Goal: Task Accomplishment & Management: Complete application form

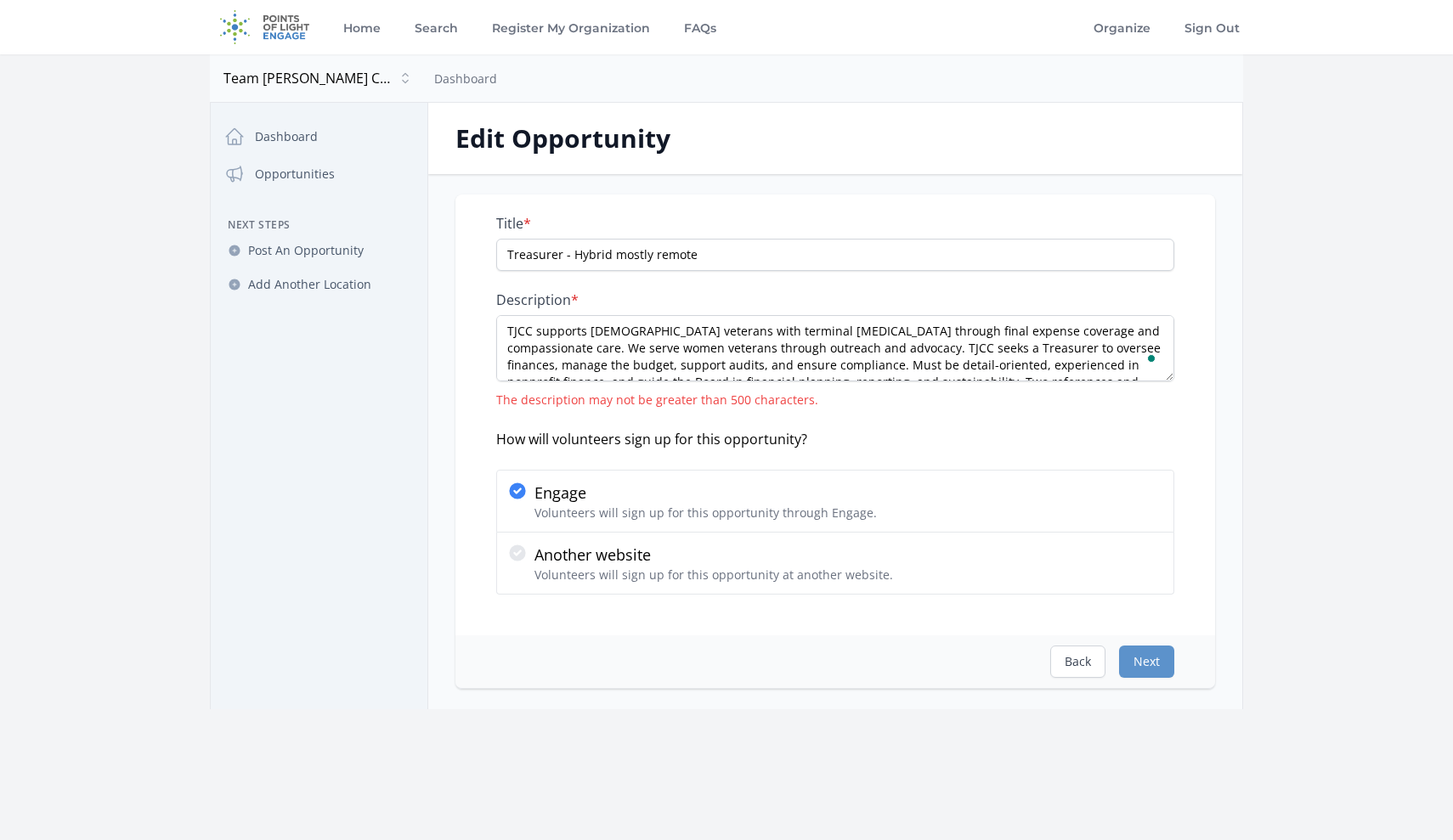
scroll to position [34, 0]
click at [910, 371] on textarea "TJCC supports [DEMOGRAPHIC_DATA] veterans with terminal [MEDICAL_DATA] through …" at bounding box center [835, 348] width 678 height 66
type textarea "TJCC supports [DEMOGRAPHIC_DATA] veterans with terminal [MEDICAL_DATA] through …"
click at [1148, 654] on button "Next" at bounding box center [1147, 662] width 55 height 33
click at [1137, 669] on button "Next" at bounding box center [1147, 662] width 55 height 33
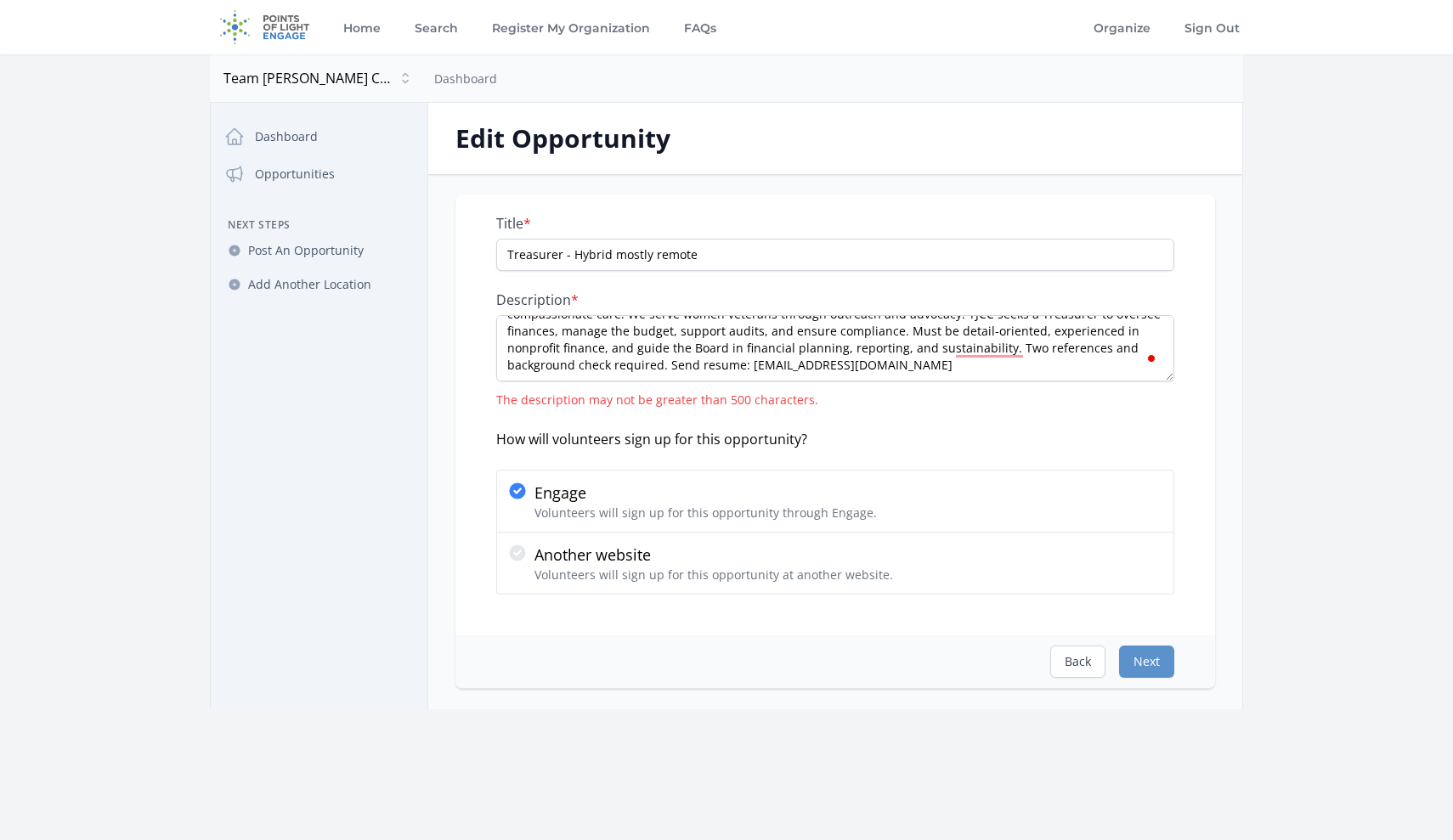
select select "Finance"
select select "Veterans & Military Families"
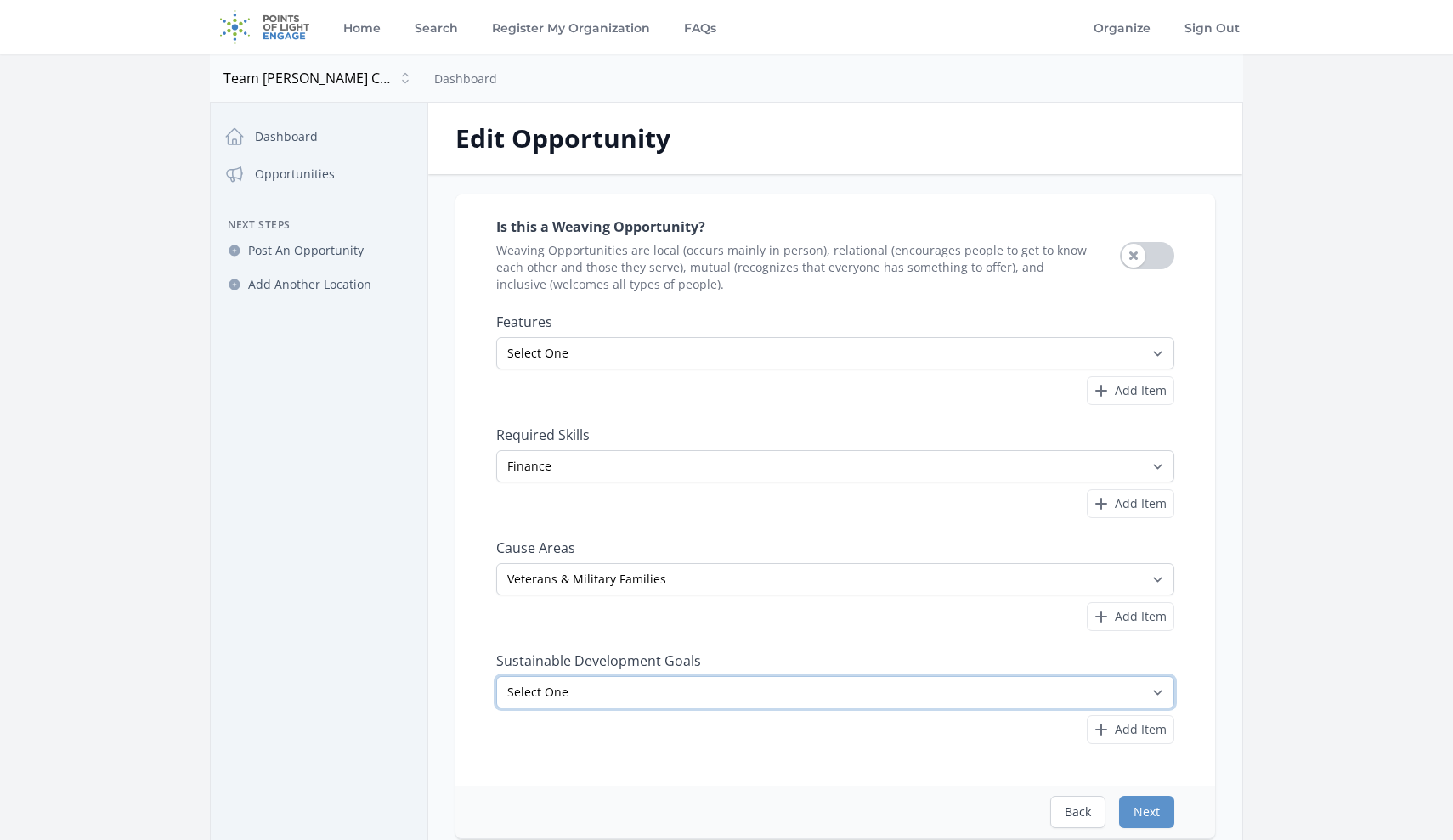
select select "Reduced Inequalities"
click at [1132, 733] on span "Add Item" at bounding box center [1141, 730] width 52 height 17
select select "Good Health and Well-Being"
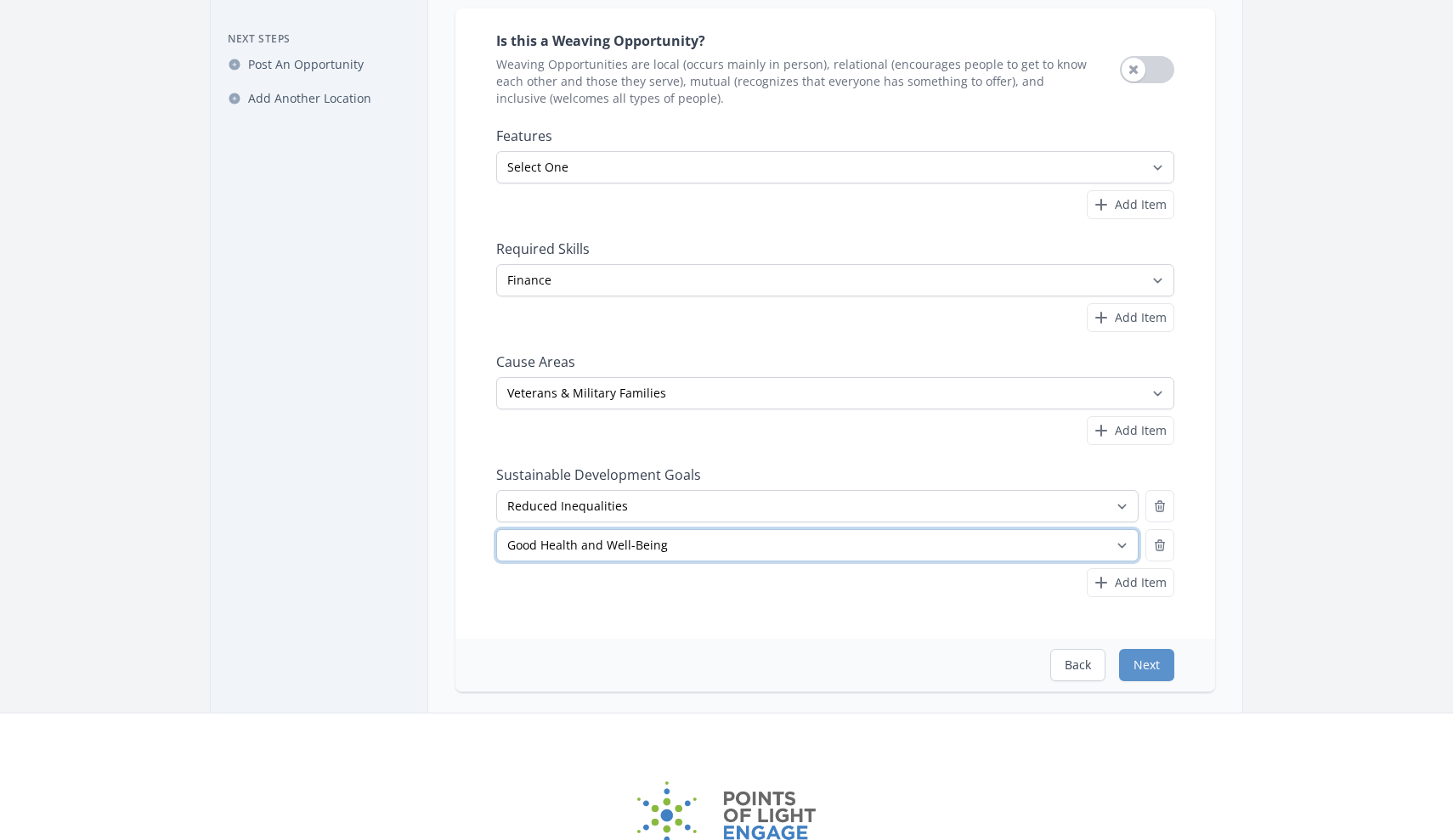
scroll to position [185, 0]
click at [1136, 72] on button "Use setting" at bounding box center [1147, 71] width 54 height 28
click at [1145, 662] on button "Next" at bounding box center [1147, 666] width 55 height 33
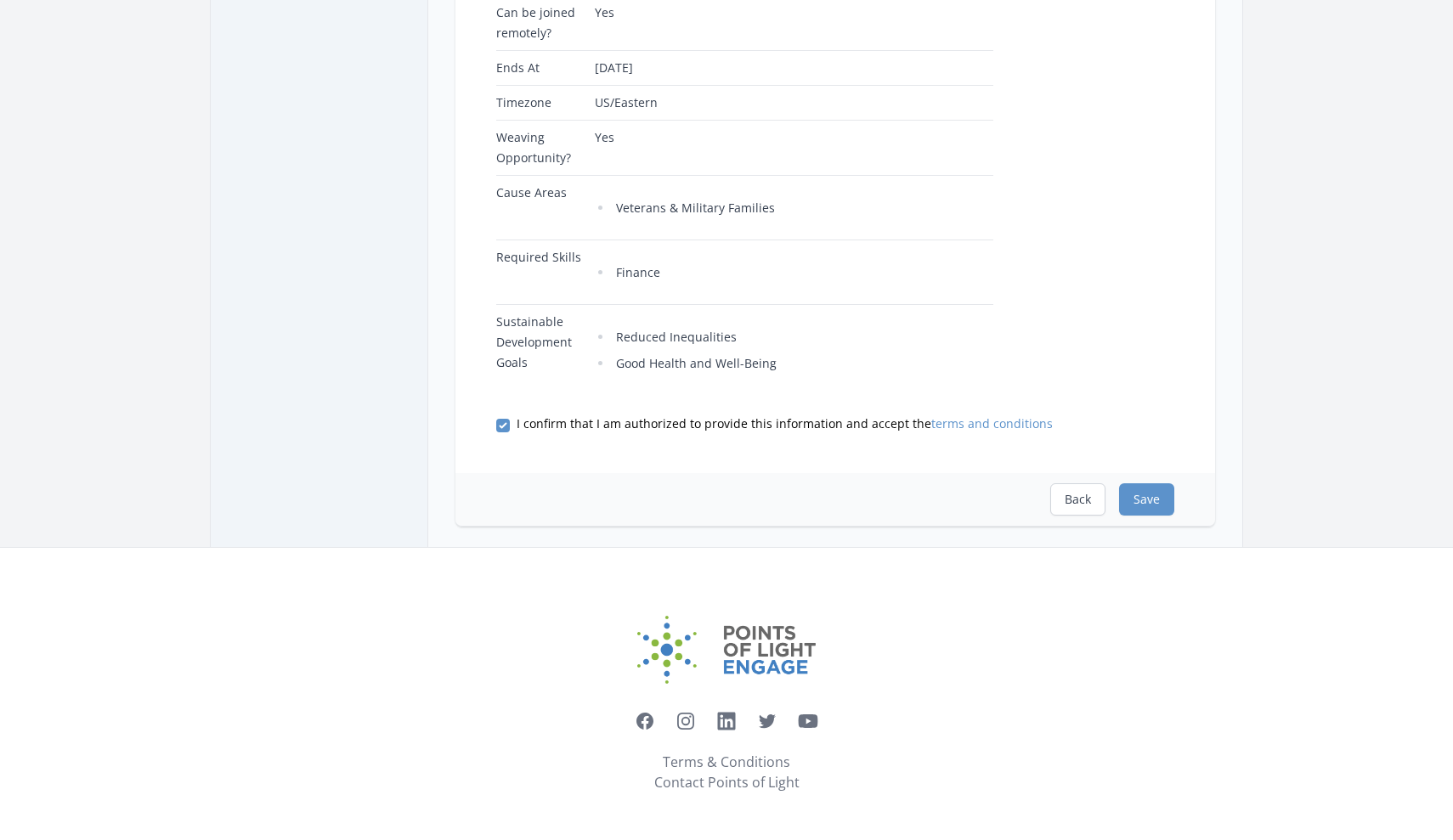
scroll to position [590, 0]
click at [1148, 502] on button "Save" at bounding box center [1147, 500] width 55 height 33
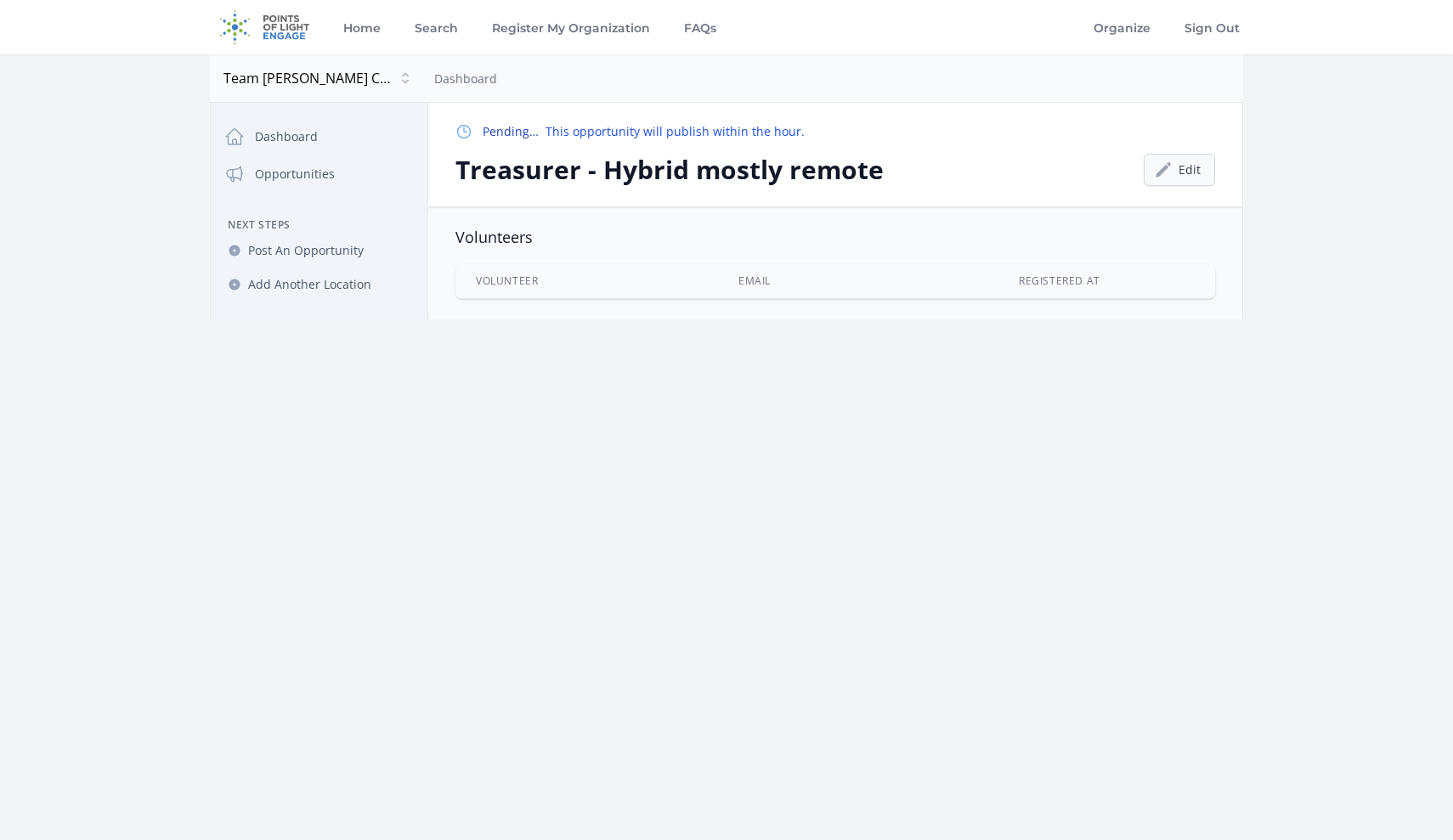
click at [1165, 174] on icon at bounding box center [1163, 170] width 17 height 17
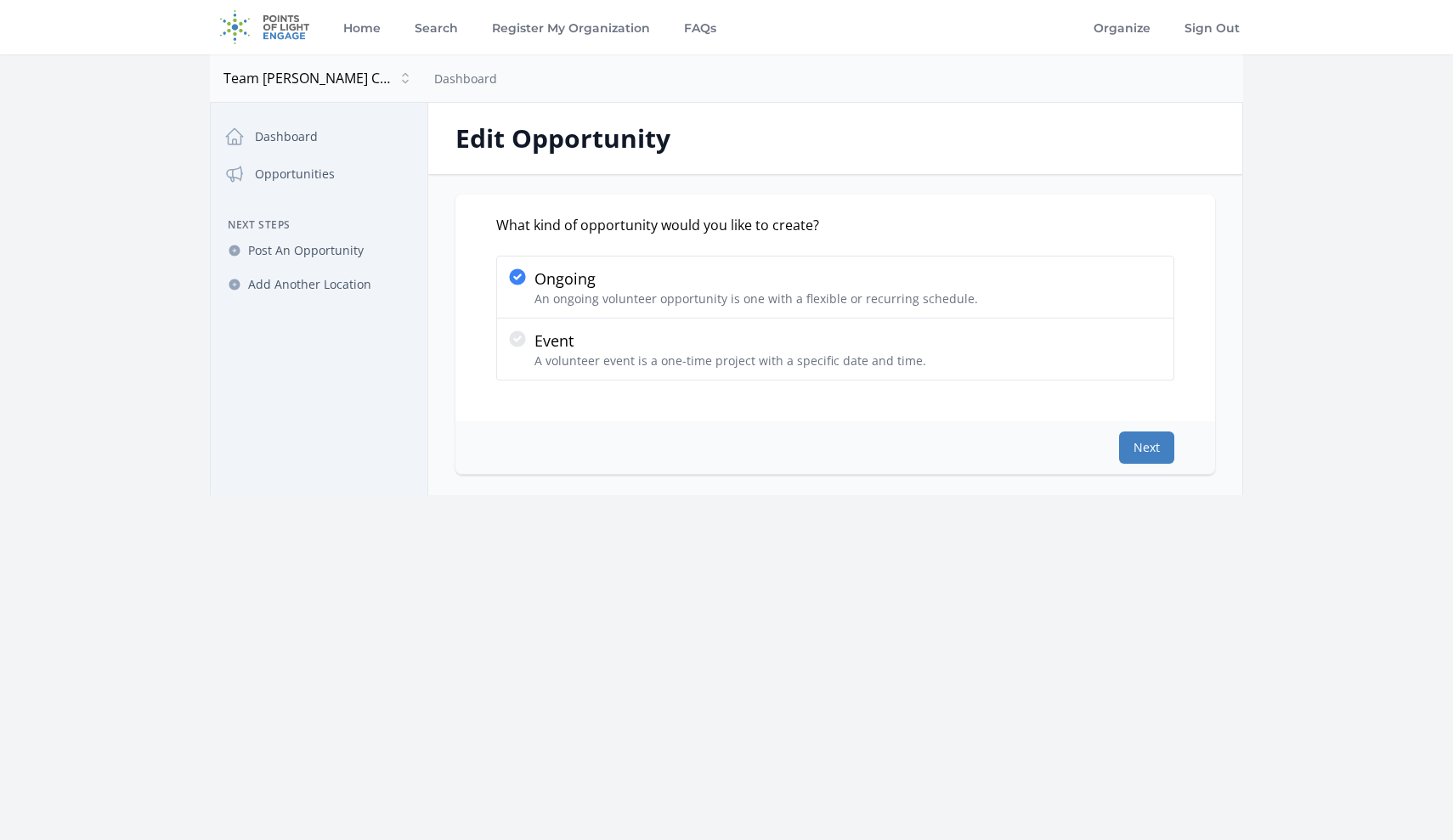
click at [1148, 440] on button "Next" at bounding box center [1147, 448] width 55 height 33
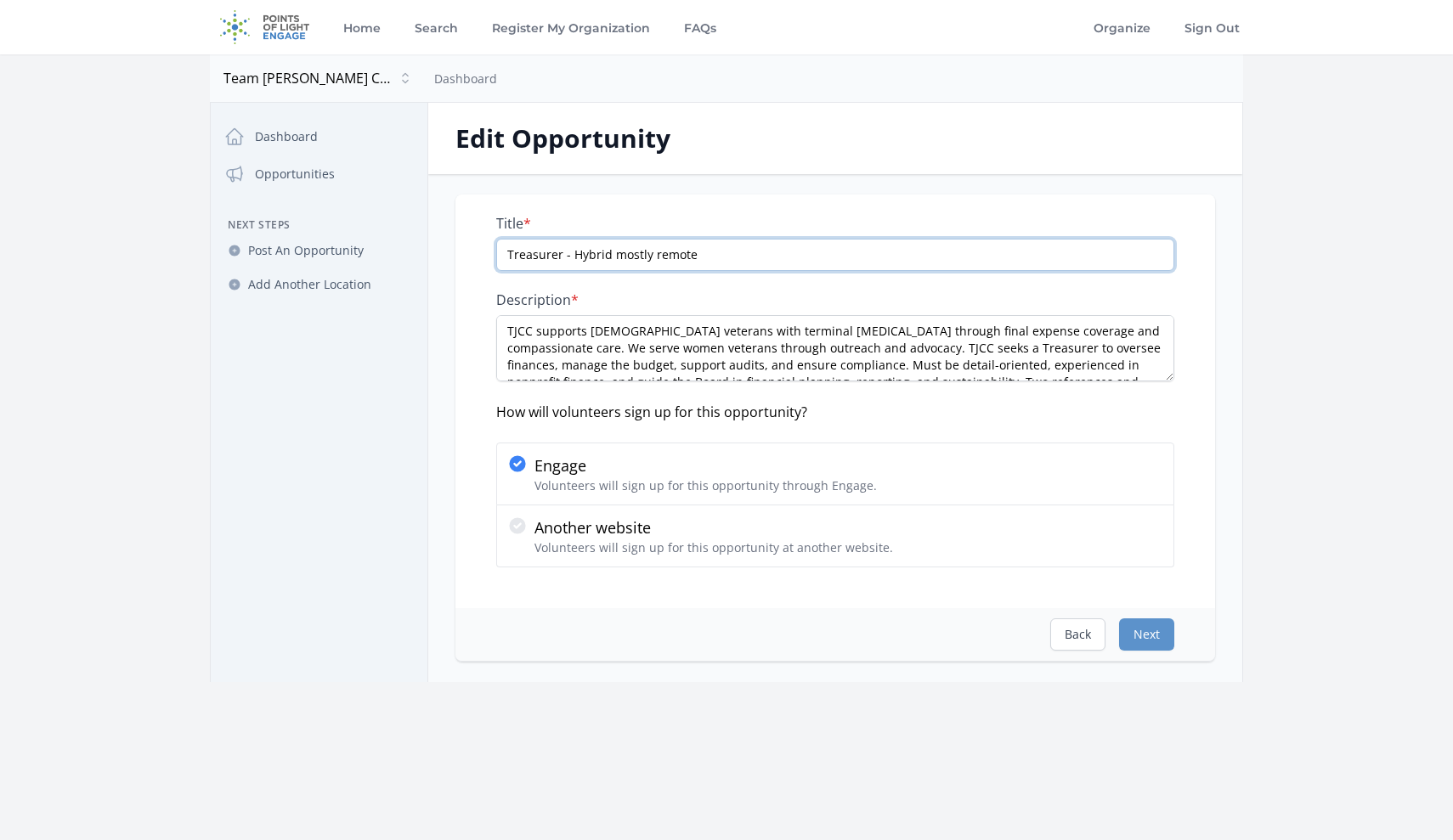
click at [608, 258] on input "Treasurer - Hybrid mostly remote" at bounding box center [835, 255] width 678 height 33
click at [749, 257] on input "Treasurer - Hybrid, mostly remote" at bounding box center [835, 255] width 678 height 33
type input "Treasurer - Hybrid, mostly remote."
click at [1146, 635] on button "Next" at bounding box center [1147, 635] width 55 height 33
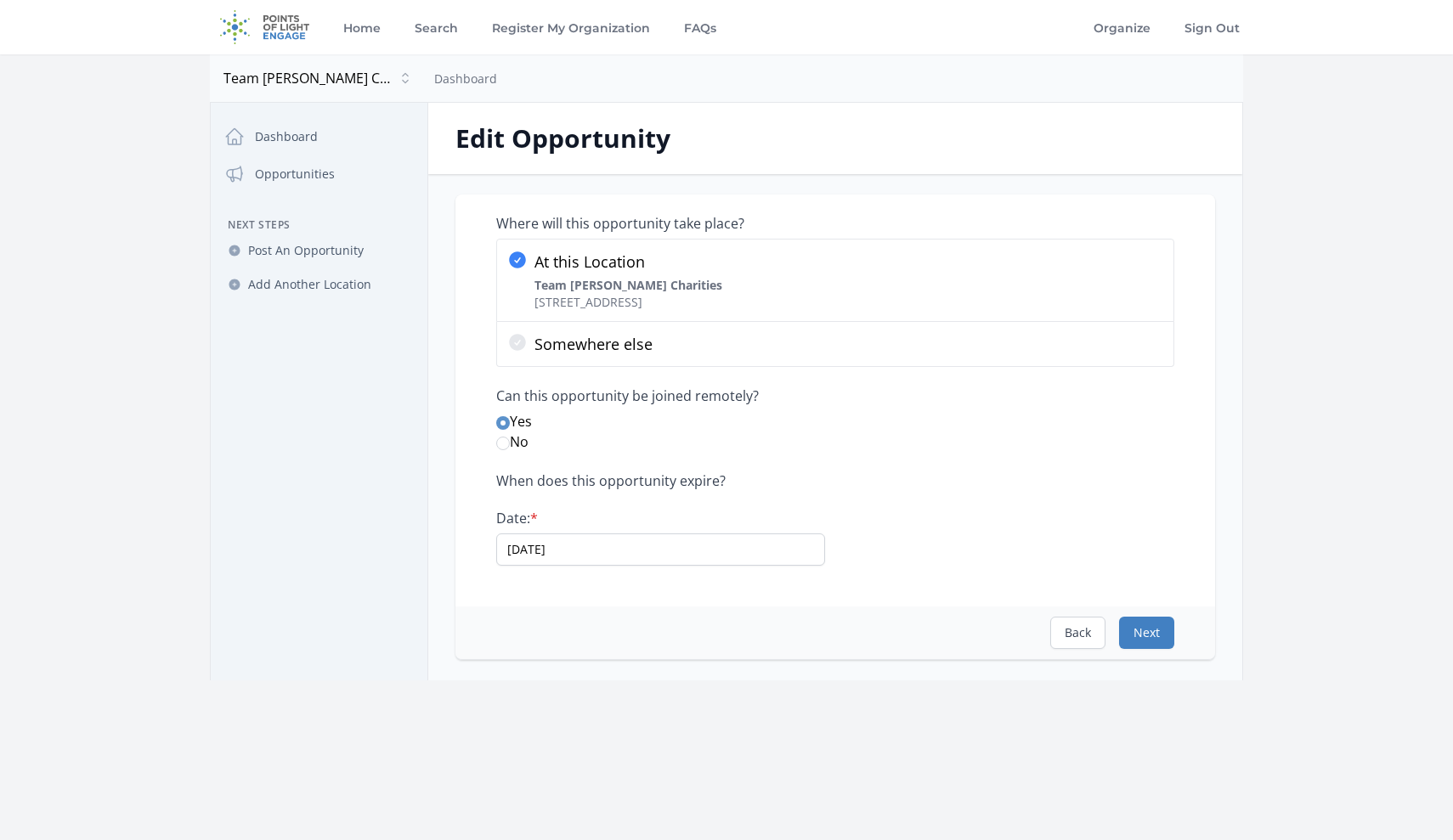
click at [1146, 635] on button "Next" at bounding box center [1147, 634] width 55 height 33
select select "Finance"
select select "Veterans & Military Families"
select select "Reduced Inequalities"
select select "Good Health and Well-Being"
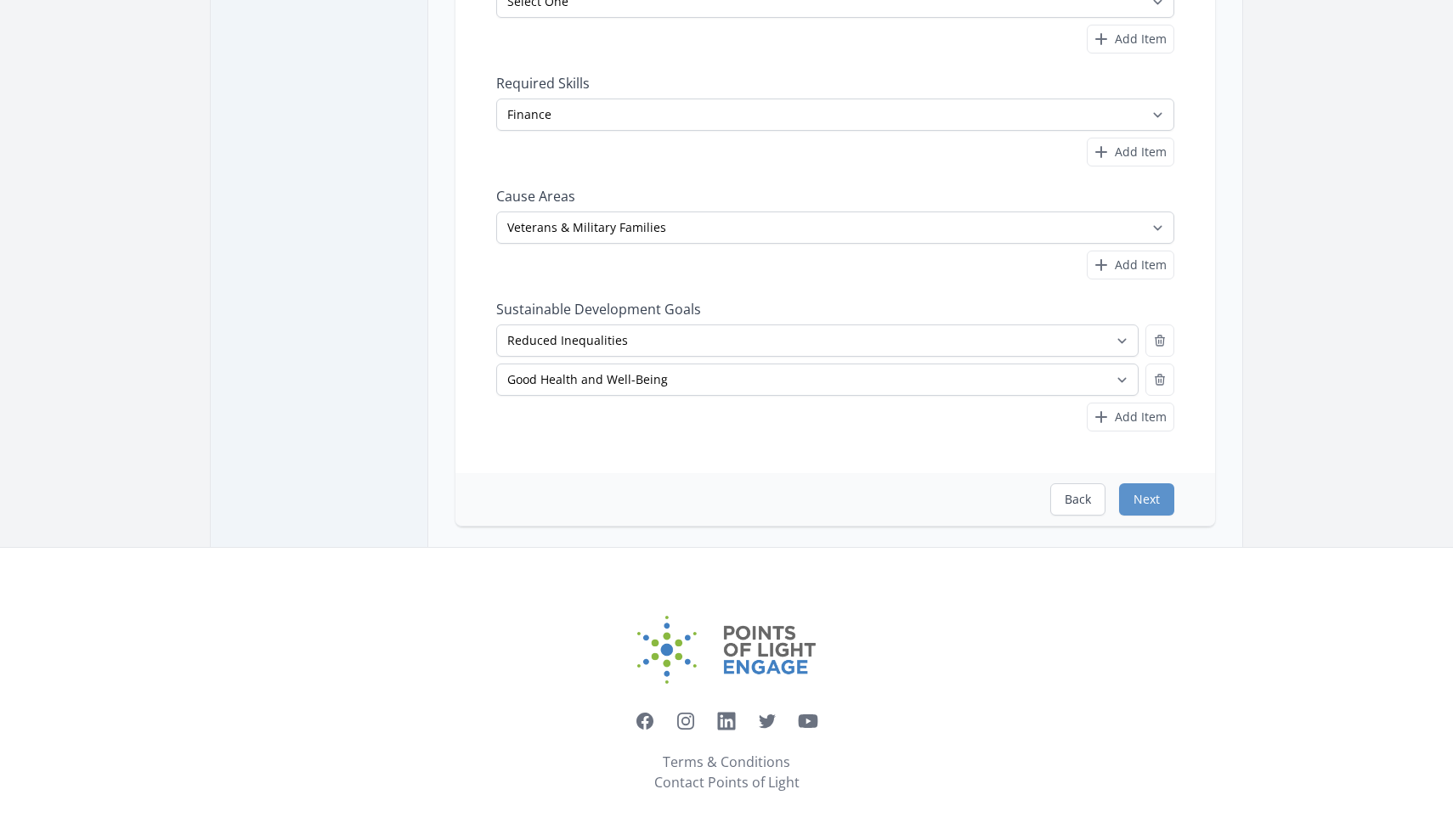
scroll to position [352, 0]
click at [1151, 508] on button "Next" at bounding box center [1147, 500] width 55 height 33
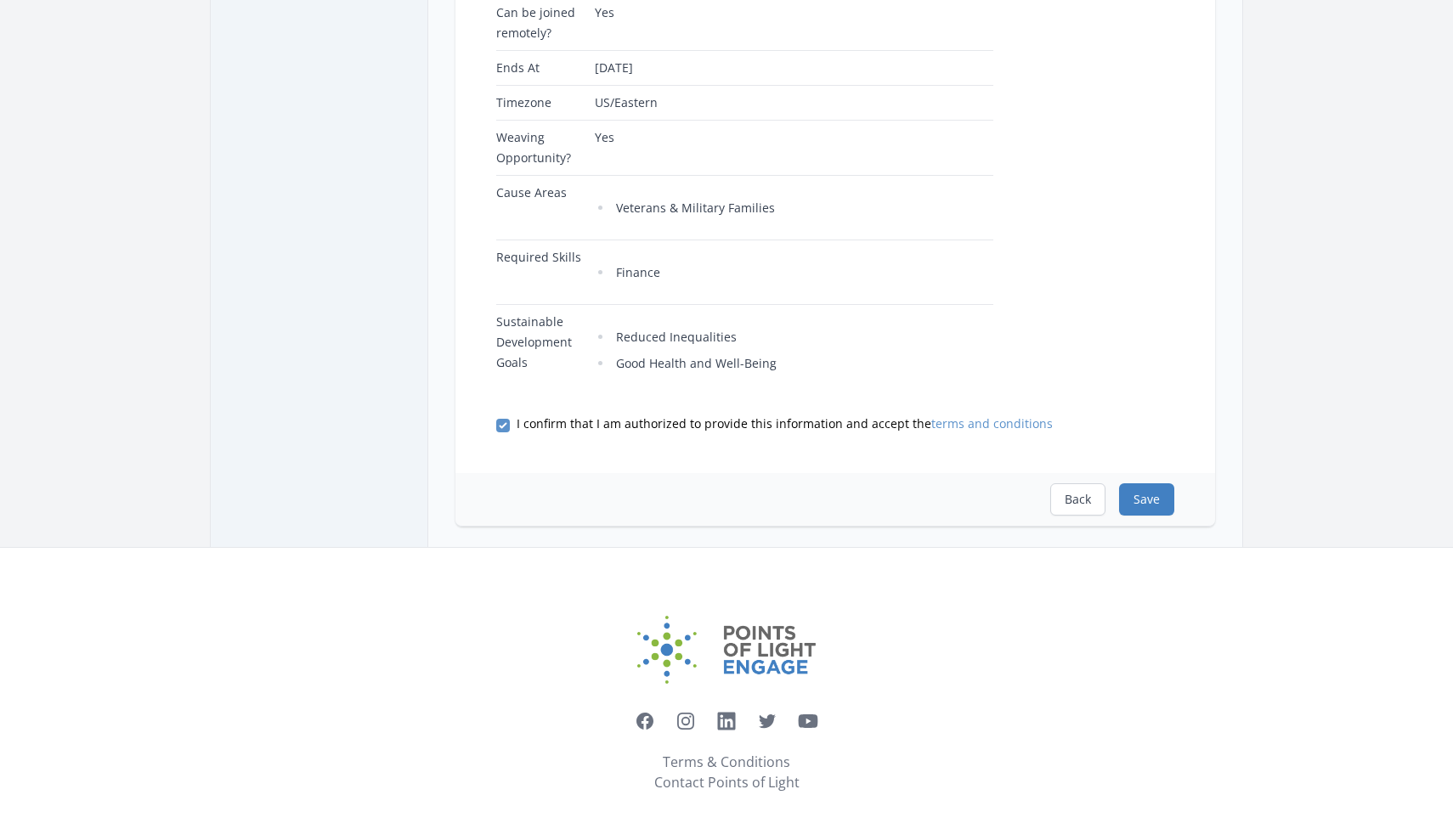
scroll to position [590, 0]
click at [1148, 502] on button "Save" at bounding box center [1147, 500] width 55 height 33
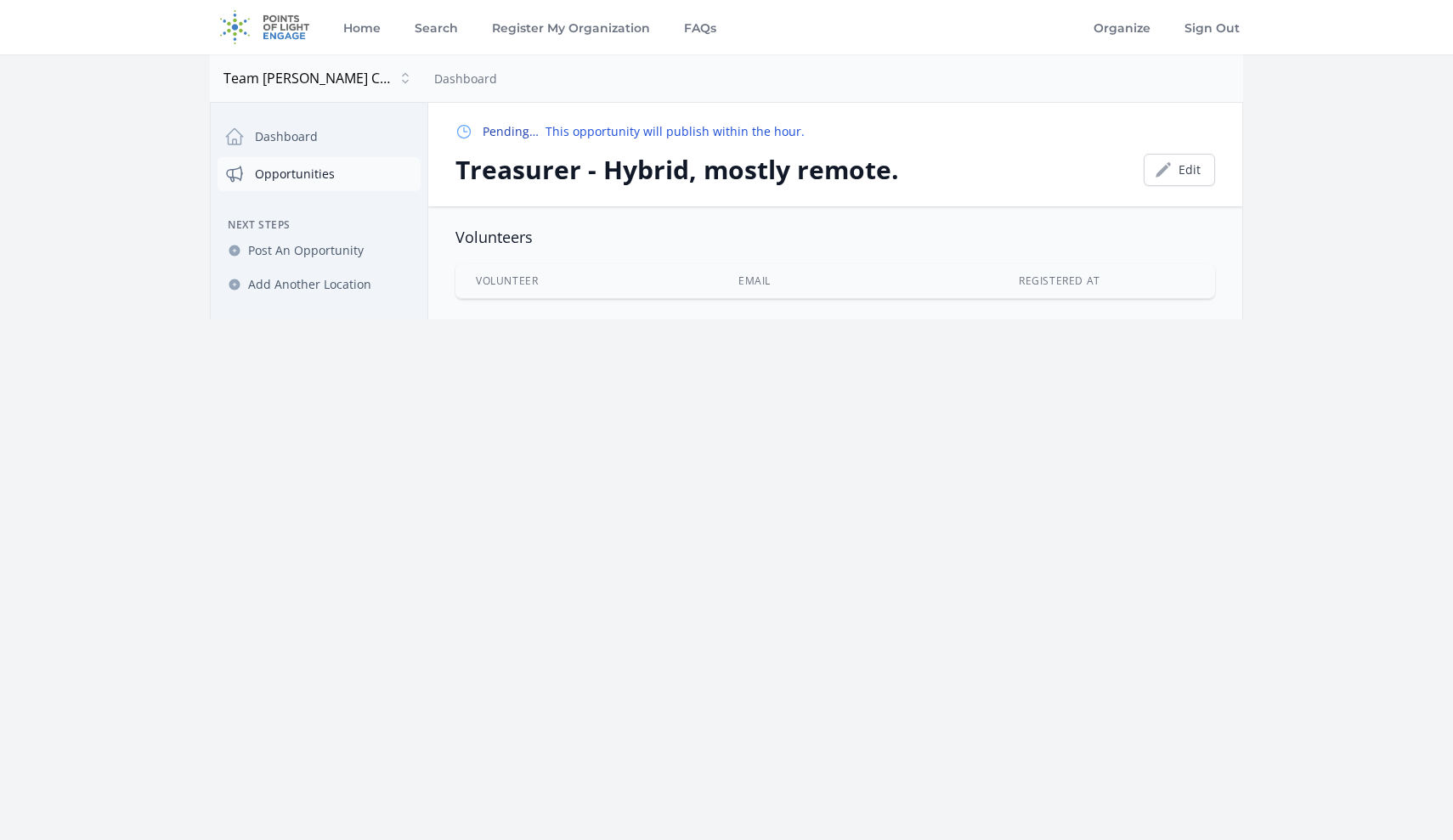
click at [306, 175] on link "Opportunities" at bounding box center [319, 175] width 203 height 34
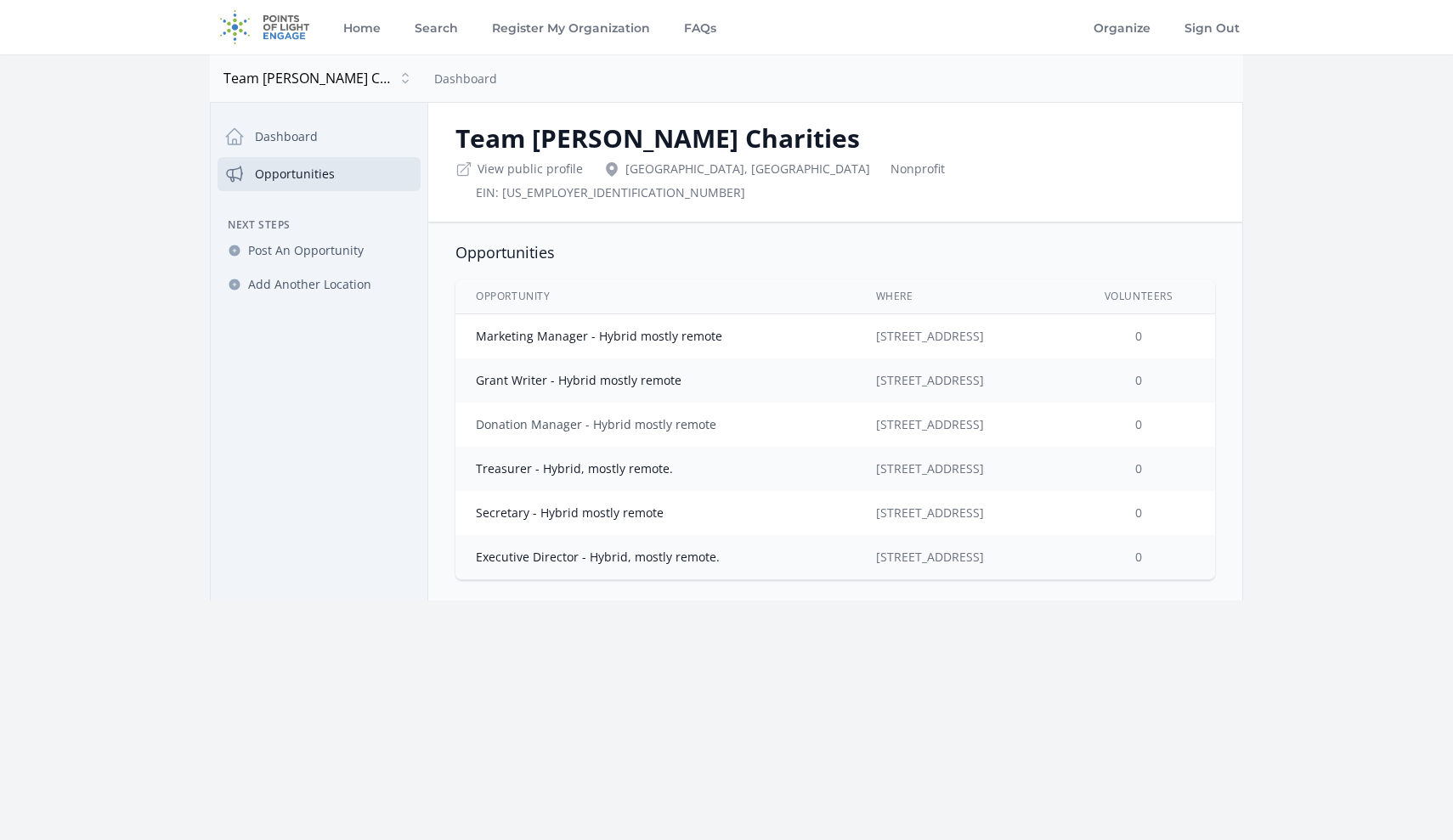
click at [552, 416] on link "Donation Manager - Hybrid mostly remote" at bounding box center [596, 424] width 241 height 16
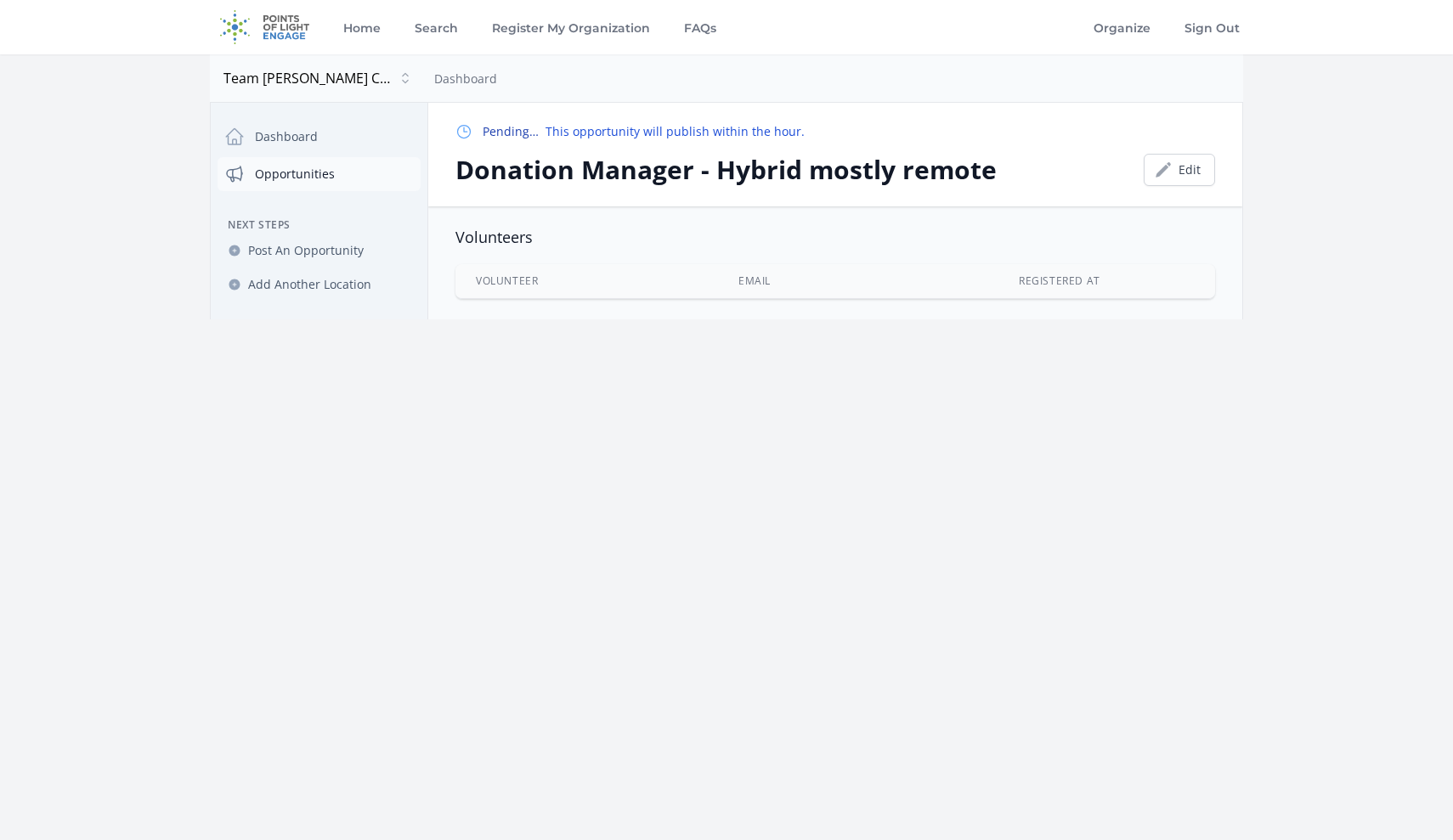
click at [279, 174] on link "Opportunities" at bounding box center [319, 175] width 203 height 34
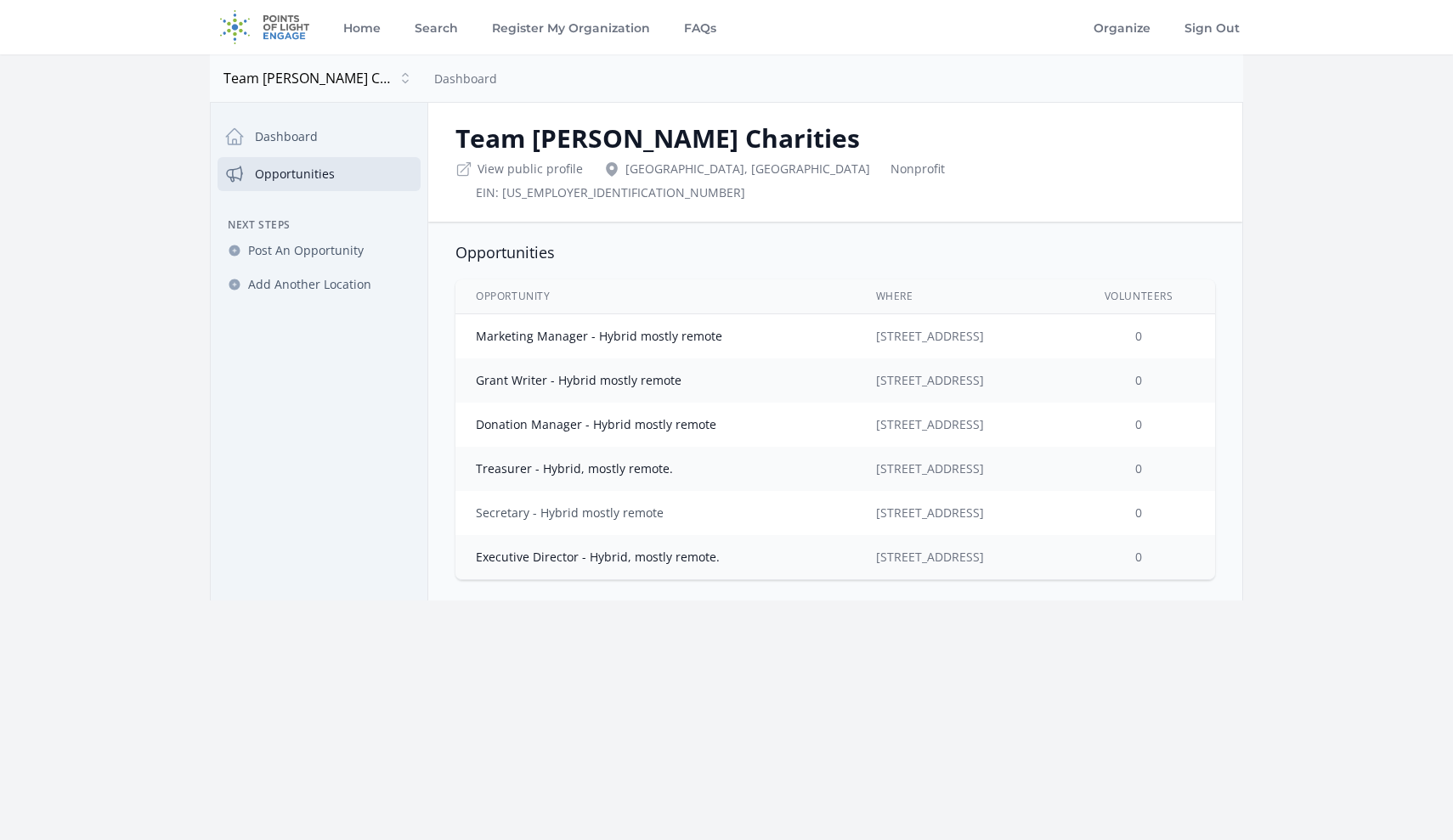
click at [557, 505] on link "Secretary - Hybrid mostly remote" at bounding box center [569, 512] width 187 height 16
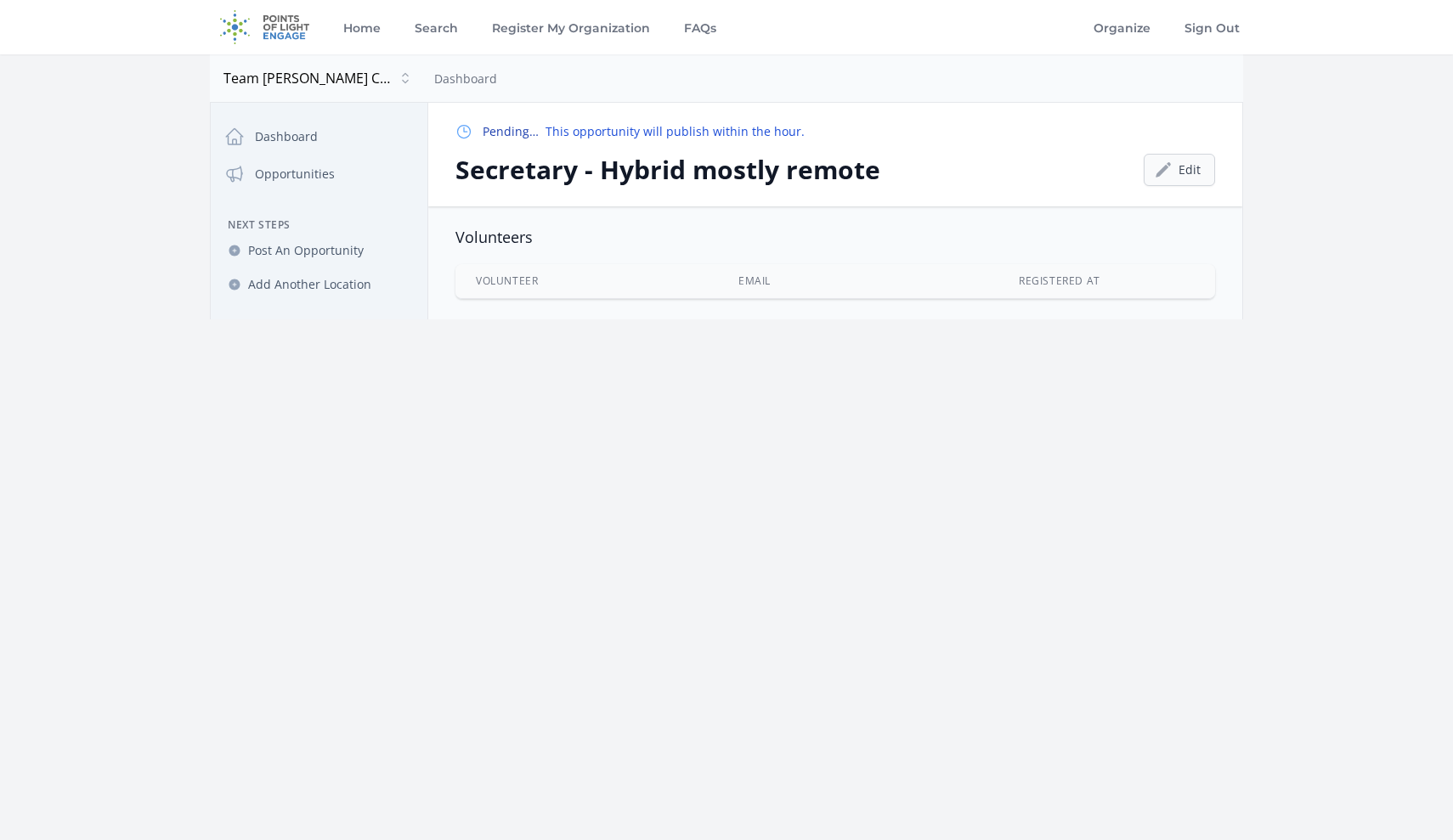
click at [1185, 165] on link "Edit" at bounding box center [1179, 170] width 71 height 33
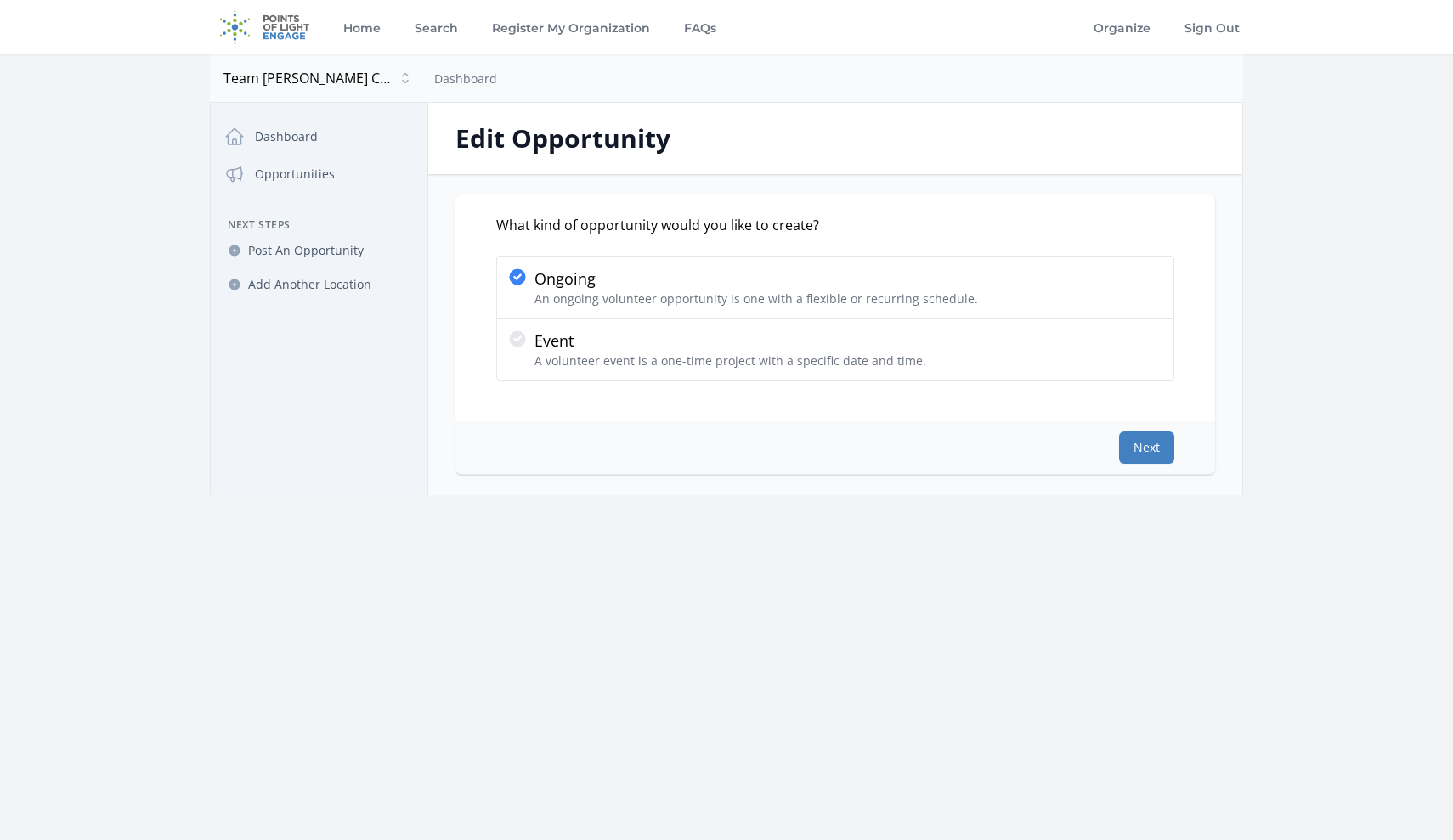
click at [1130, 447] on button "Next" at bounding box center [1147, 448] width 55 height 33
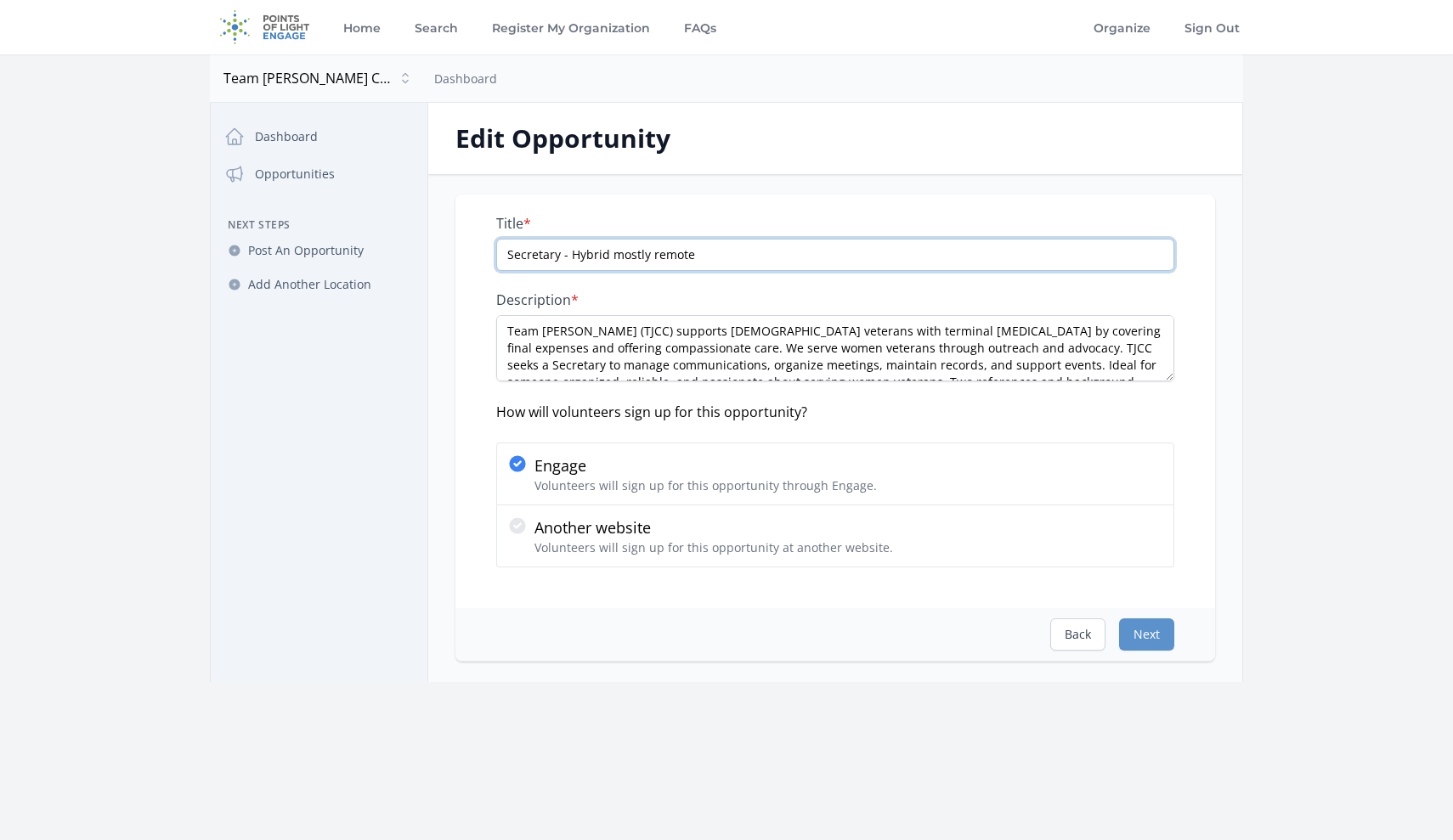
click at [609, 257] on input "Secretary - Hybrid mostly remote" at bounding box center [835, 255] width 678 height 33
click at [715, 258] on input "Secretary - Hybrid, mostly remote" at bounding box center [835, 255] width 678 height 33
type input "Secretary - Hybrid, mostly remote."
click at [1151, 637] on button "Next" at bounding box center [1147, 635] width 55 height 33
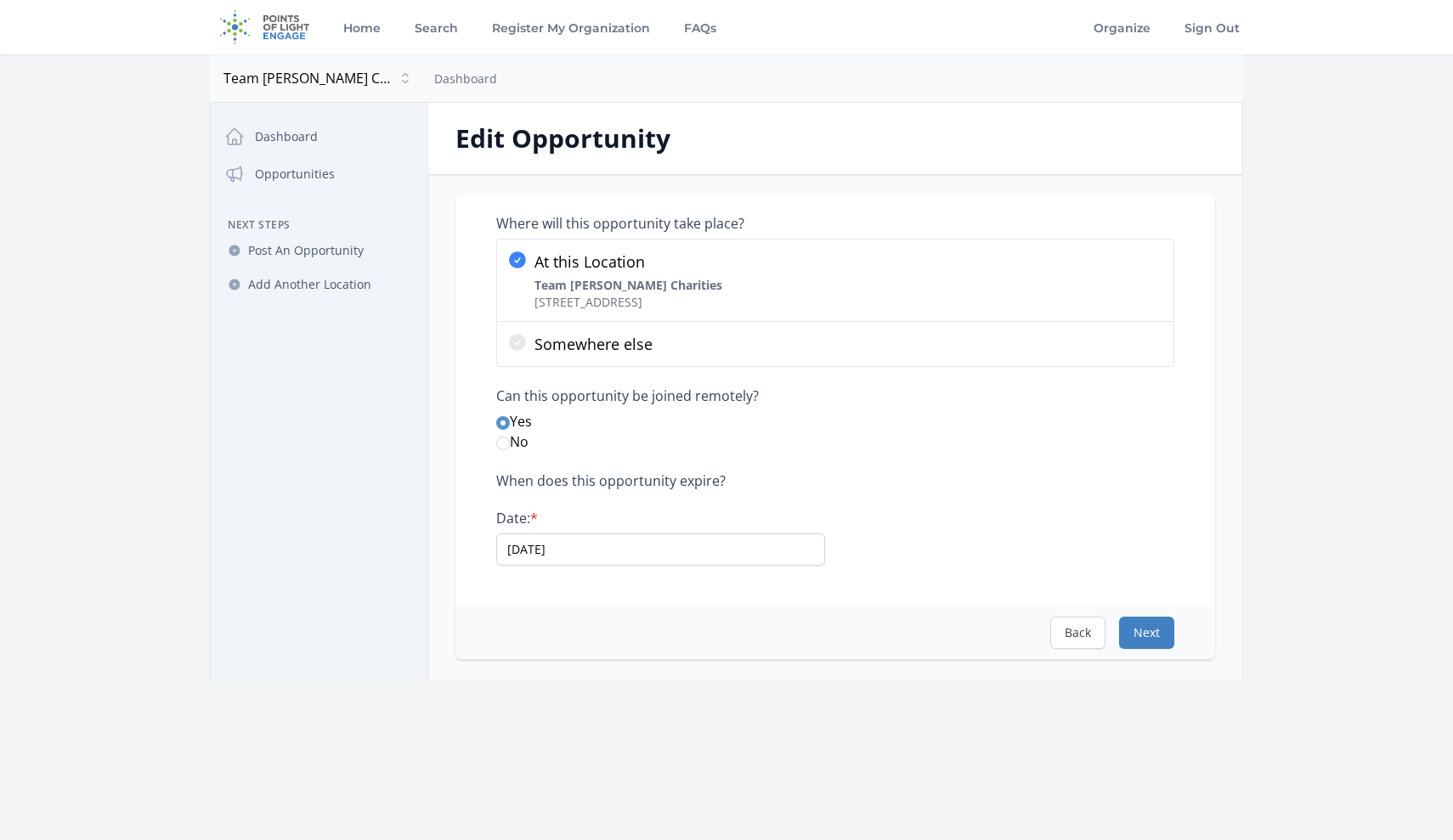
click at [1151, 636] on button "Next" at bounding box center [1147, 634] width 55 height 33
select select "Administrative"
select select "Veterans & Military Families"
select select "Reduced Inequalities"
select select "Good Health and Well-Being"
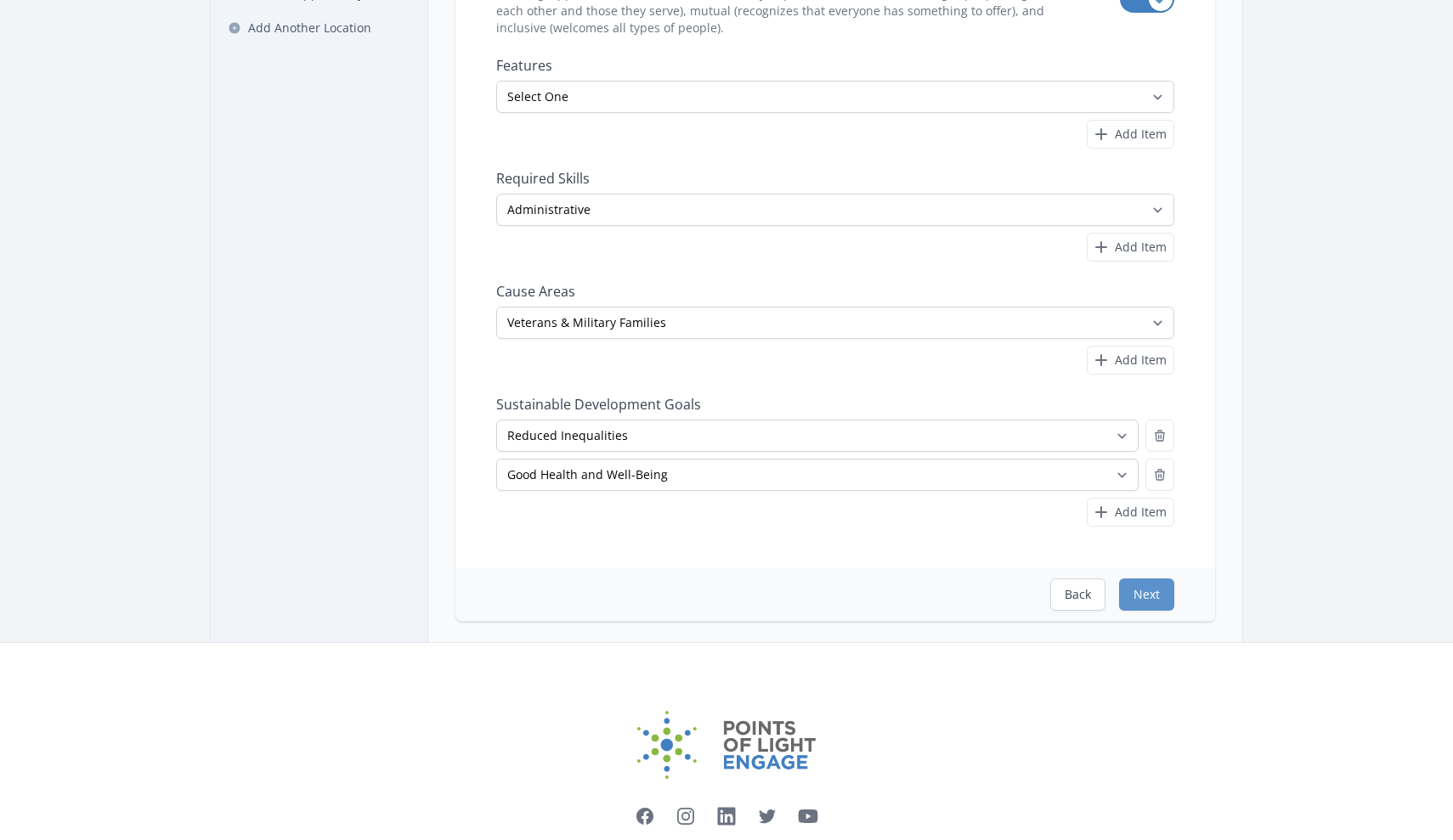
scroll to position [273, 0]
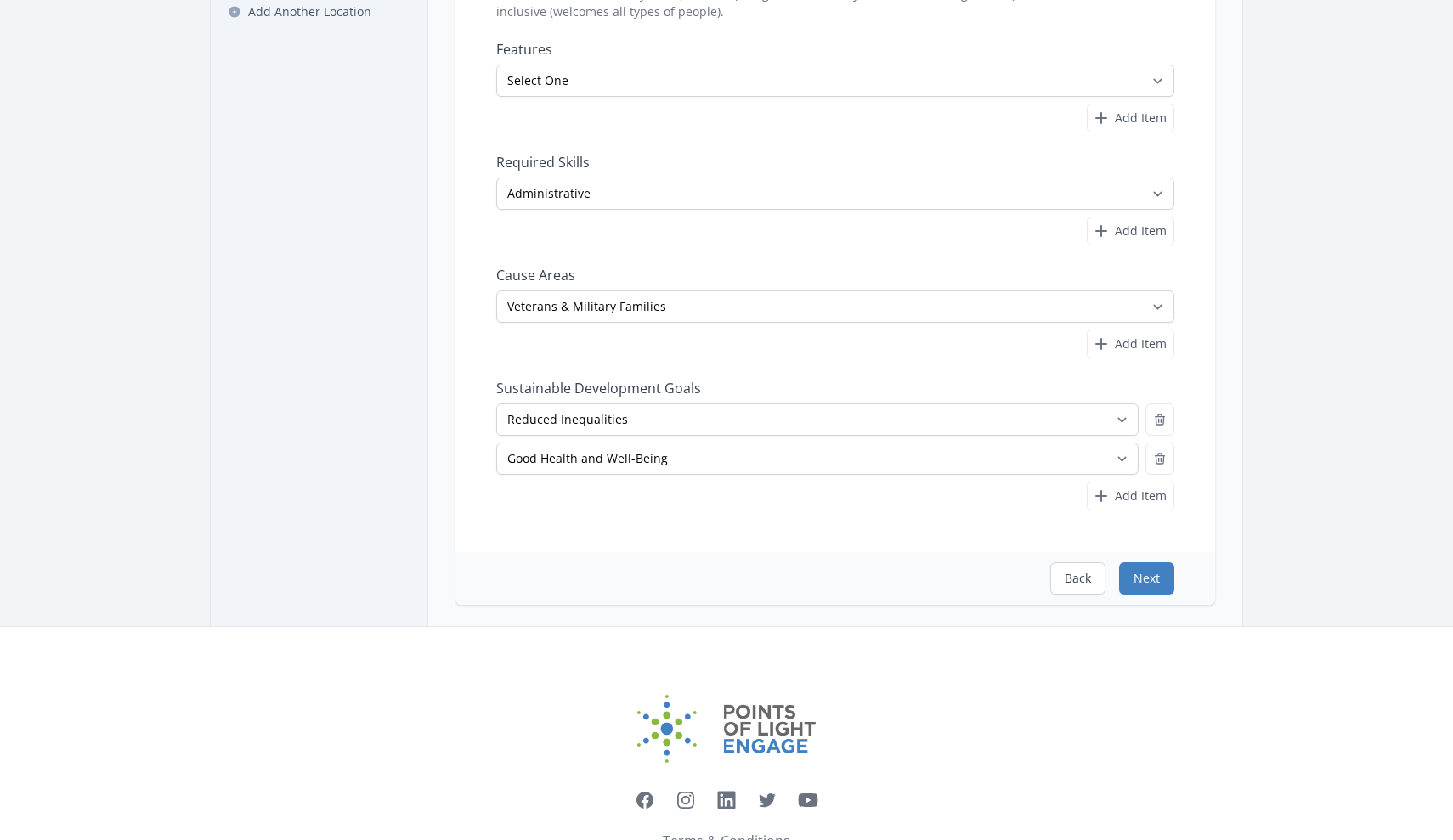
click at [1125, 580] on button "Next" at bounding box center [1147, 579] width 55 height 33
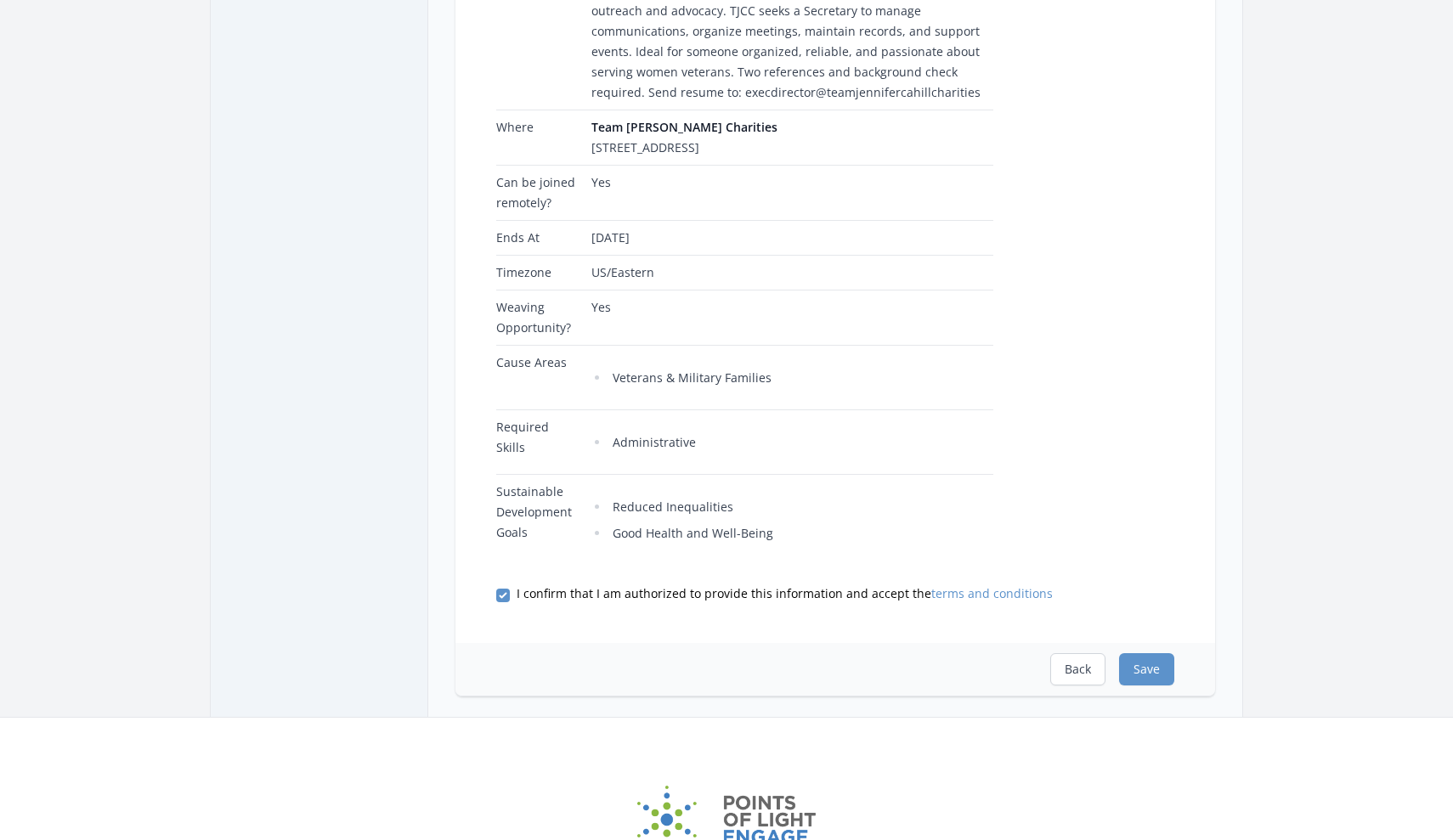
scroll to position [421, 0]
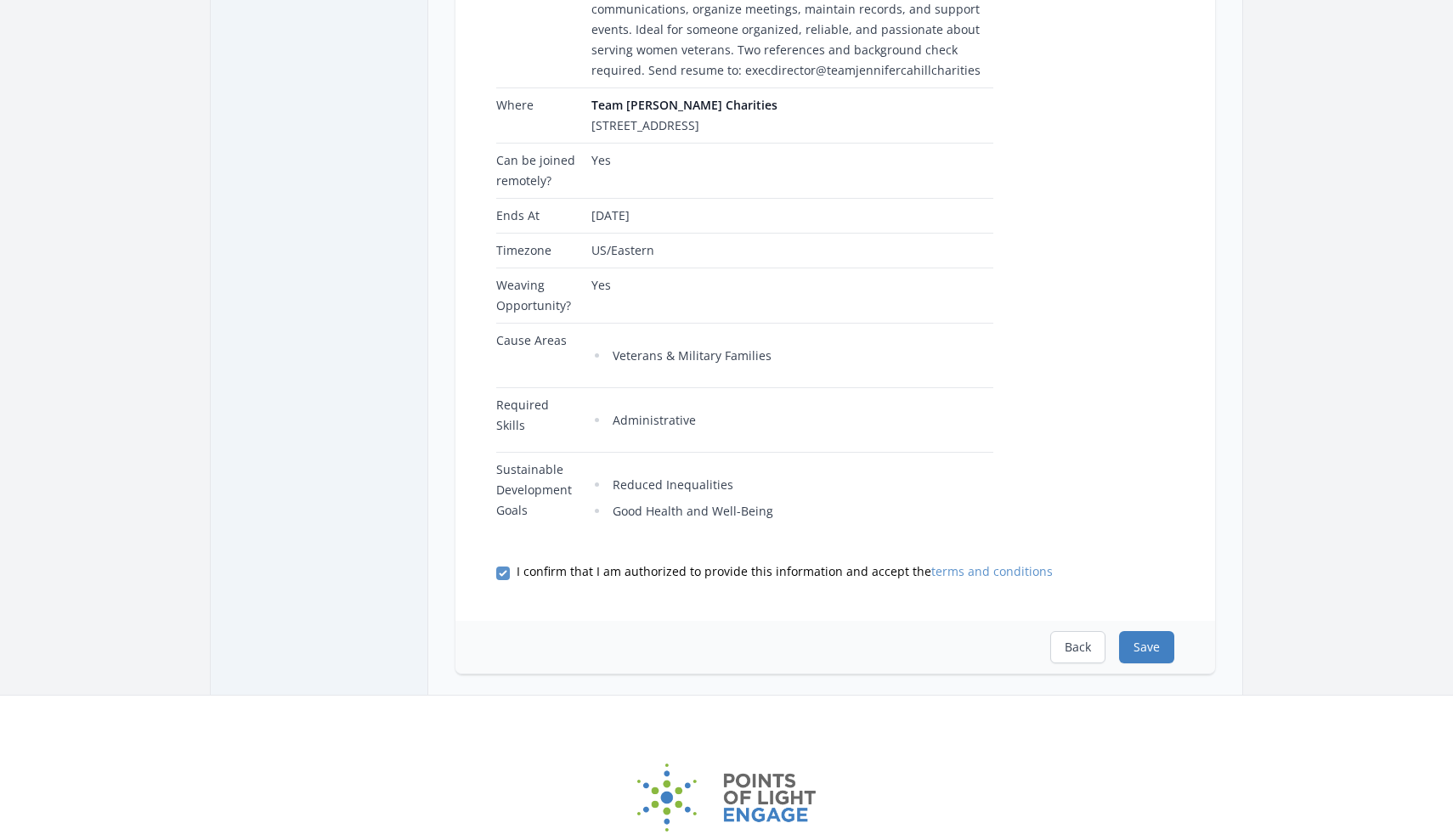
click at [1148, 664] on button "Save" at bounding box center [1147, 647] width 55 height 33
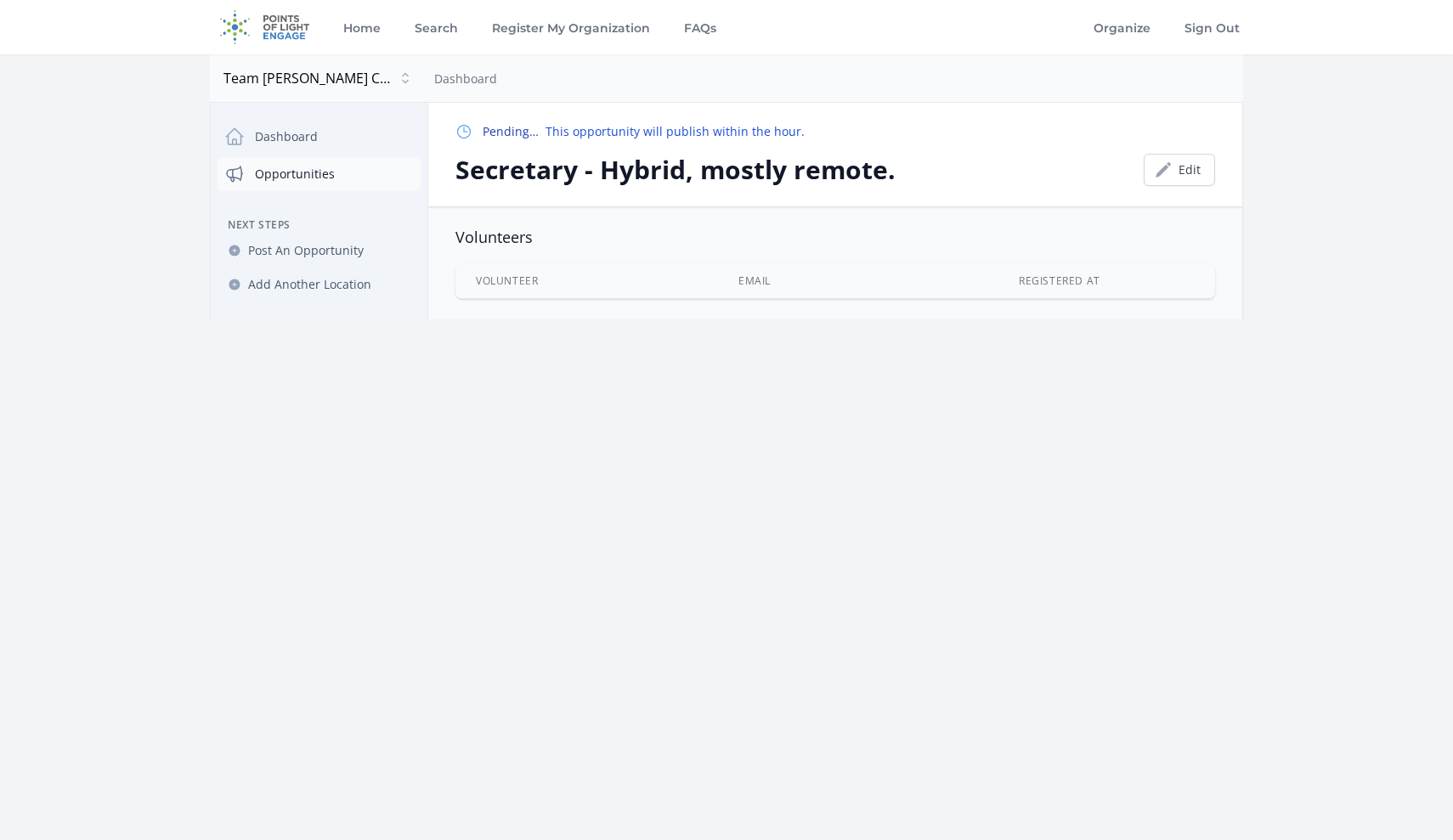
click at [308, 181] on link "Opportunities" at bounding box center [319, 175] width 203 height 34
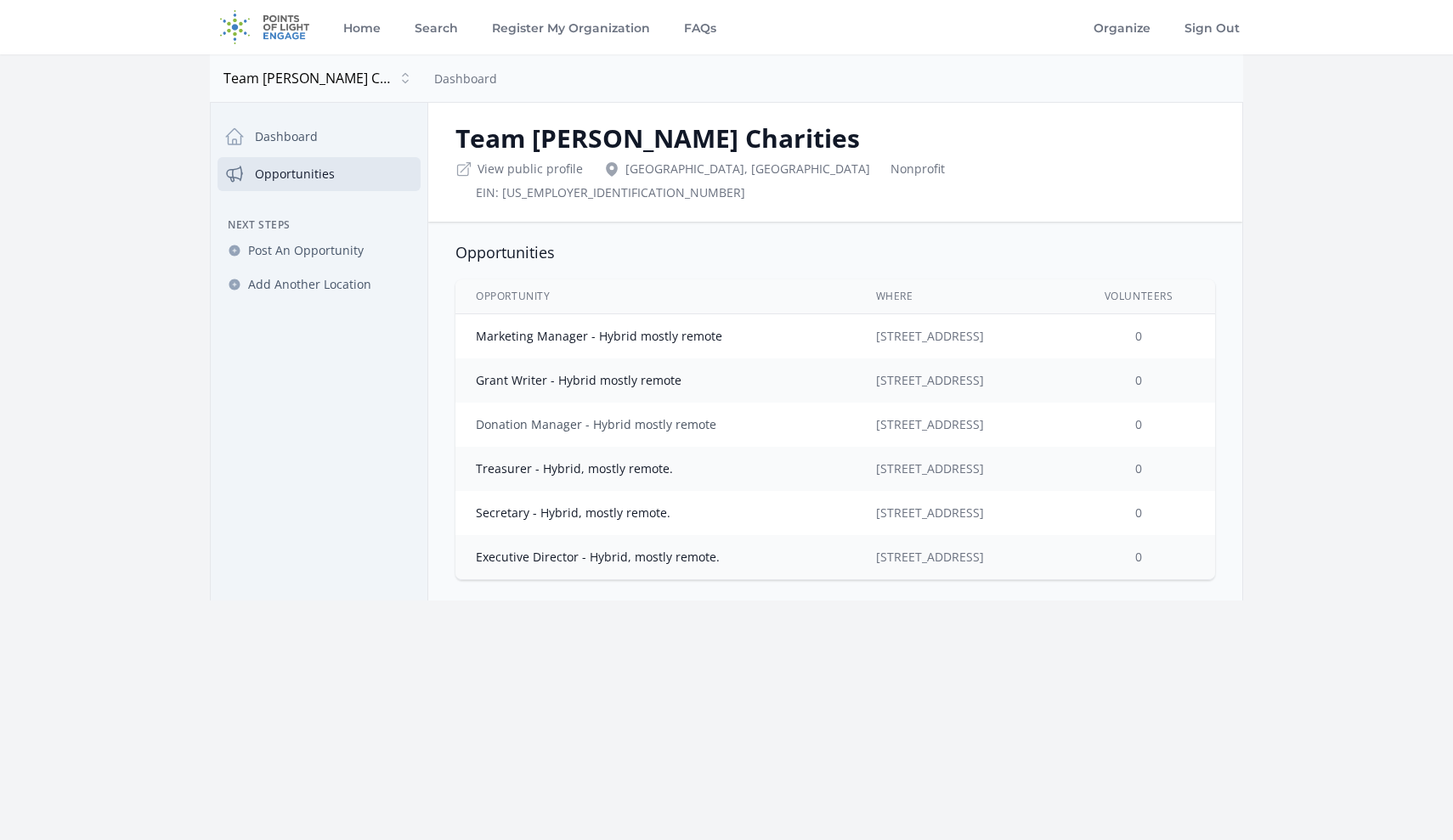
click at [543, 416] on link "Donation Manager - Hybrid mostly remote" at bounding box center [596, 424] width 241 height 16
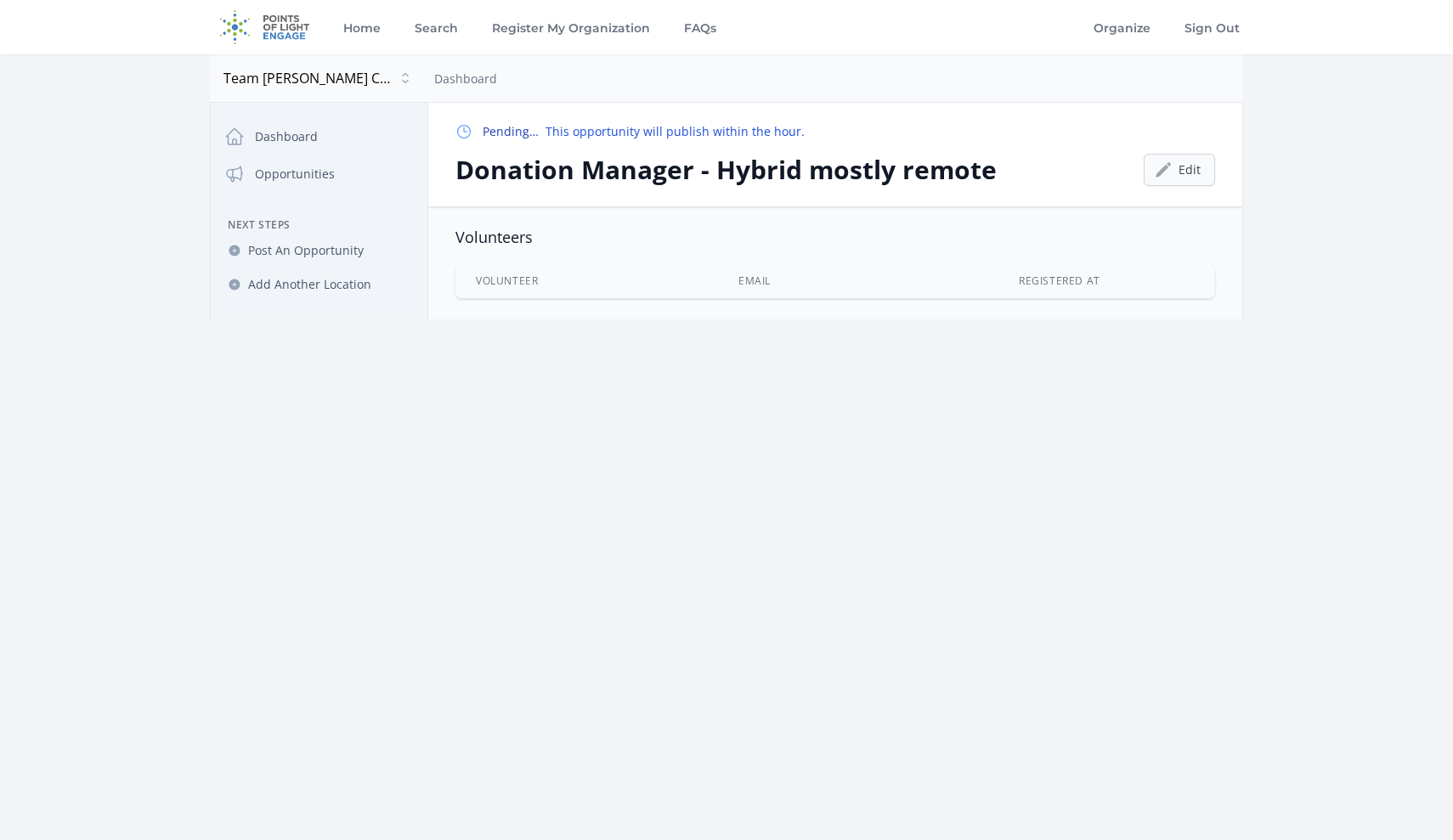
click at [1175, 164] on link "Edit" at bounding box center [1179, 170] width 71 height 33
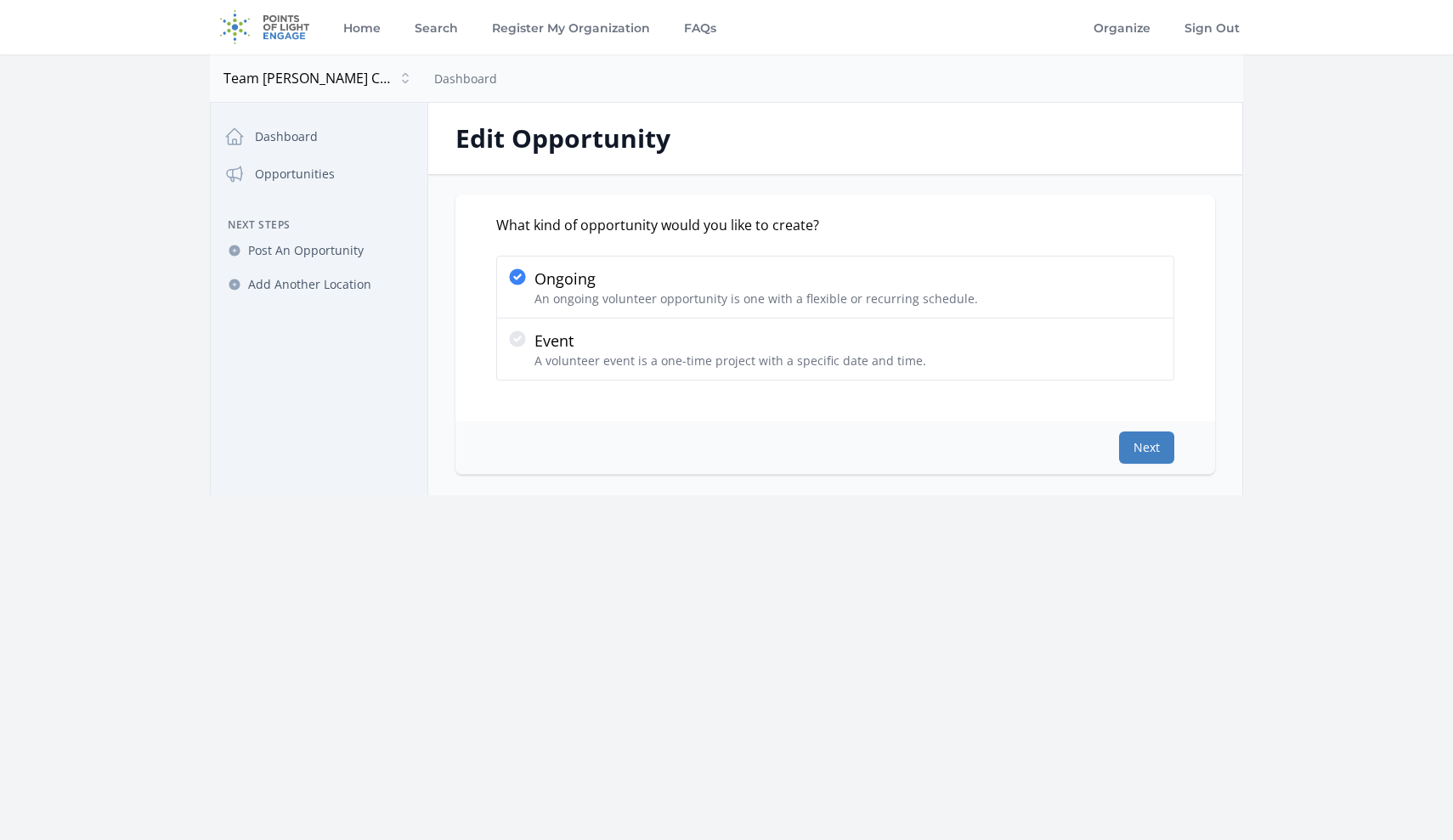
click at [1137, 451] on button "Next" at bounding box center [1147, 448] width 55 height 33
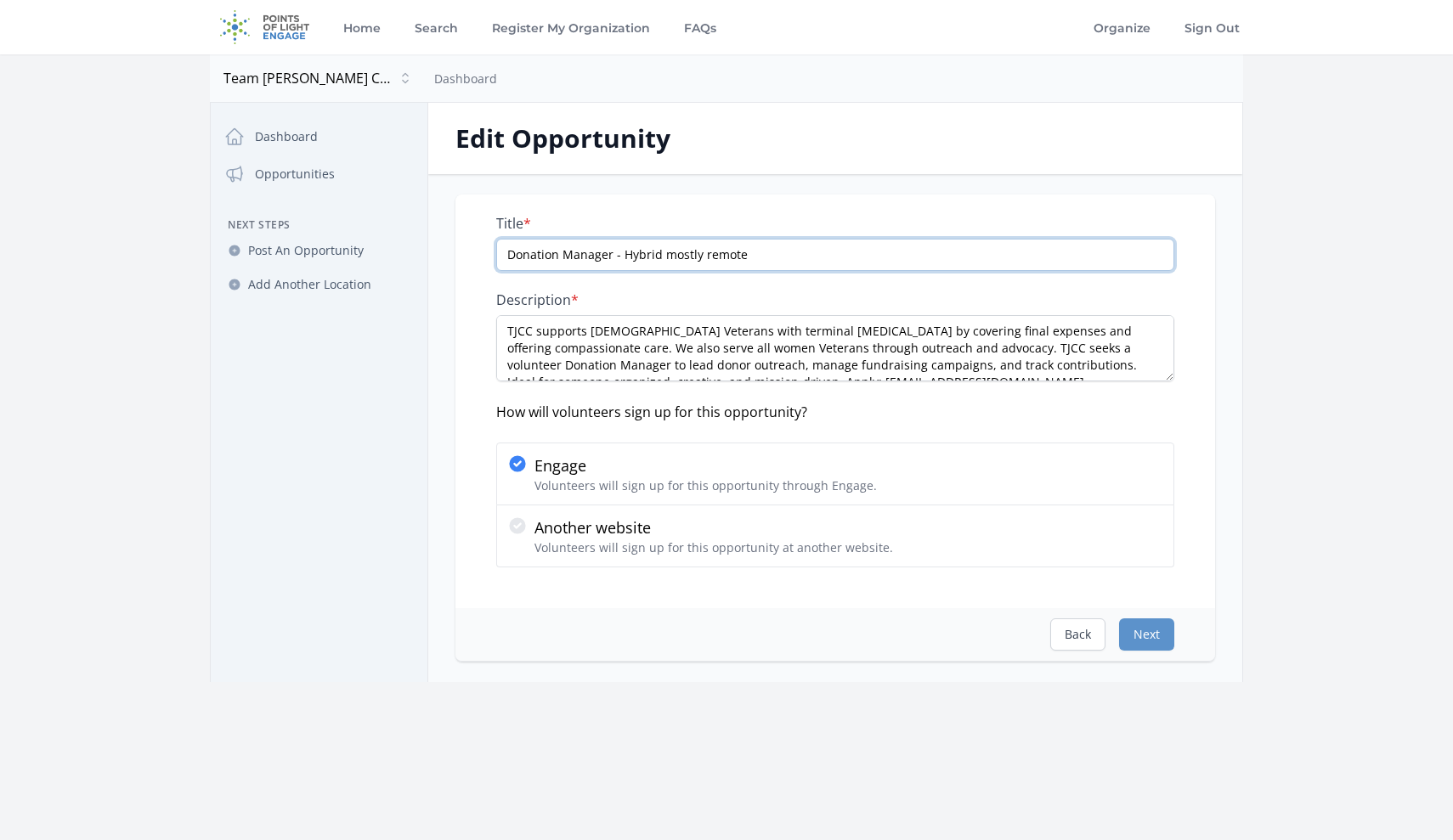
click at [653, 254] on input "Donation Manager - Hybrid mostly remote" at bounding box center [835, 255] width 678 height 33
click at [804, 247] on input "Donation Manager - Hybrid, mostly remote" at bounding box center [835, 255] width 678 height 33
type input "Donation Manager - Hybrid, mostly remote."
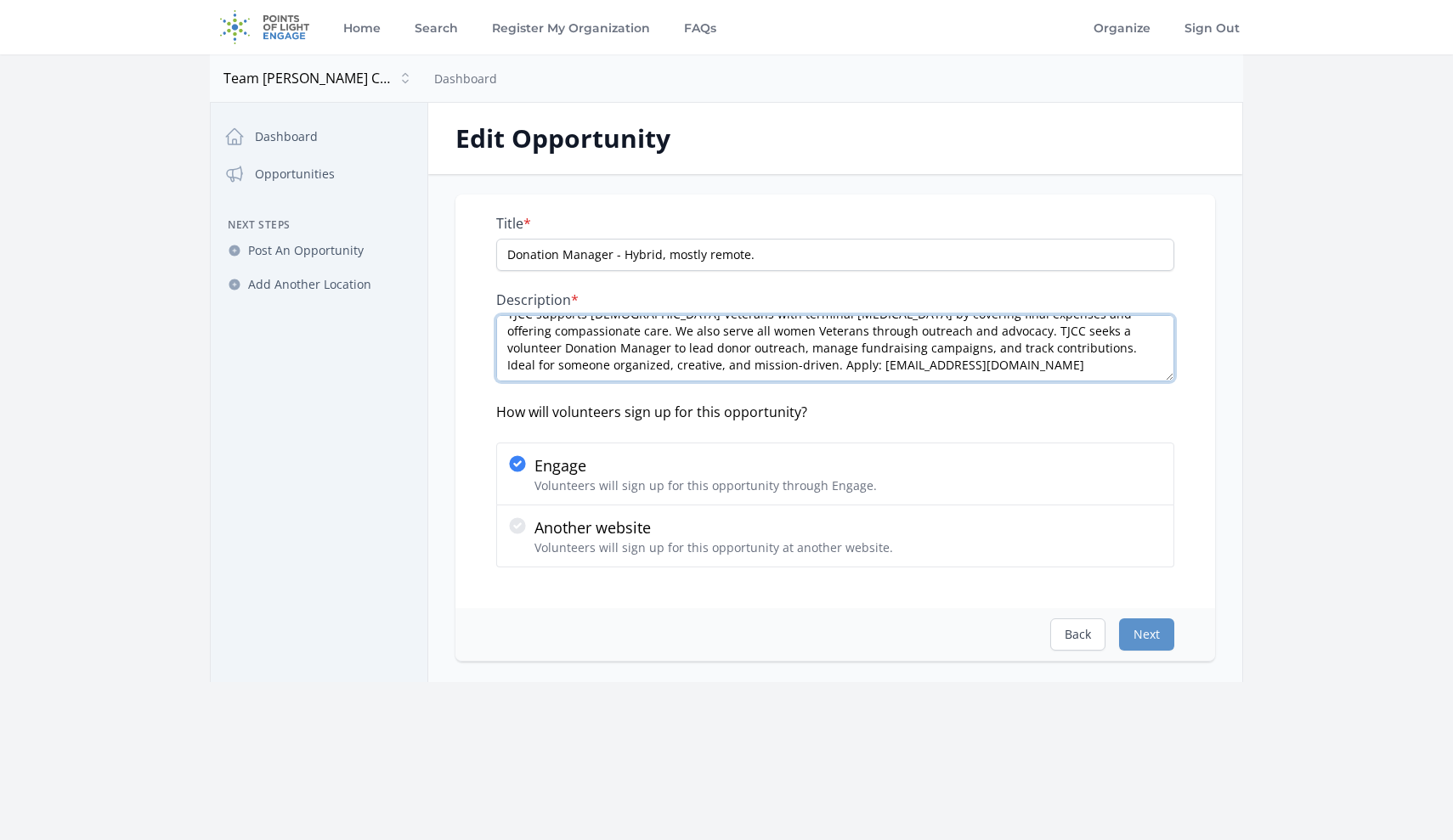
click at [610, 367] on textarea "TJCC supports female Veterans with terminal cancer by covering final expenses a…" at bounding box center [835, 348] width 678 height 66
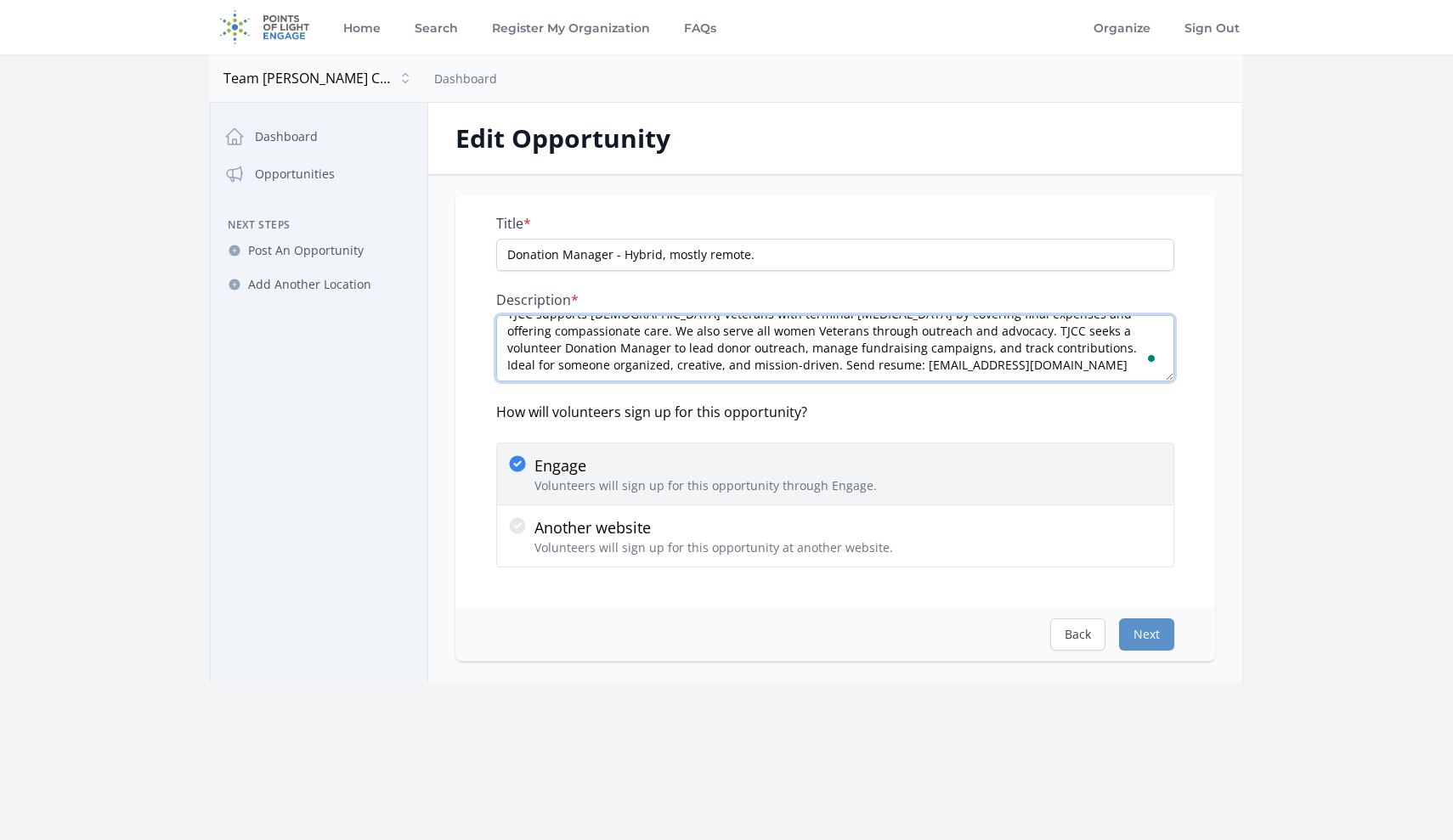
click at [595, 365] on textarea "TJCC supports female Veterans with terminal cancer by covering final expenses a…" at bounding box center [835, 348] width 678 height 66
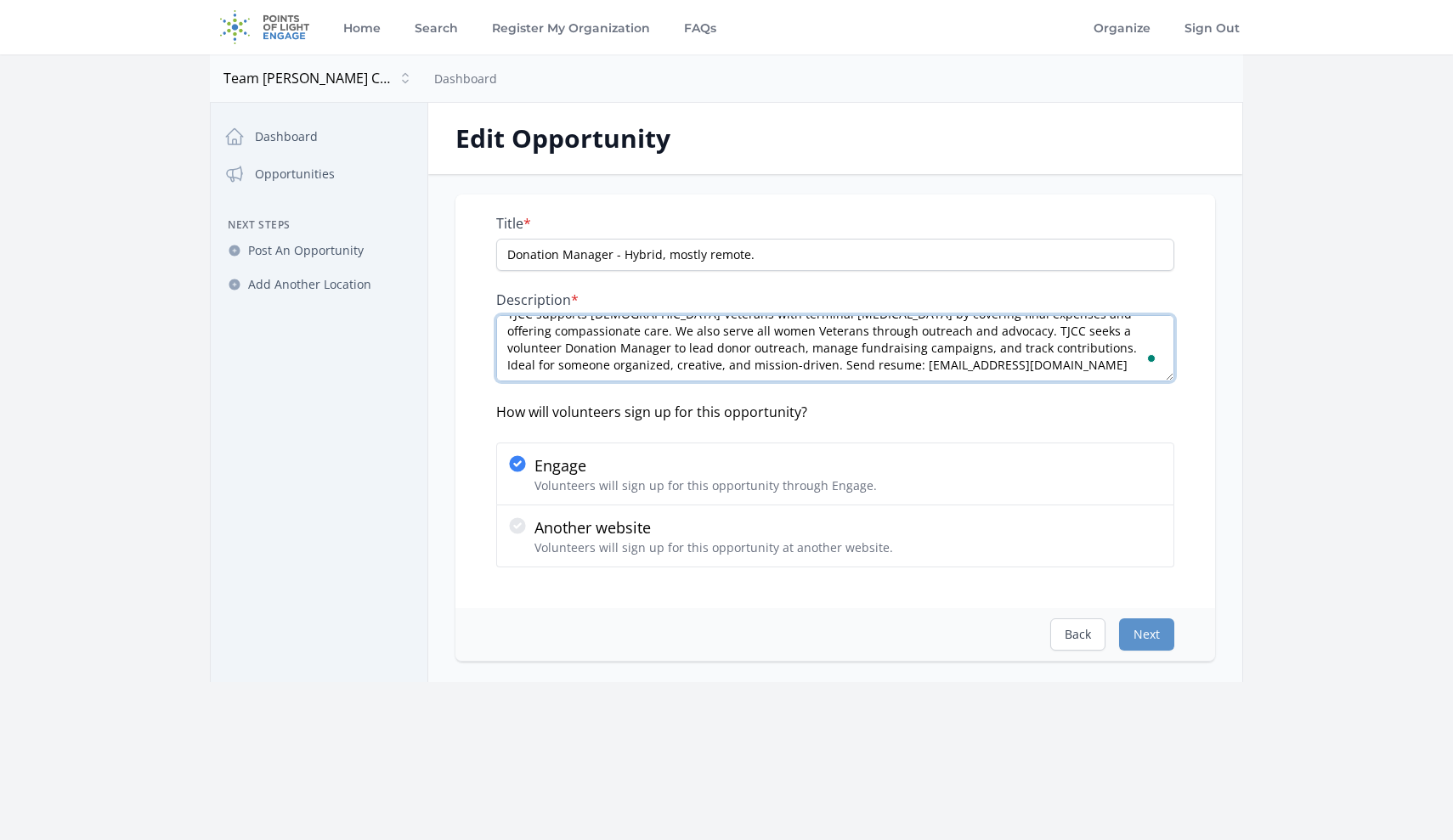
paste textarea "Two references and background check required."
type textarea "TJCC supports female Veterans with terminal cancer by covering final expenses a…"
click at [1150, 635] on button "Next" at bounding box center [1147, 635] width 55 height 33
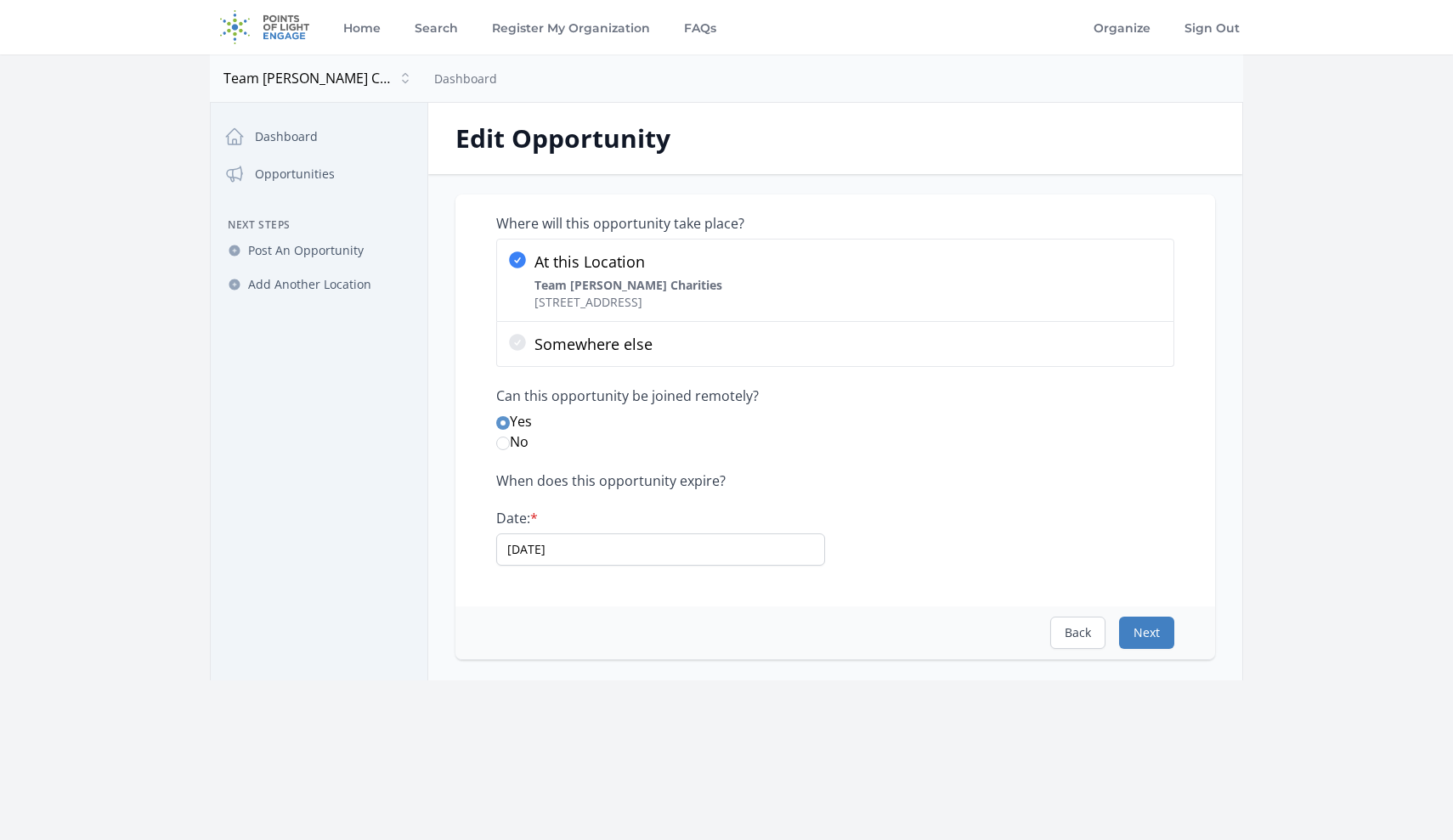
click at [1150, 629] on button "Next" at bounding box center [1147, 634] width 55 height 33
select select "Fundraising"
select select "Veterans & Military Families"
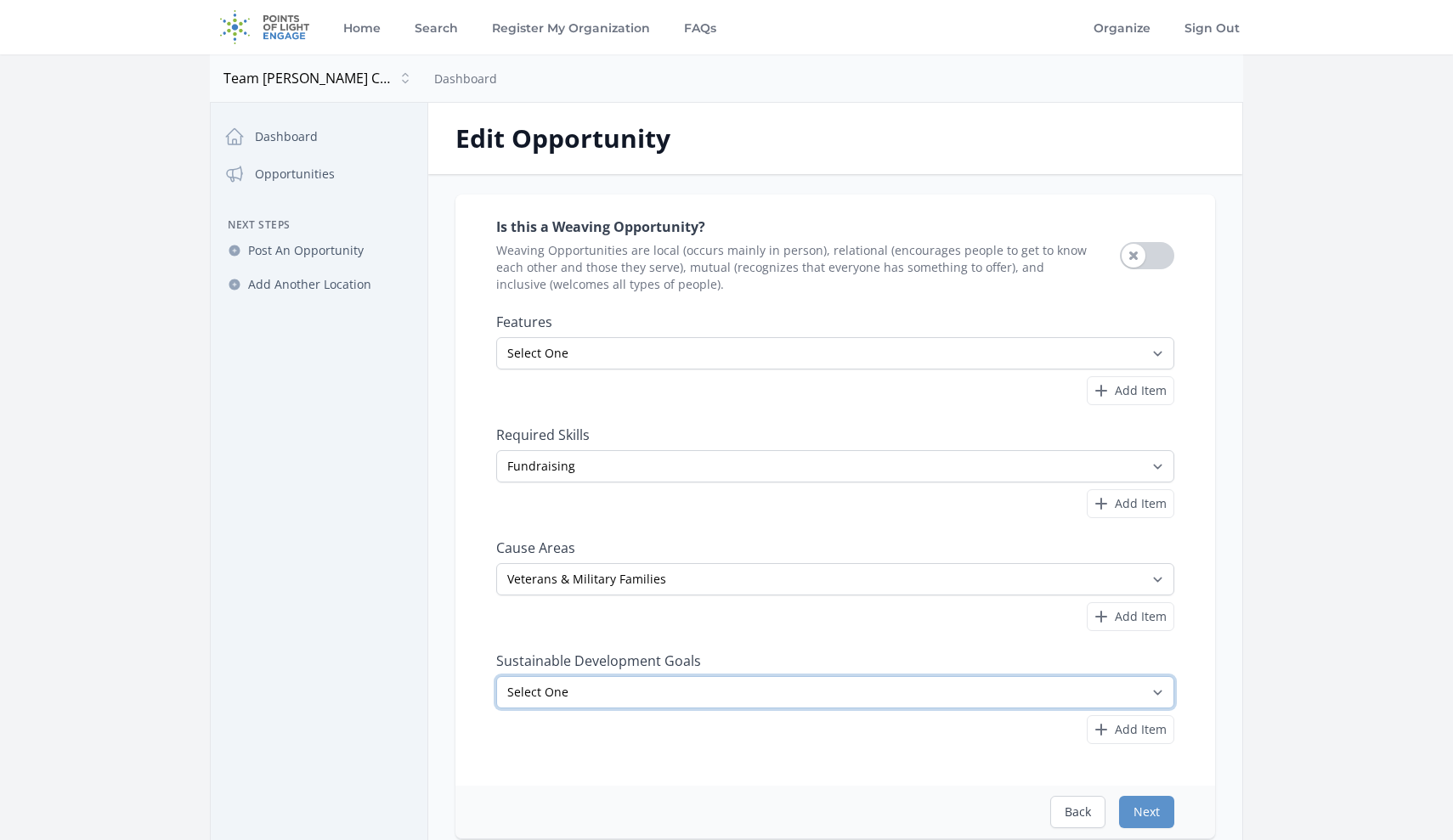
select select "Reduced Inequalities"
click at [1138, 725] on span "Add Item" at bounding box center [1141, 730] width 52 height 17
select select "Good Health and Well-Being"
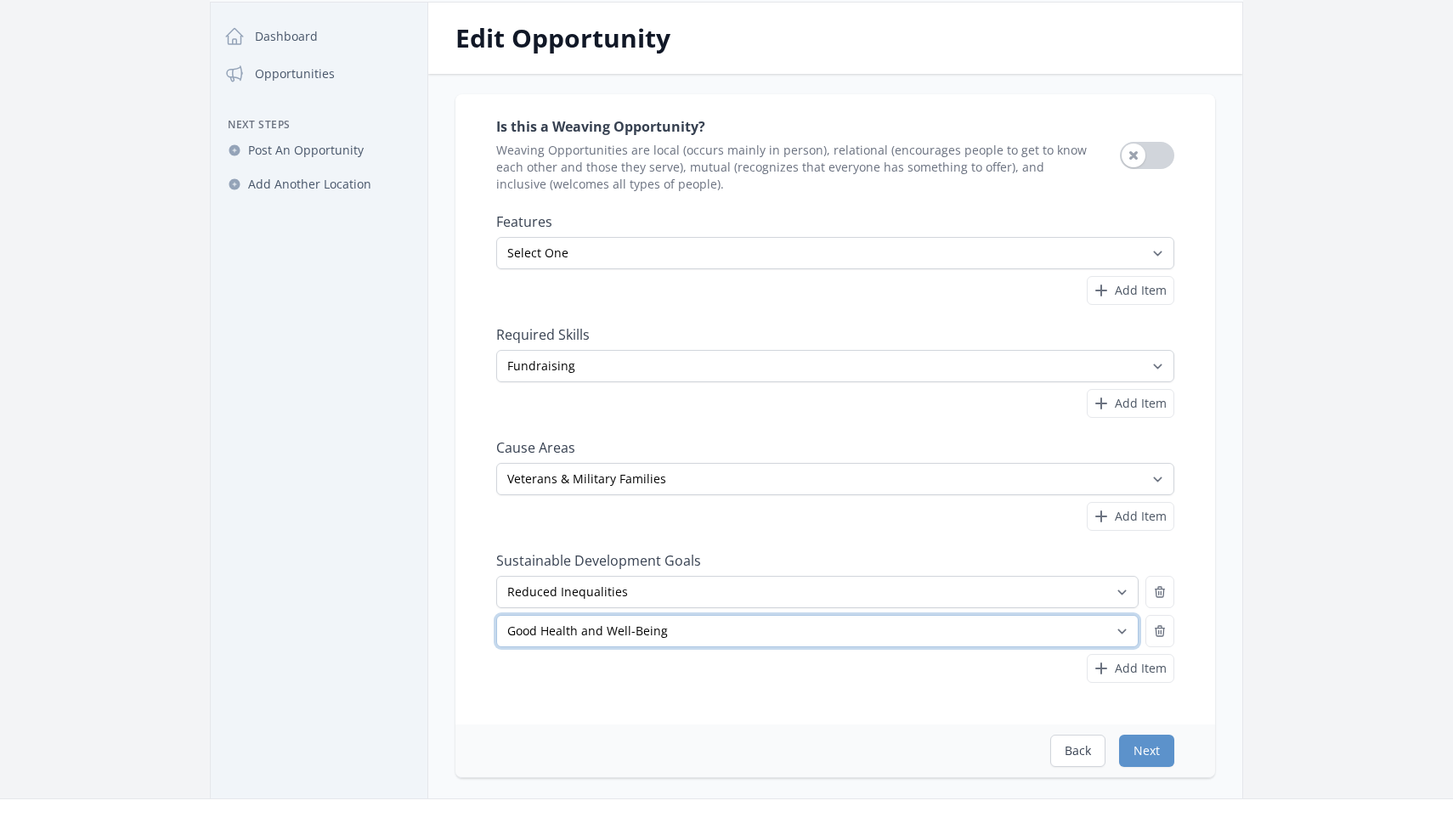
scroll to position [109, 0]
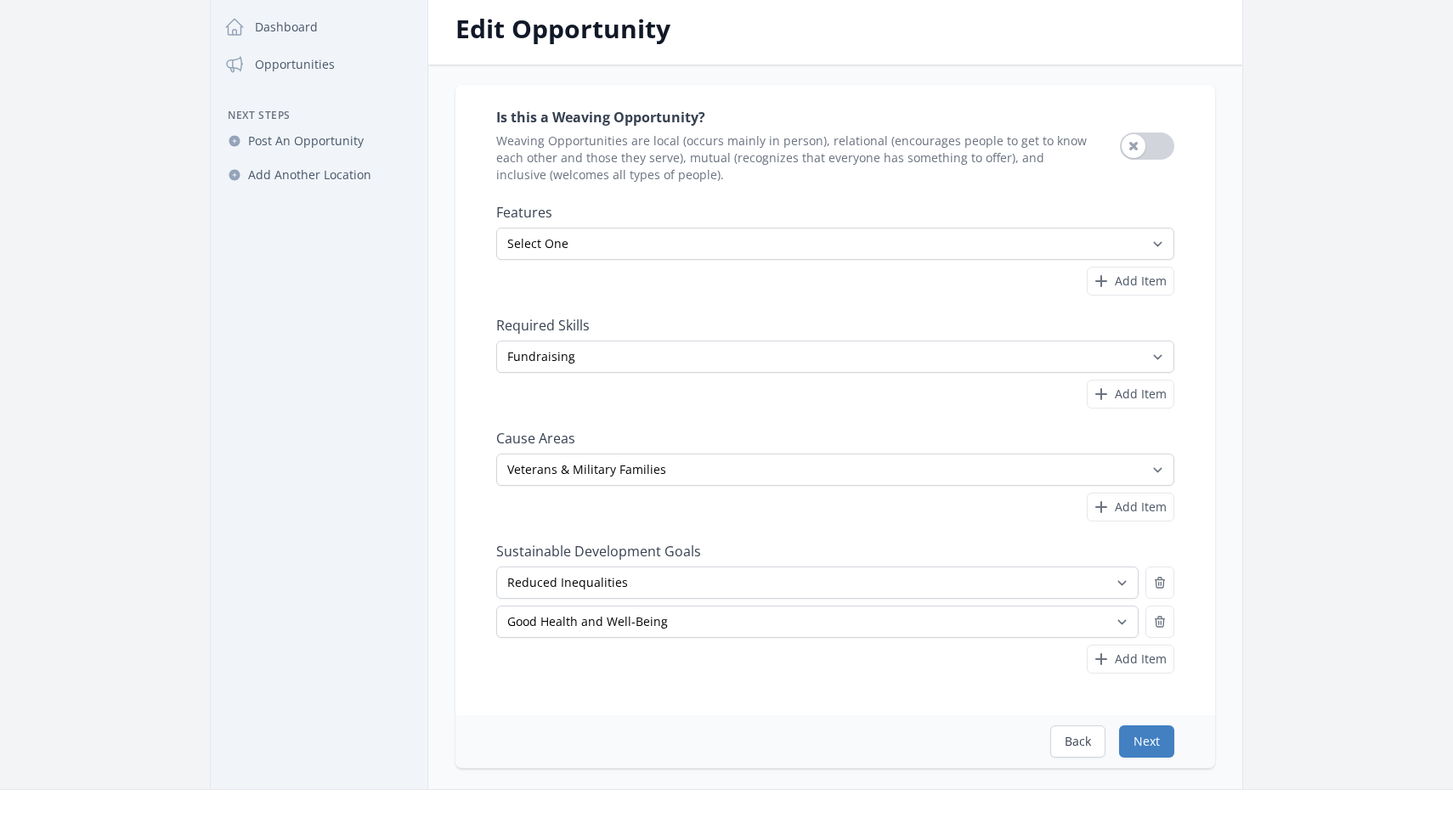
click at [1147, 749] on button "Next" at bounding box center [1147, 742] width 55 height 33
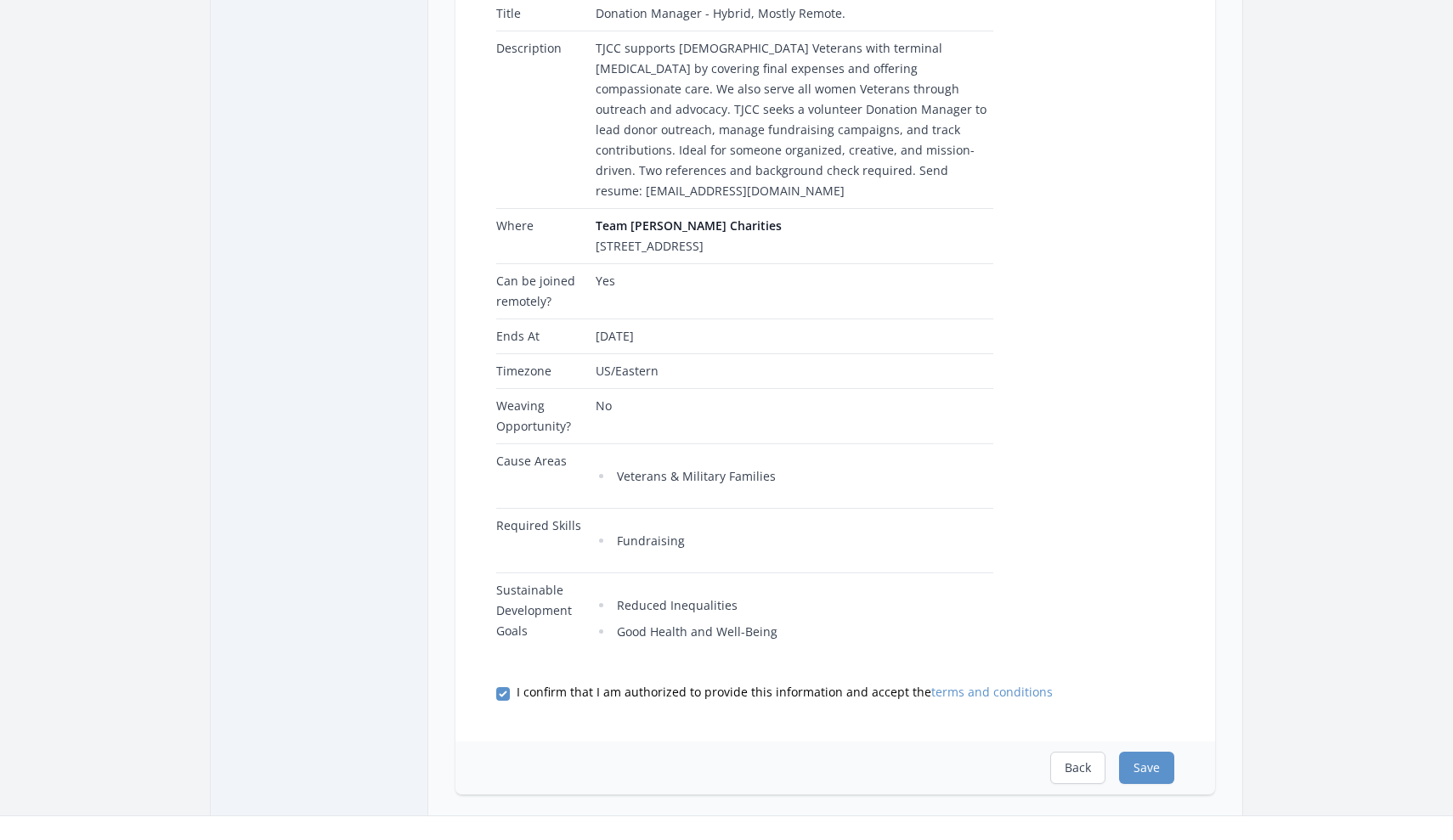
scroll to position [348, 0]
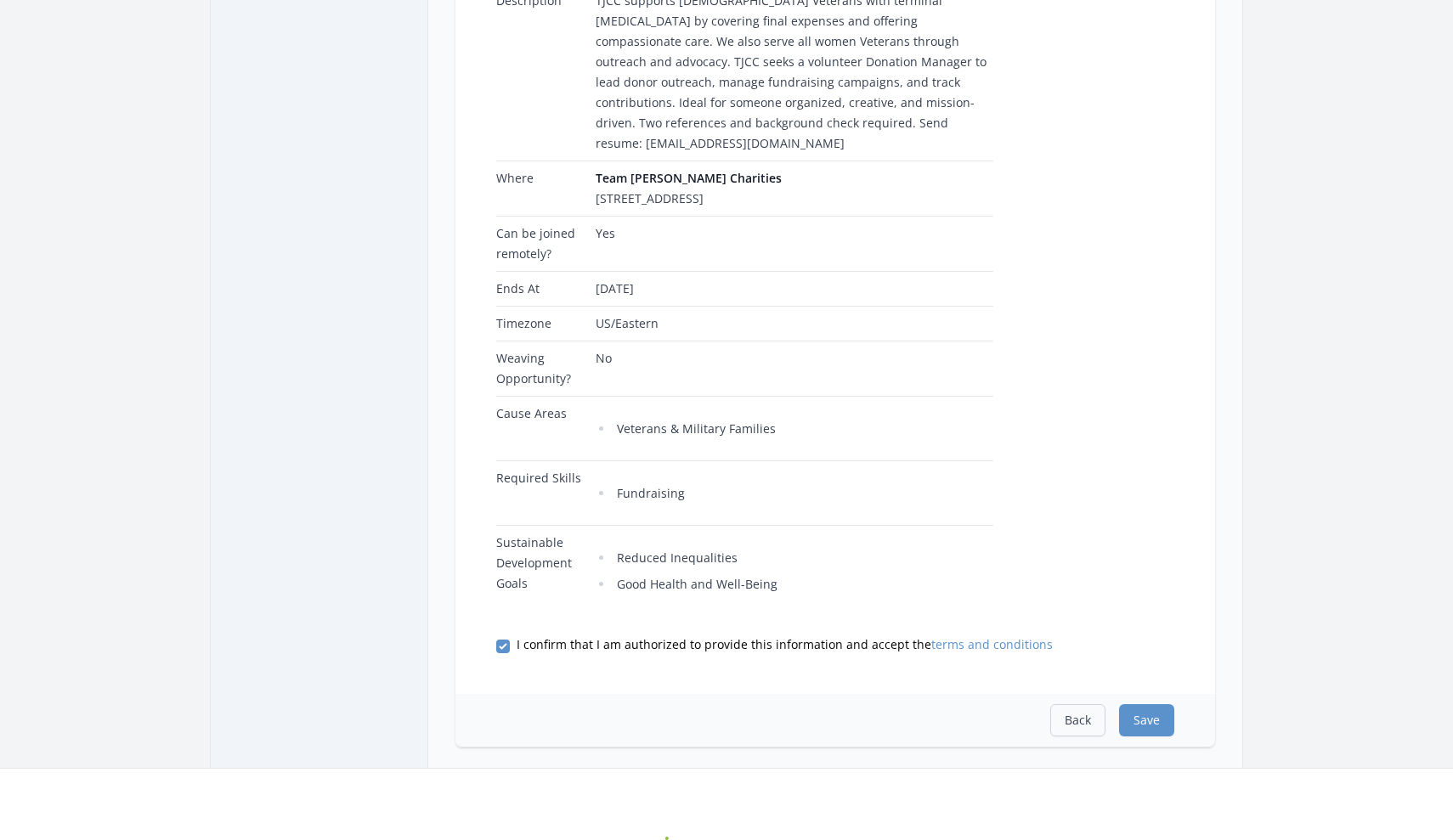
click at [1067, 723] on button "Back" at bounding box center [1078, 720] width 55 height 33
select select "Fundraising"
select select "Veterans & Military Families"
select select "Reduced Inequalities"
select select "Good Health and Well-Being"
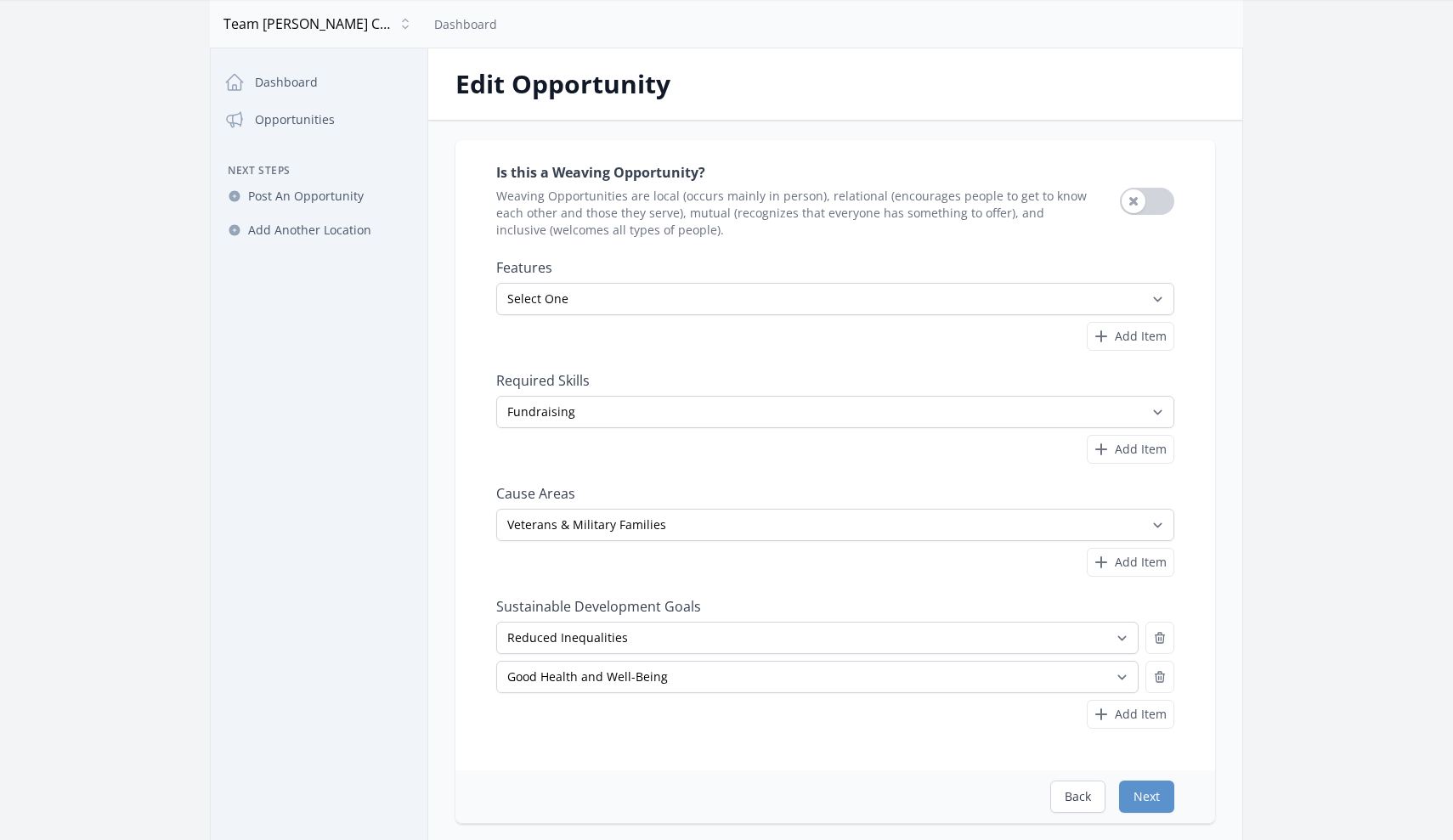
scroll to position [47, 0]
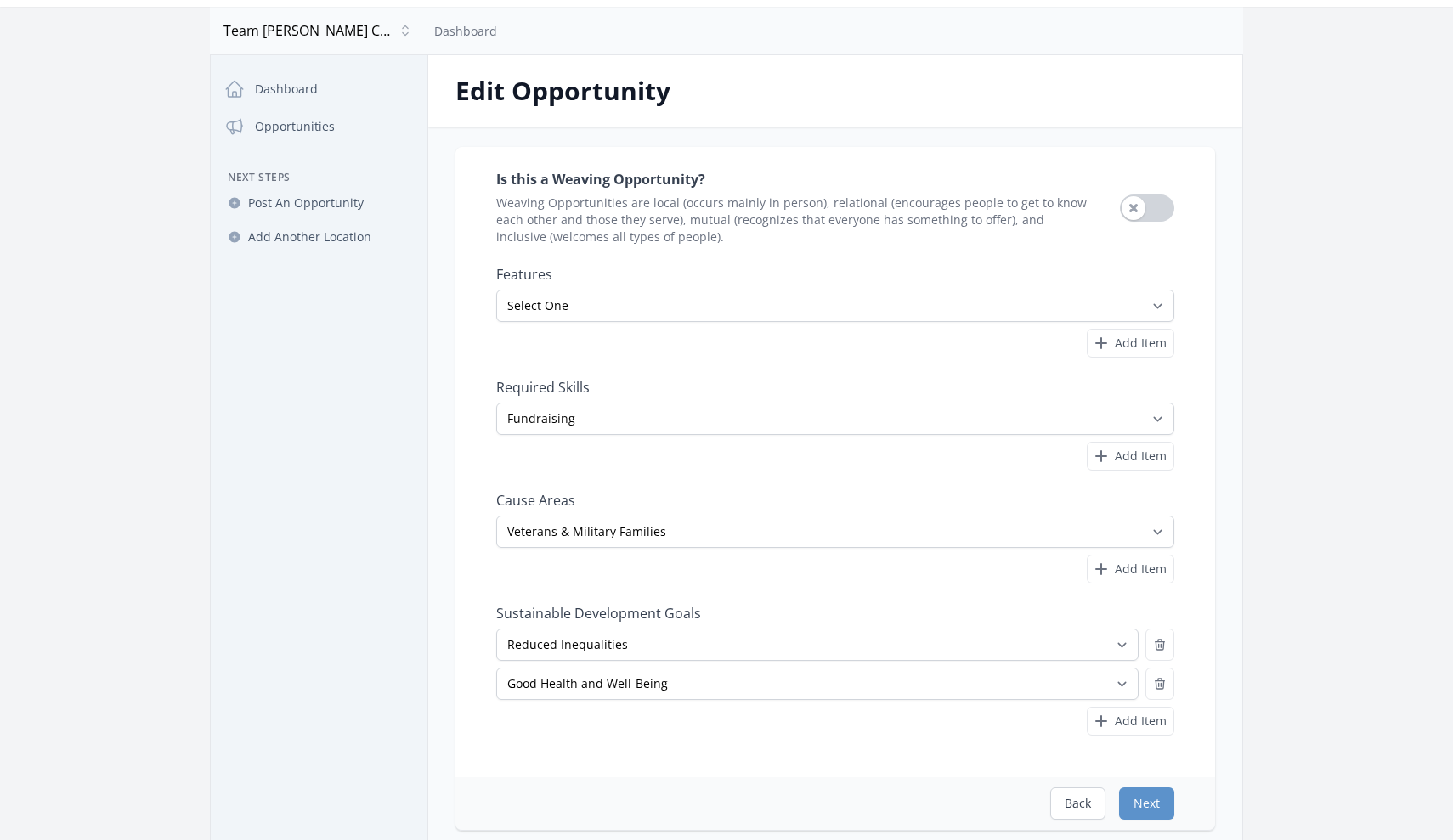
click at [1144, 203] on button "Use setting" at bounding box center [1147, 208] width 54 height 28
click at [1151, 803] on button "Next" at bounding box center [1147, 804] width 55 height 33
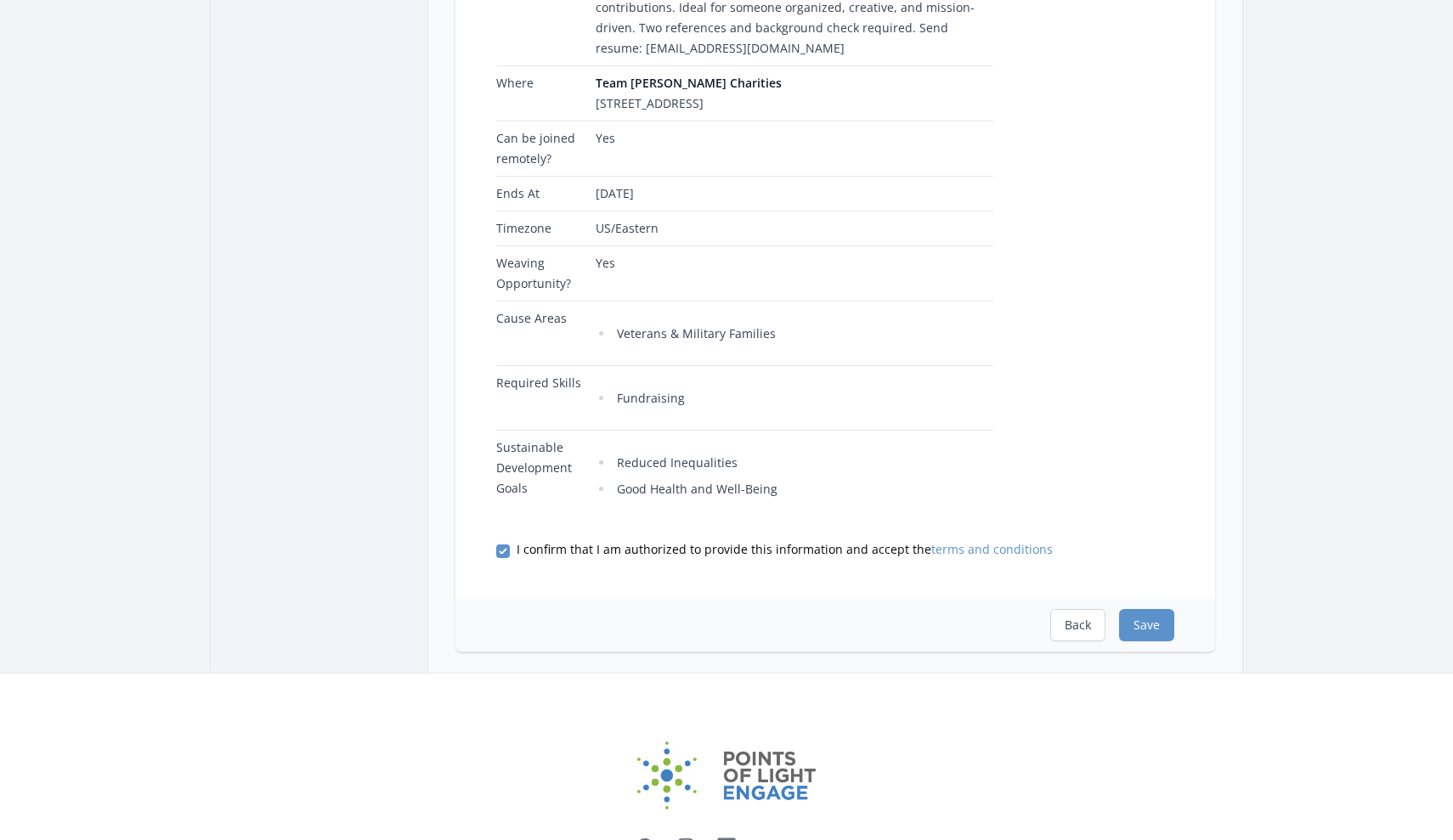
scroll to position [449, 0]
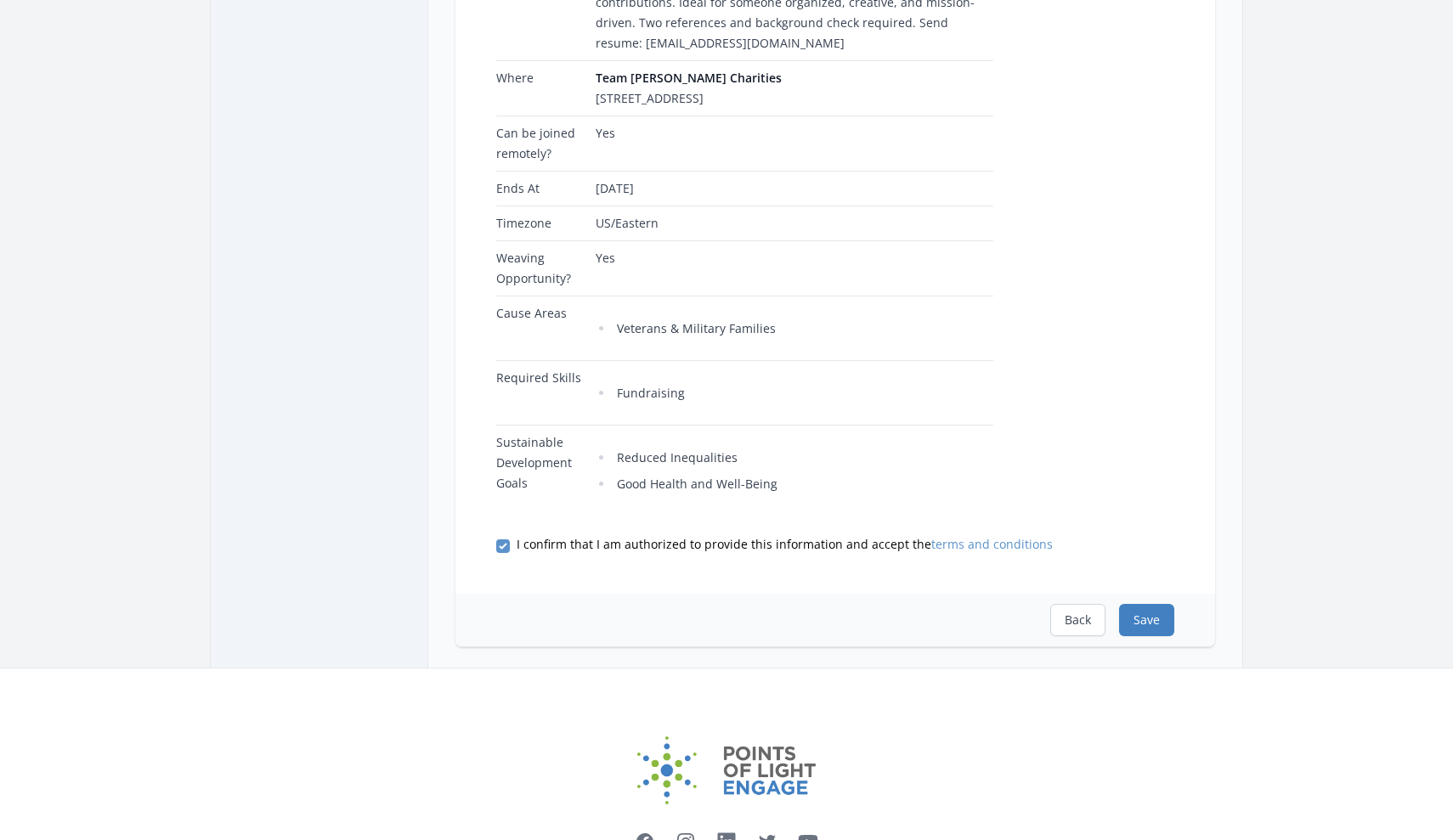
click at [1150, 610] on button "Save" at bounding box center [1147, 621] width 55 height 33
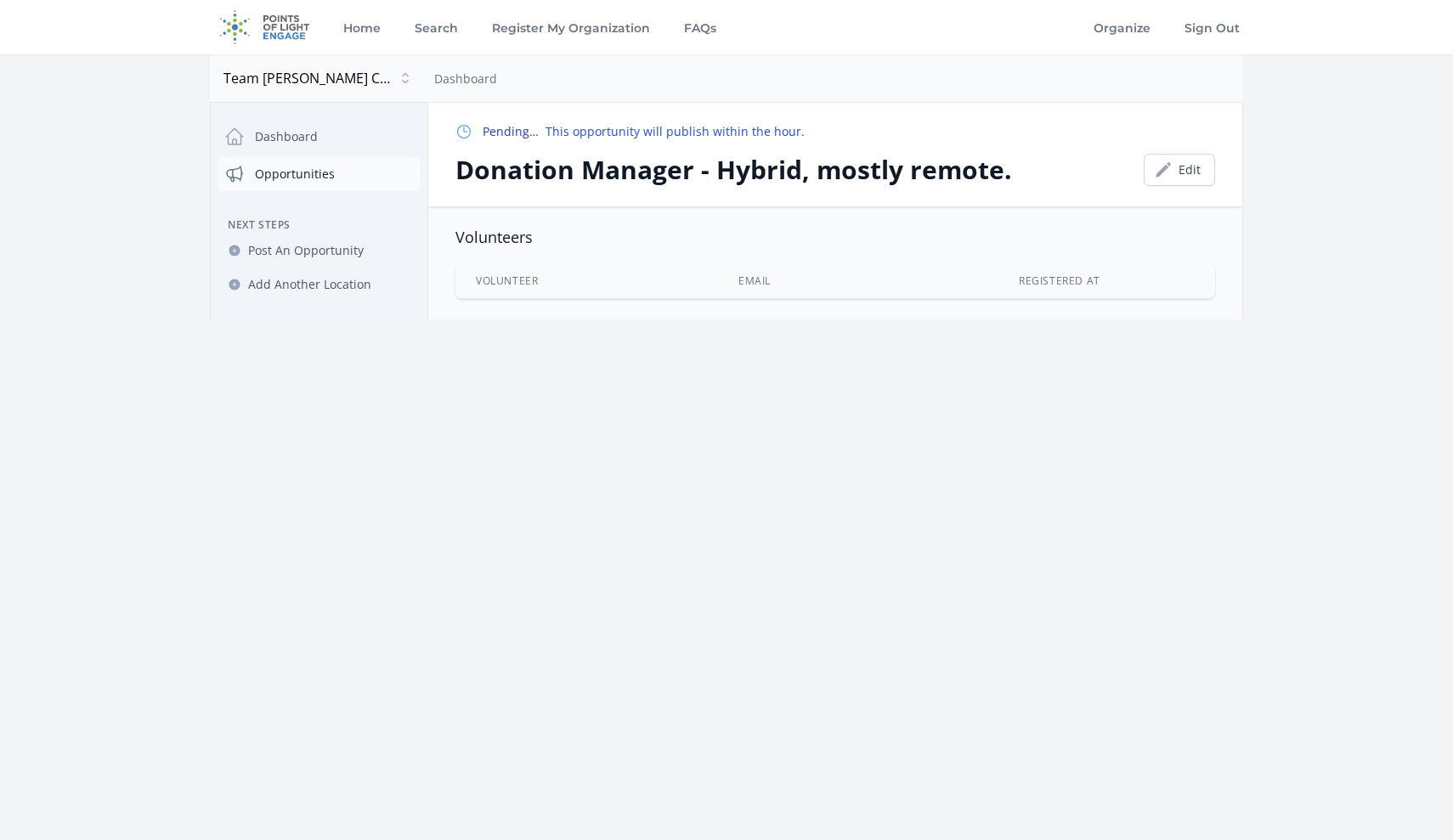
click at [305, 176] on link "Opportunities" at bounding box center [319, 175] width 203 height 34
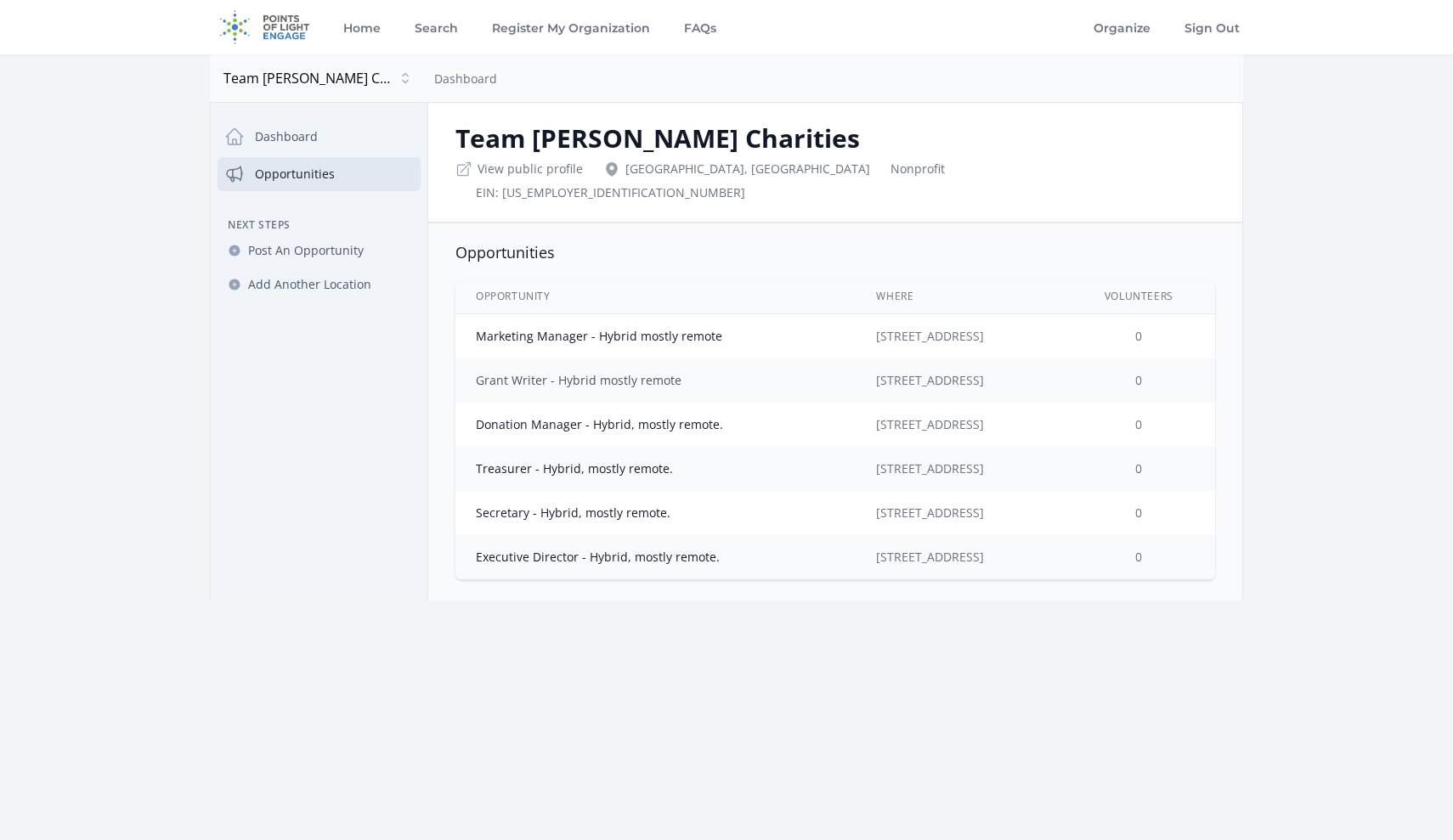
click at [537, 372] on link "Grant Writer - Hybrid mostly remote" at bounding box center [578, 380] width 205 height 16
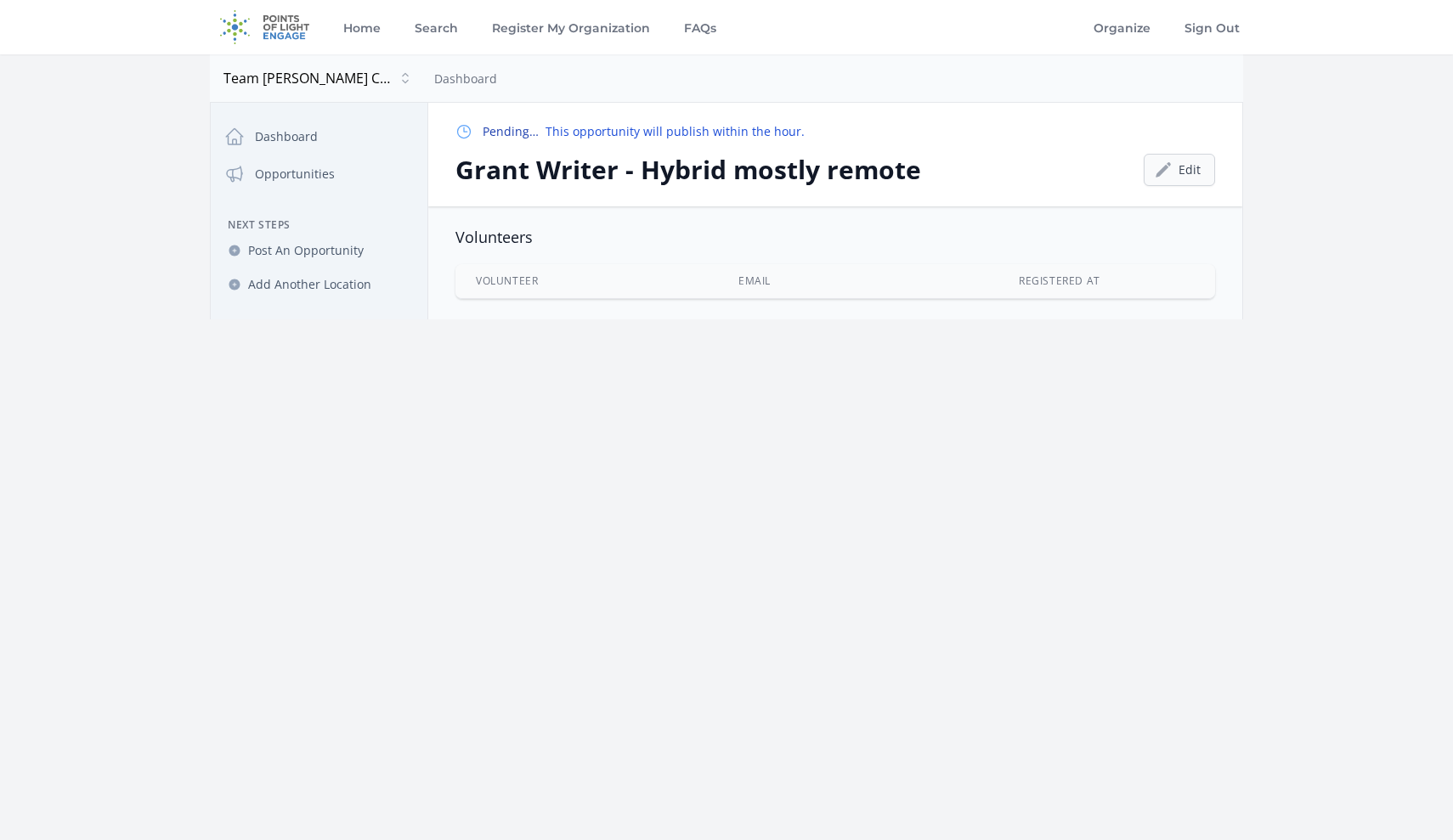
click at [1169, 168] on icon at bounding box center [1163, 169] width 15 height 15
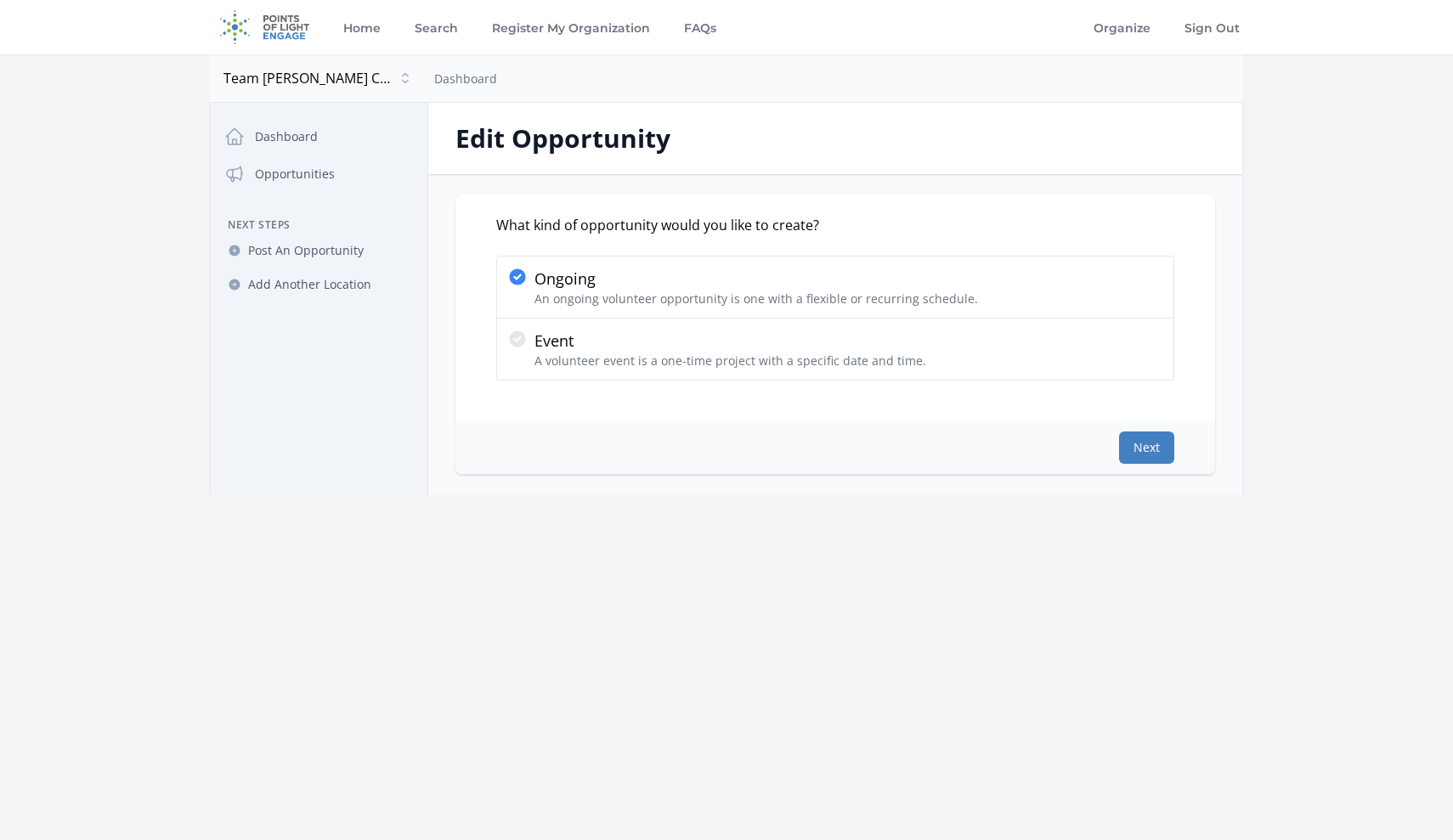
click at [1139, 440] on button "Next" at bounding box center [1147, 448] width 55 height 33
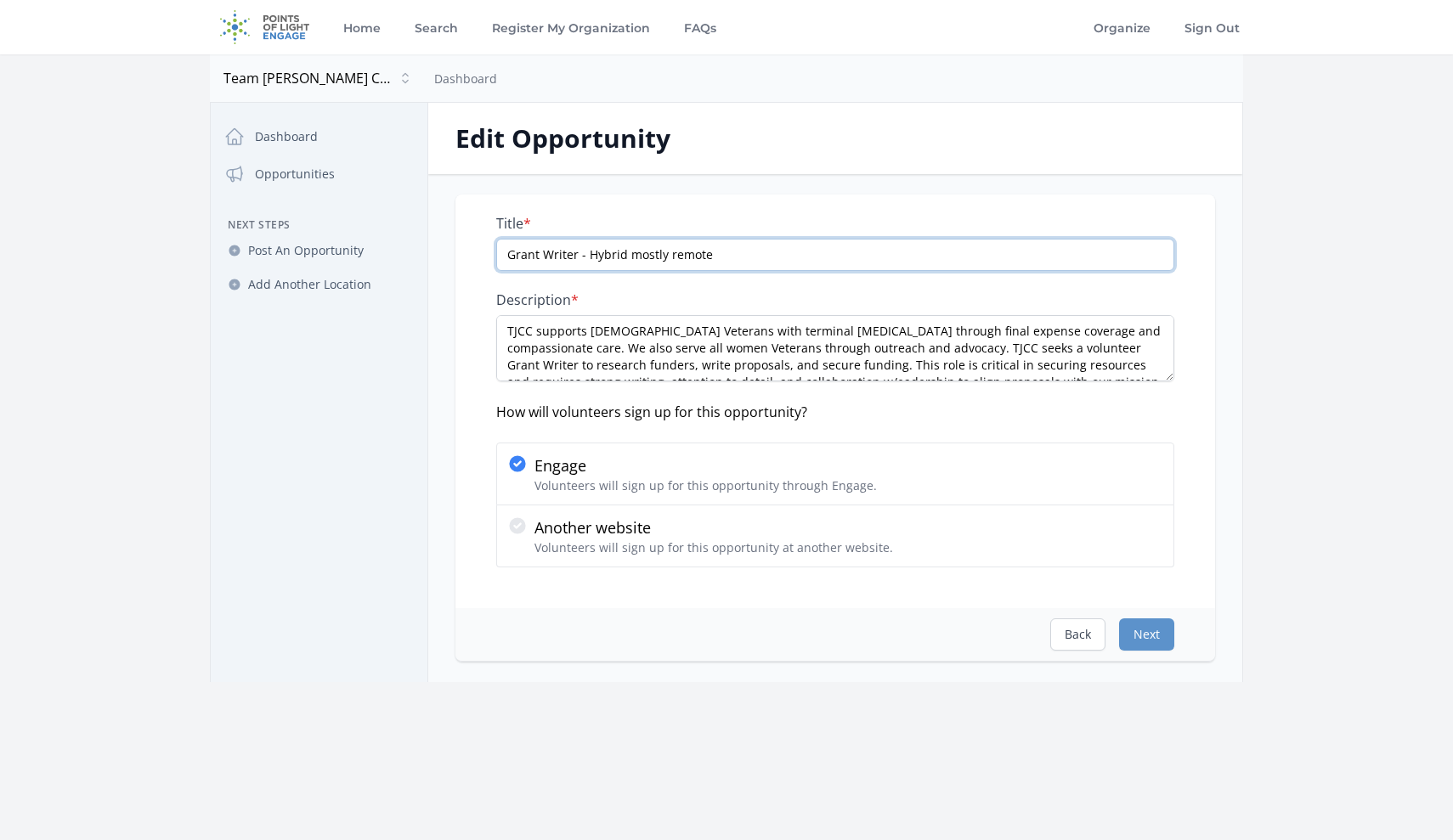
click at [623, 255] on input "Grant Writer - Hybrid mostly remote" at bounding box center [835, 255] width 678 height 33
click at [728, 255] on input "Grant Writer - Hybrid, mostly remote" at bounding box center [835, 255] width 678 height 33
type input "Grant Writer - Hybrid, mostly remote."
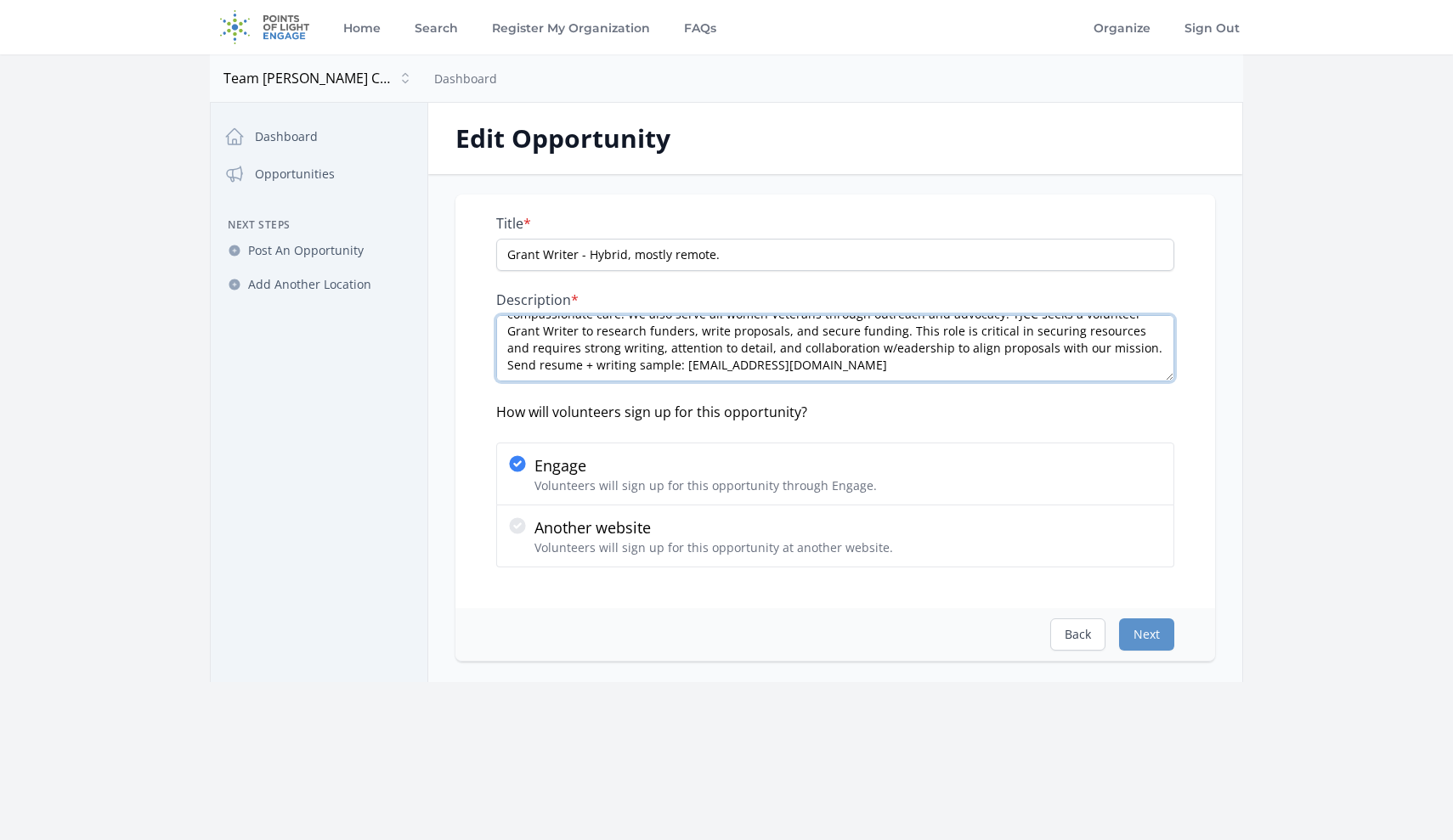
click at [915, 352] on textarea "TJCC supports female Veterans with terminal cancer through final expense covera…" at bounding box center [835, 348] width 678 height 66
paste textarea "Two references and background check required."
click at [917, 346] on textarea "TJCC supports female Veterans with terminal cancer through final expense covera…" at bounding box center [835, 348] width 678 height 66
click at [658, 351] on textarea "TJCC supports female Veterans with terminal cancer through final expense covera…" at bounding box center [835, 348] width 678 height 66
click at [1133, 629] on button "Next" at bounding box center [1147, 635] width 55 height 33
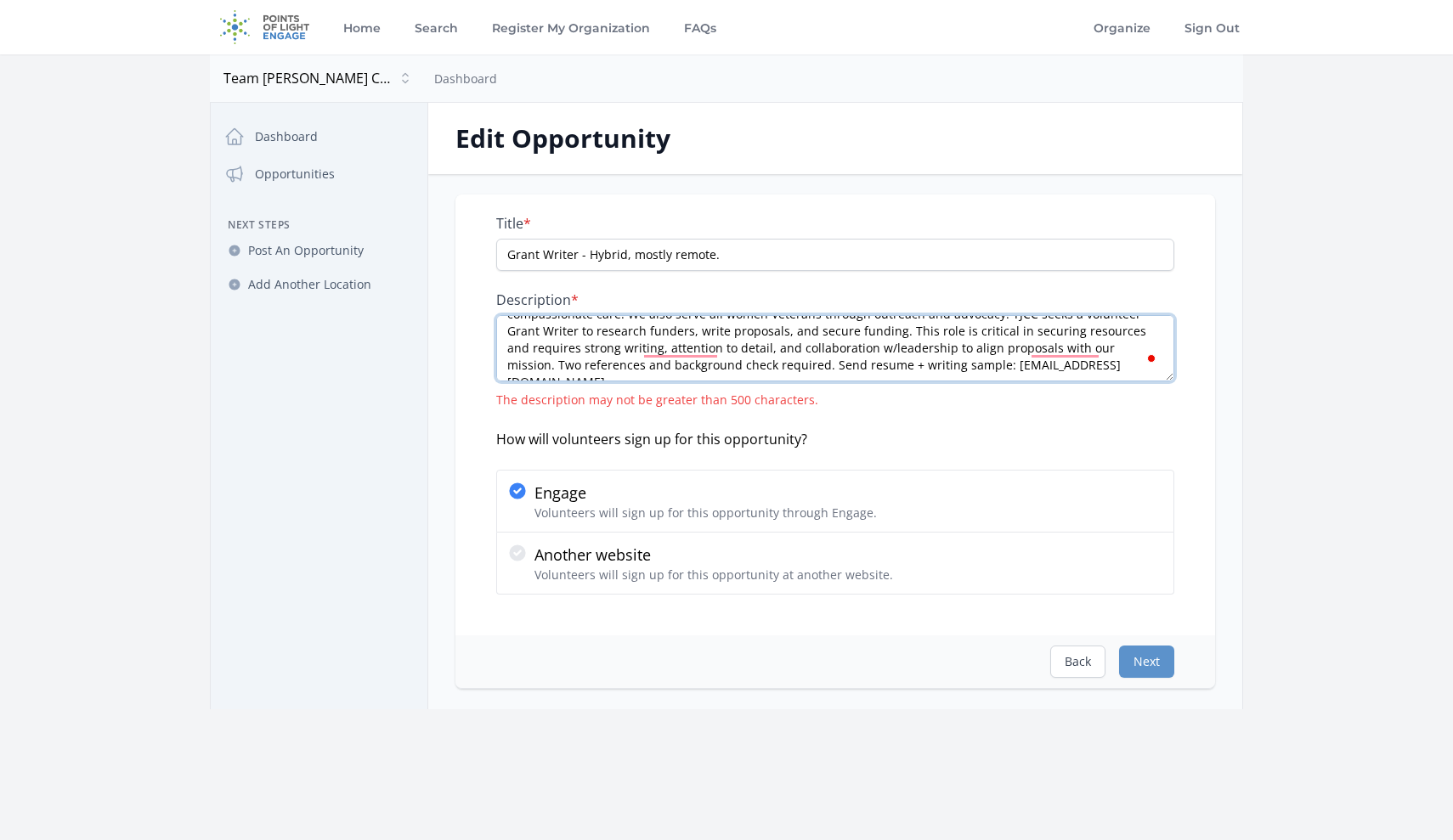
scroll to position [0, 0]
drag, startPoint x: 1001, startPoint y: 365, endPoint x: 545, endPoint y: 307, distance: 459.7
click at [545, 310] on div "Description * TJCC supports female Veterans with terminal cancer through final …" at bounding box center [835, 350] width 678 height 117
paste textarea "veterans with terminal cancer through final expense coverage and compassionate …"
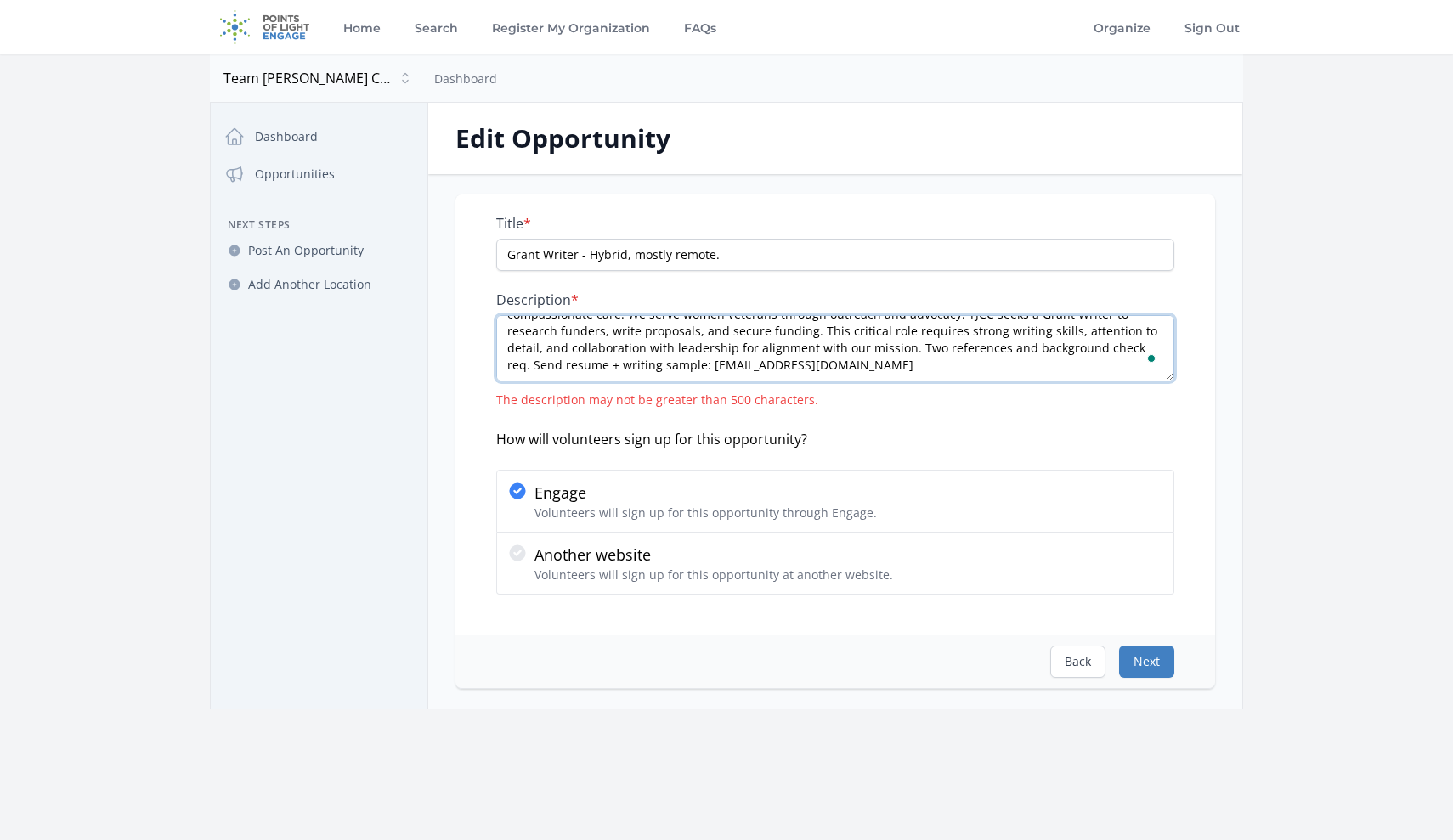
type textarea "TJCC supports female veterans with terminal cancer through final expense covera…"
click at [1146, 669] on button "Next" at bounding box center [1147, 662] width 55 height 33
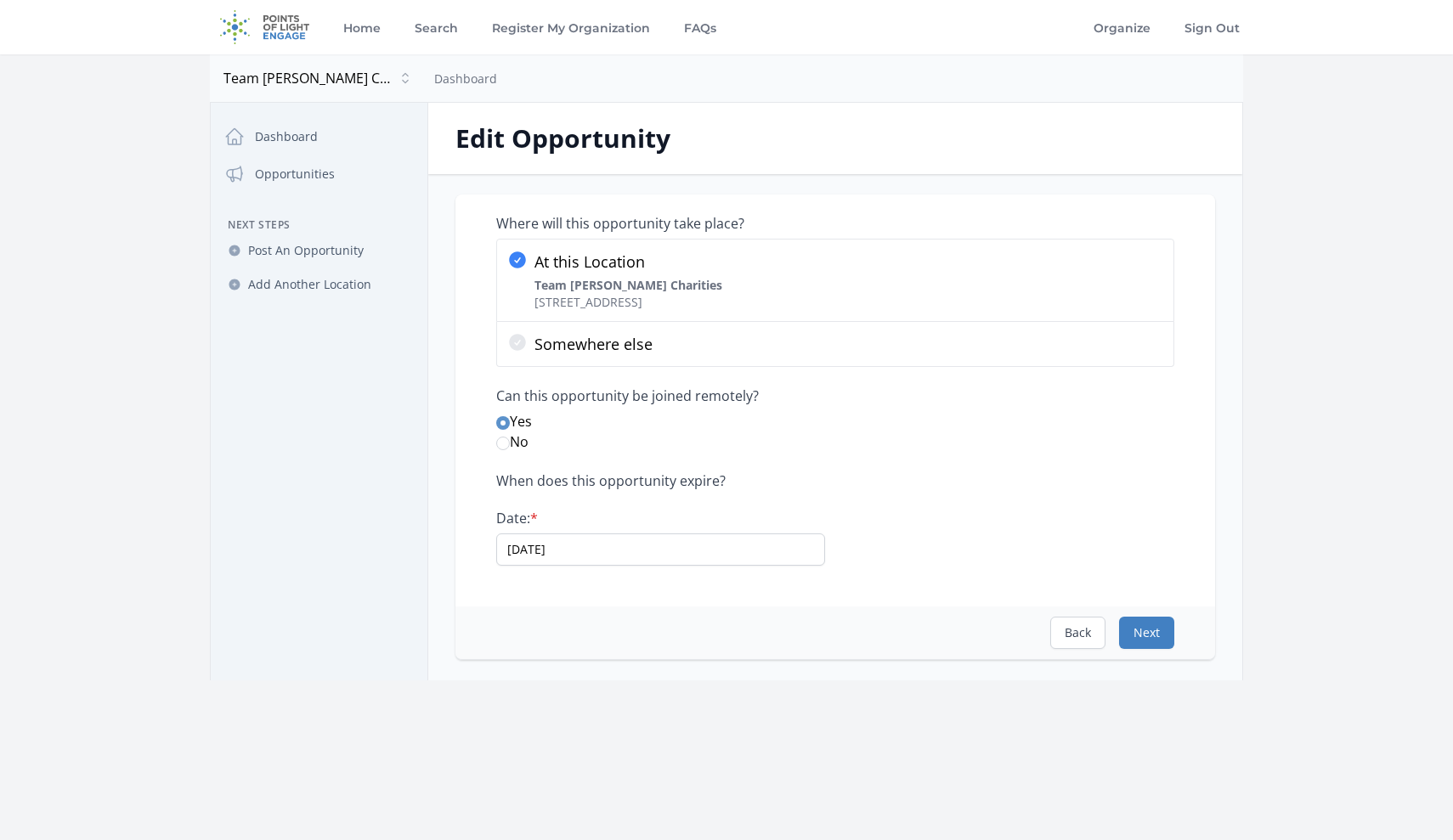
click at [1147, 637] on button "Next" at bounding box center [1147, 634] width 55 height 33
select select "Writing"
select select "Veterans & Military Families"
select select "Reduced Inequalities"
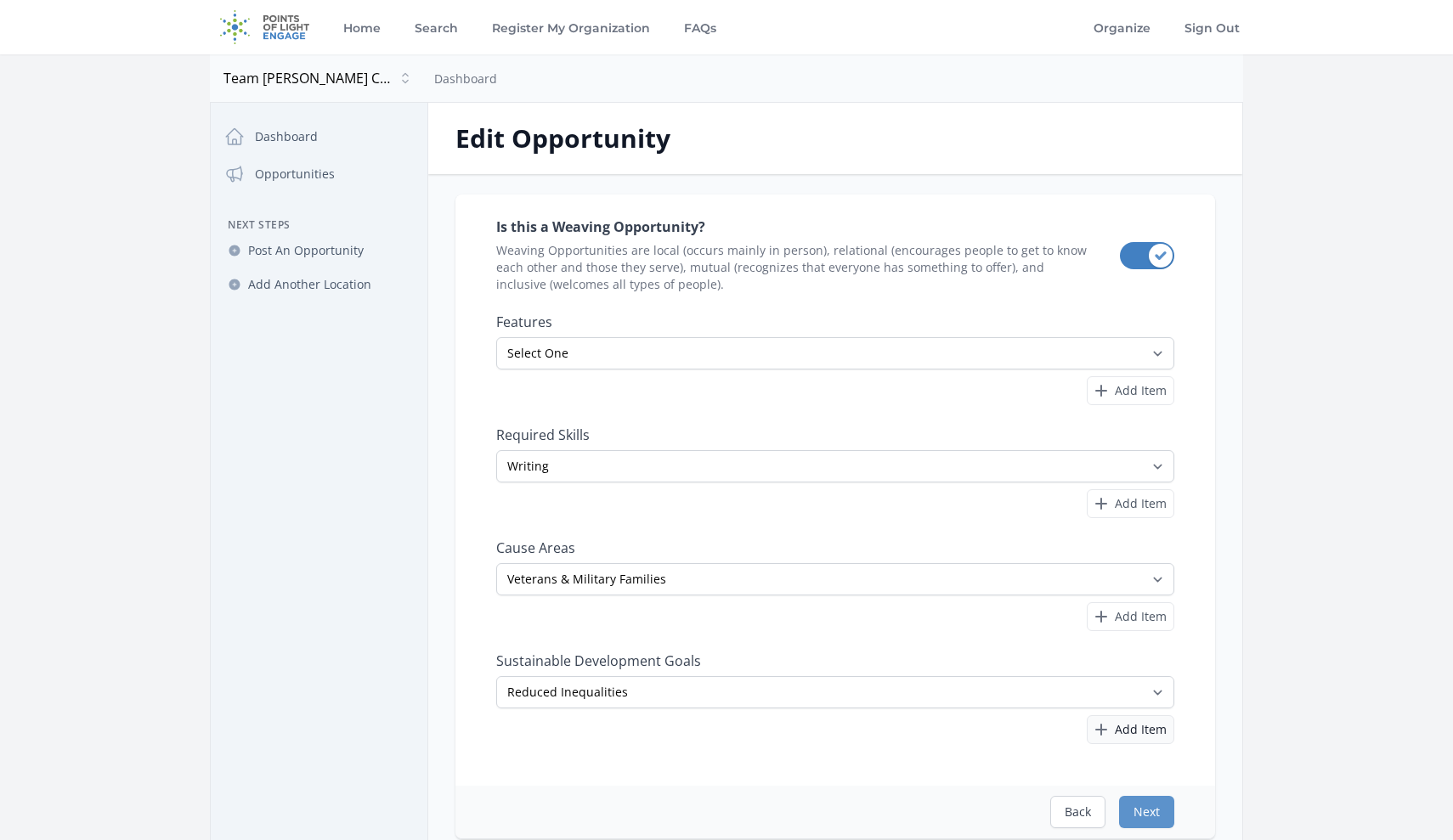
click at [1132, 733] on span "Add Item" at bounding box center [1141, 730] width 52 height 17
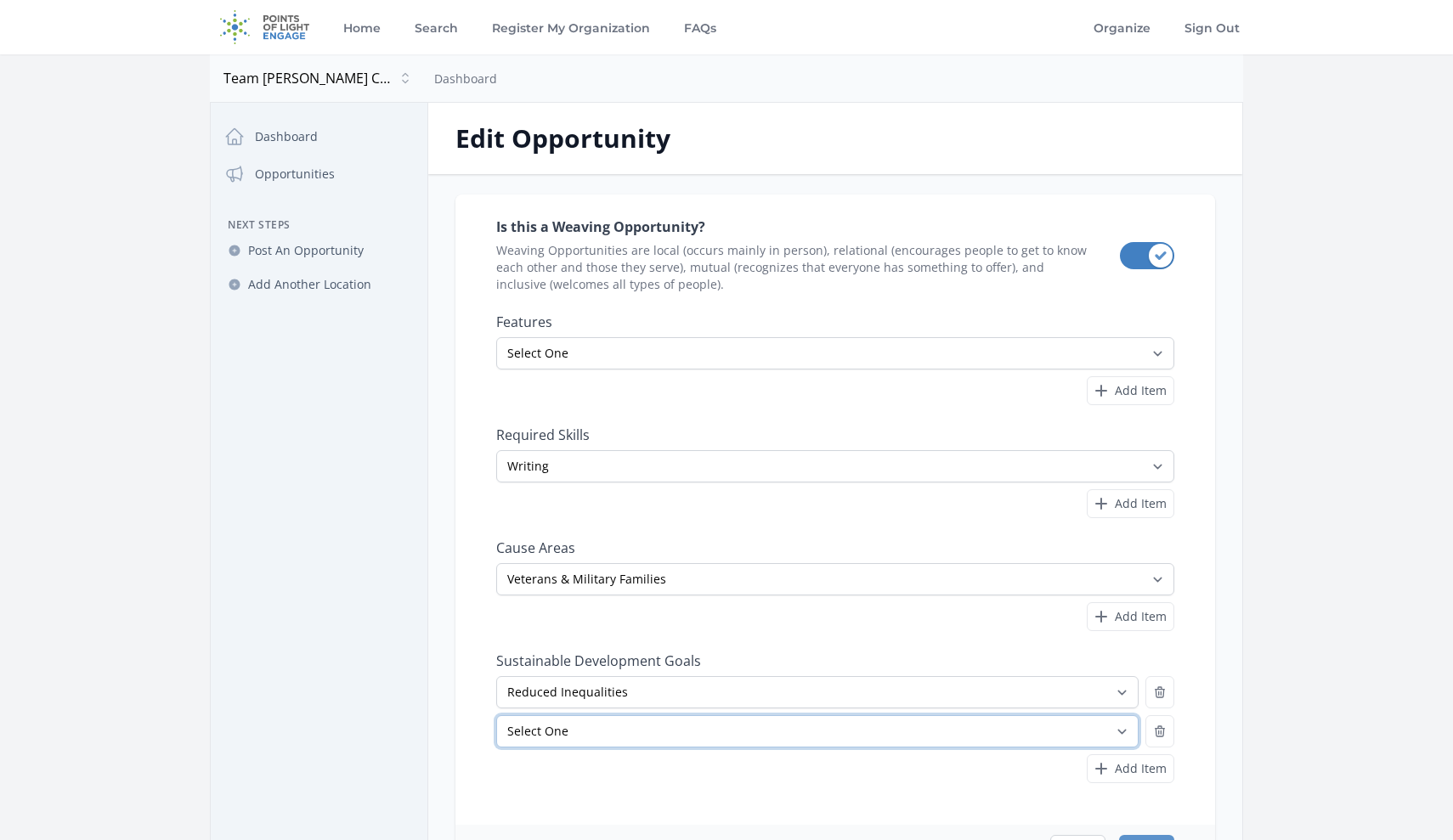
select select "Good Health and Well-Being"
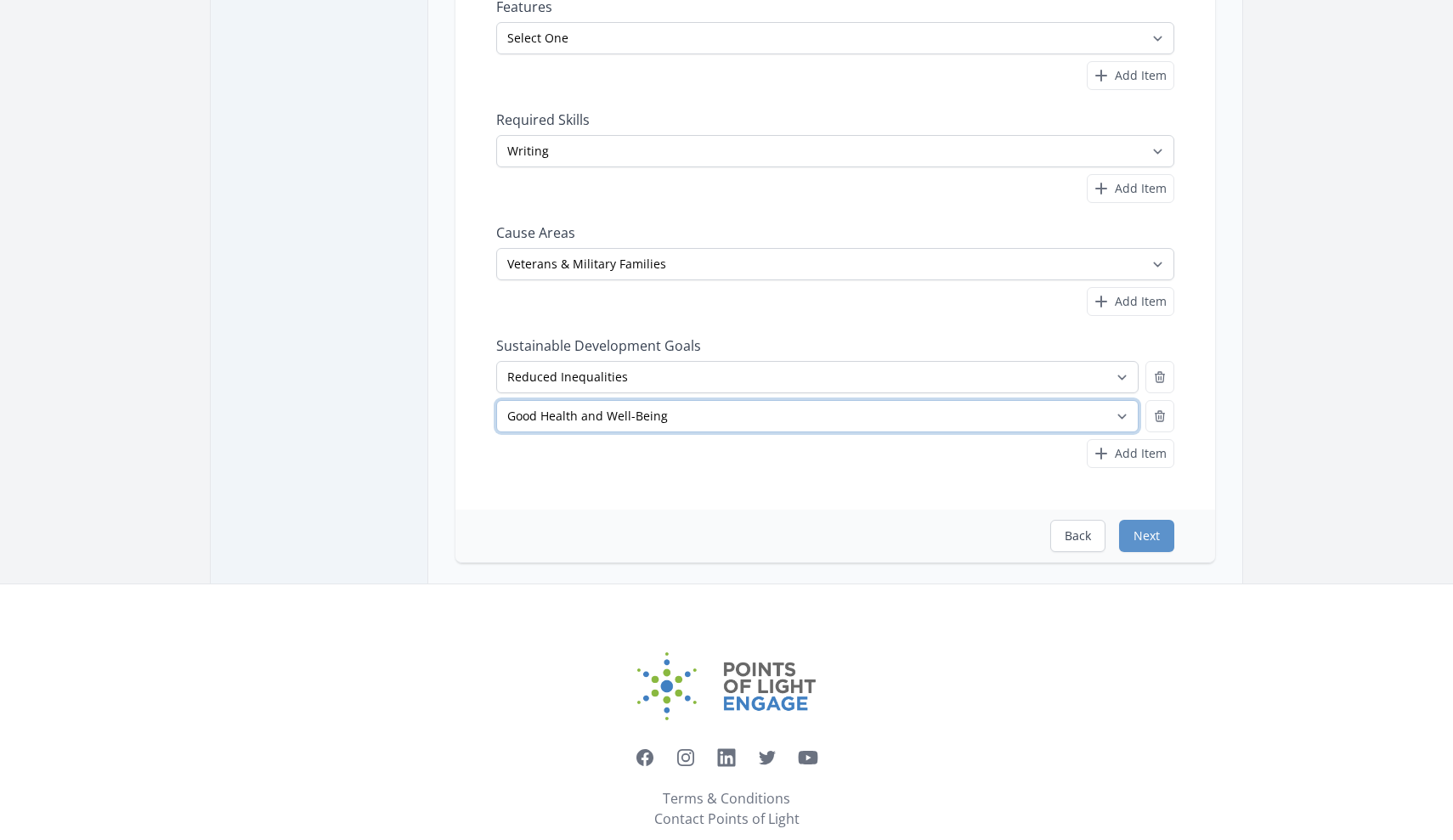
scroll to position [317, 0]
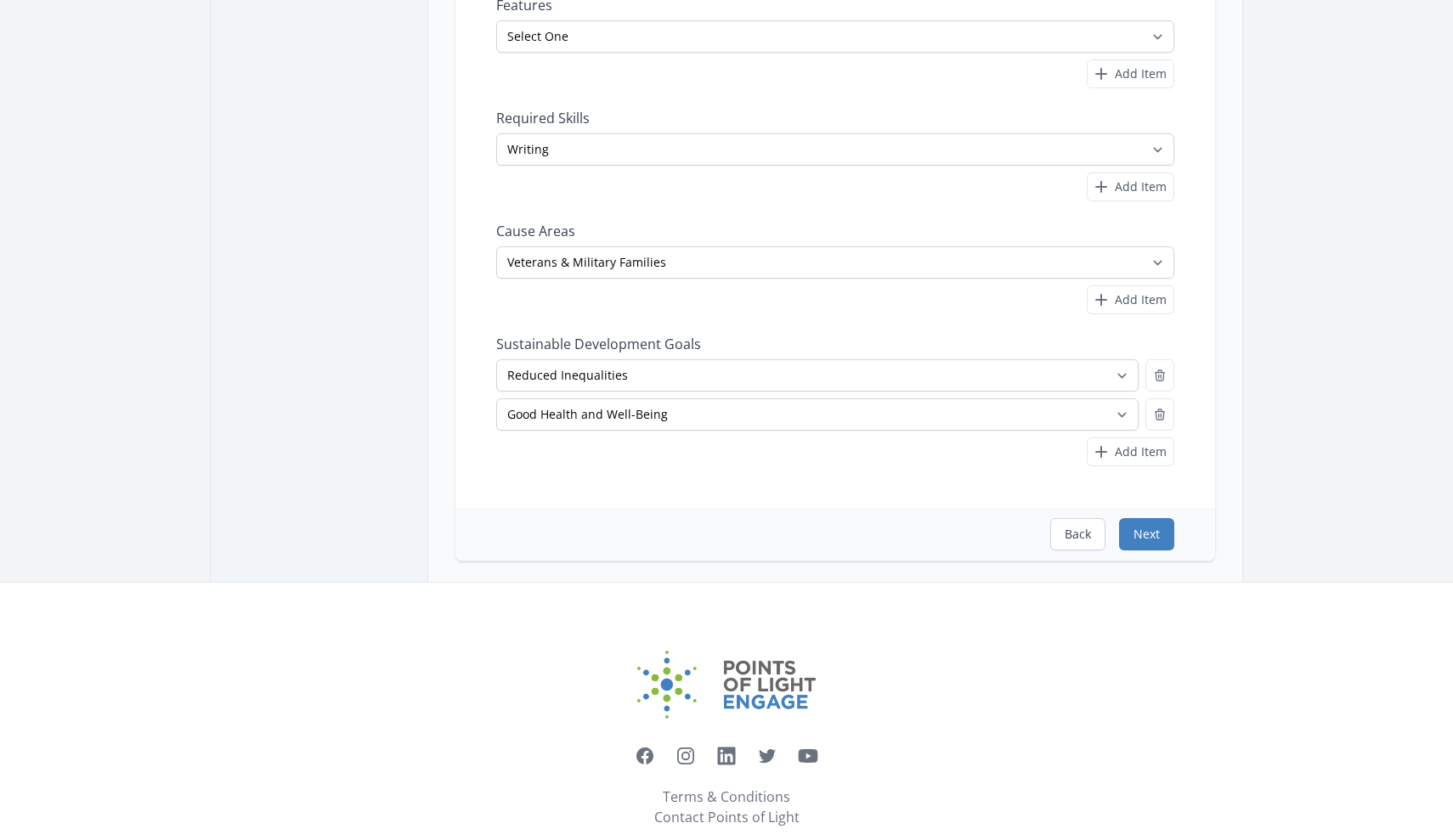
click at [1135, 537] on button "Next" at bounding box center [1147, 535] width 55 height 33
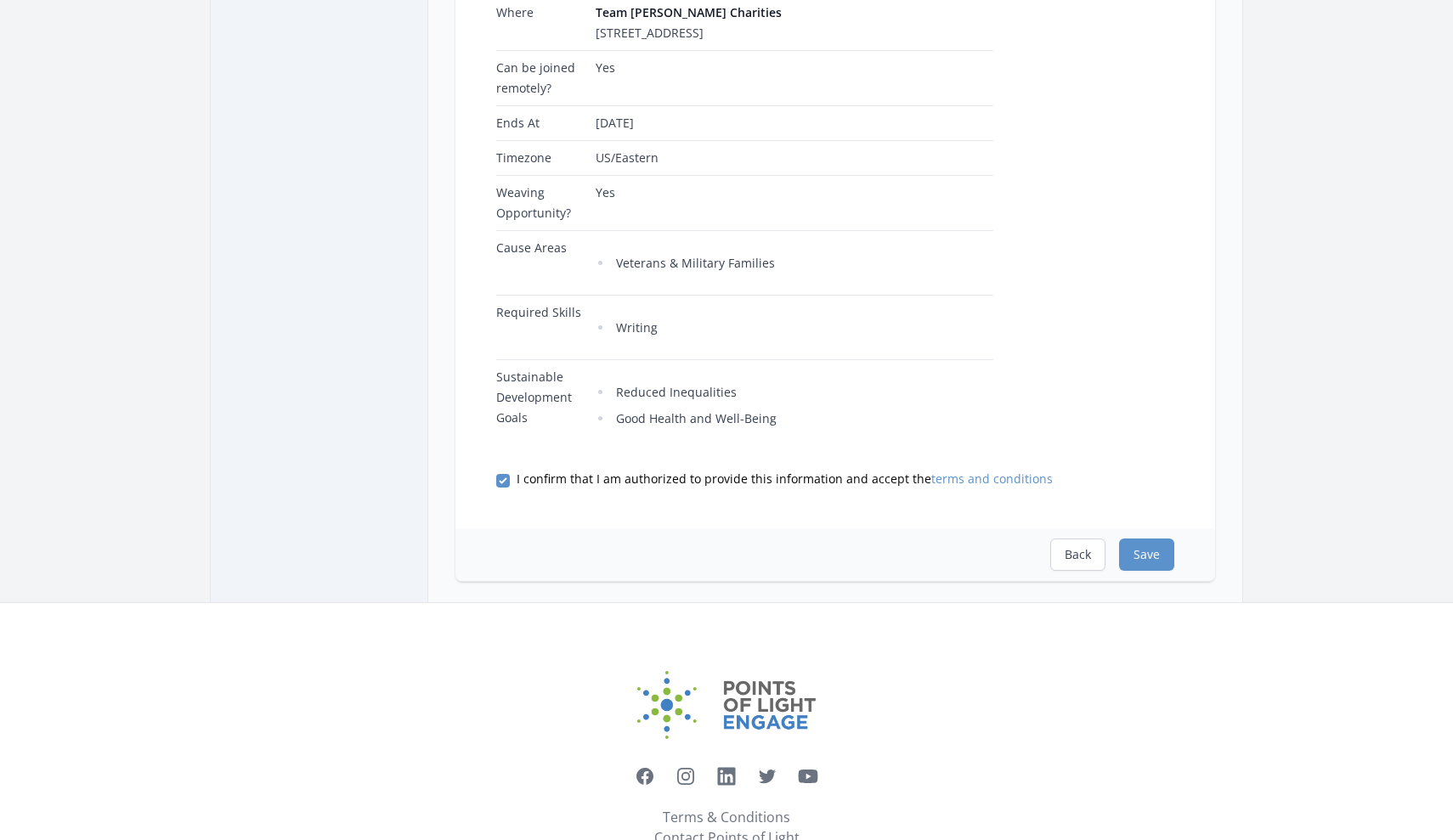
scroll to position [545, 0]
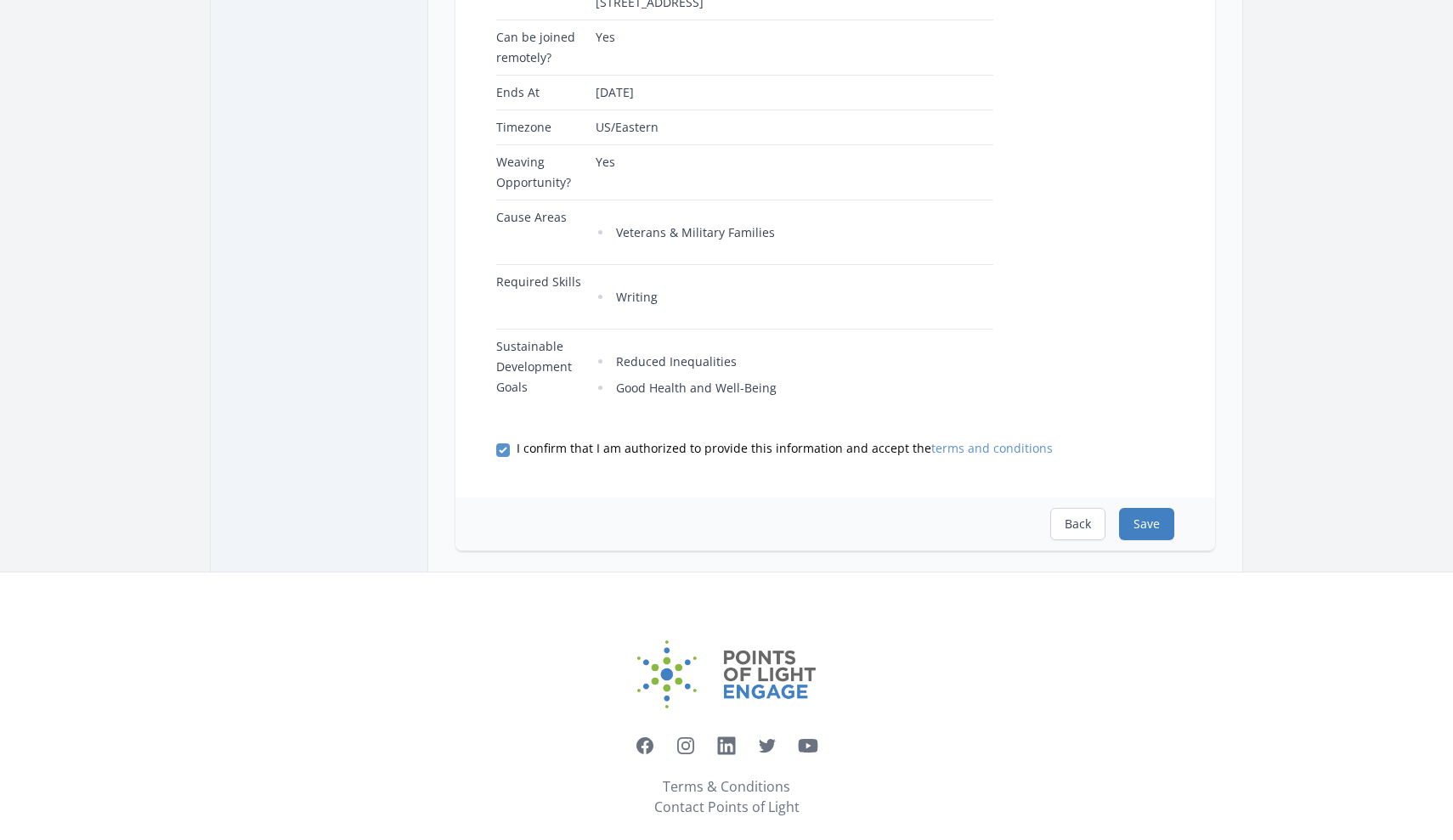
click at [1143, 541] on button "Save" at bounding box center [1147, 524] width 55 height 33
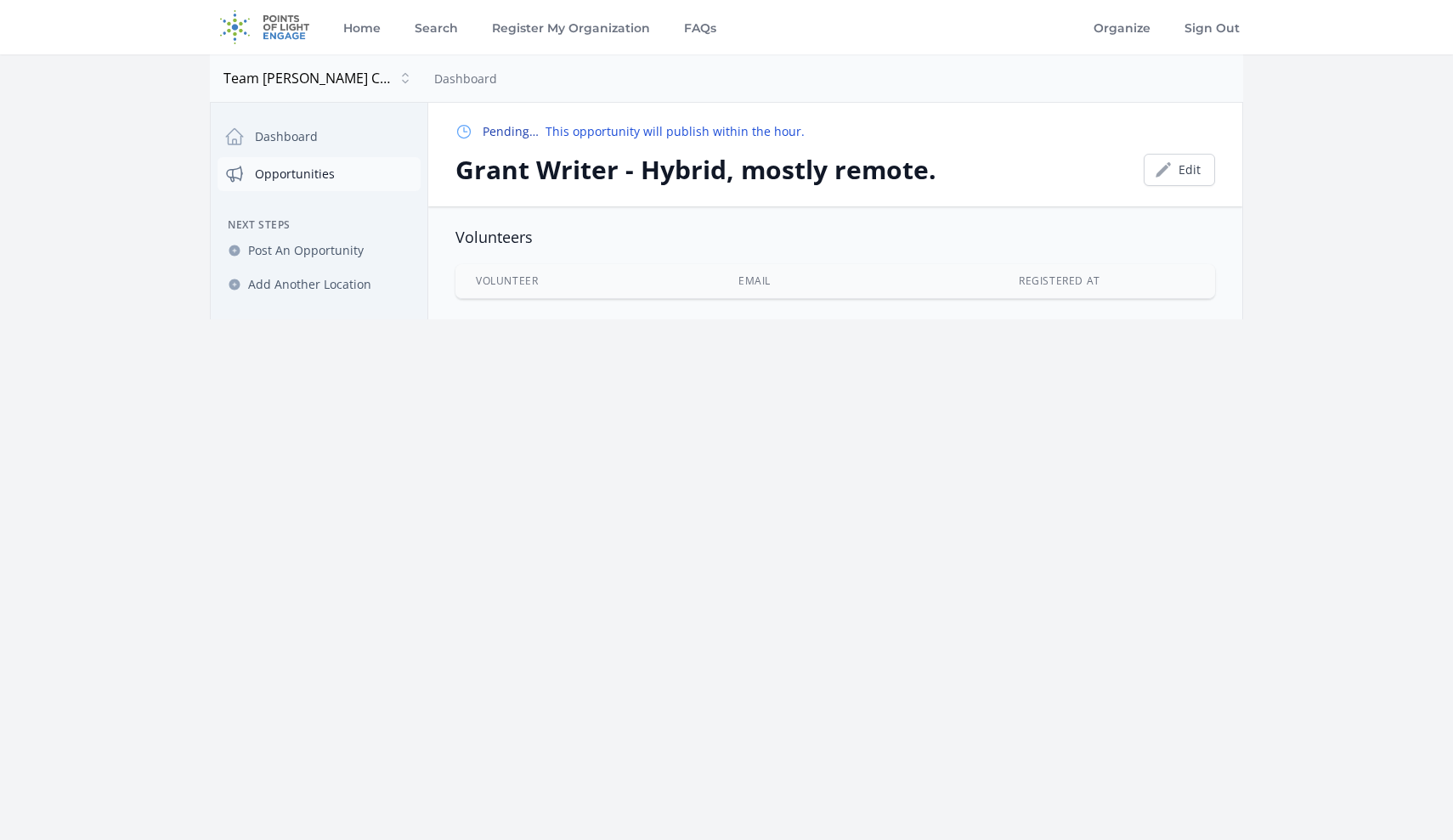
click at [296, 173] on link "Opportunities" at bounding box center [319, 175] width 203 height 34
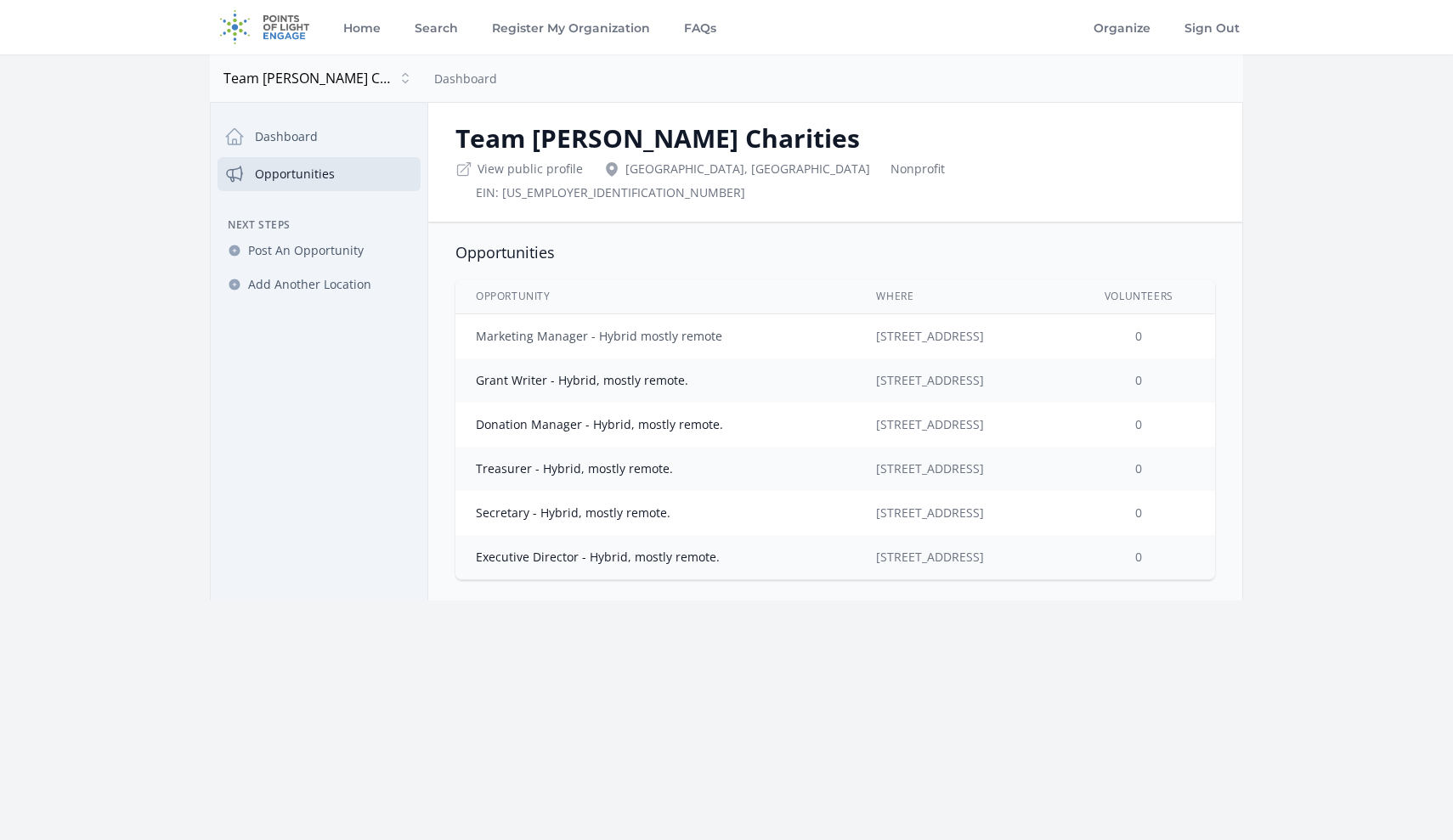
click at [549, 328] on link "Marketing Manager - Hybrid mostly remote" at bounding box center [598, 336] width 247 height 16
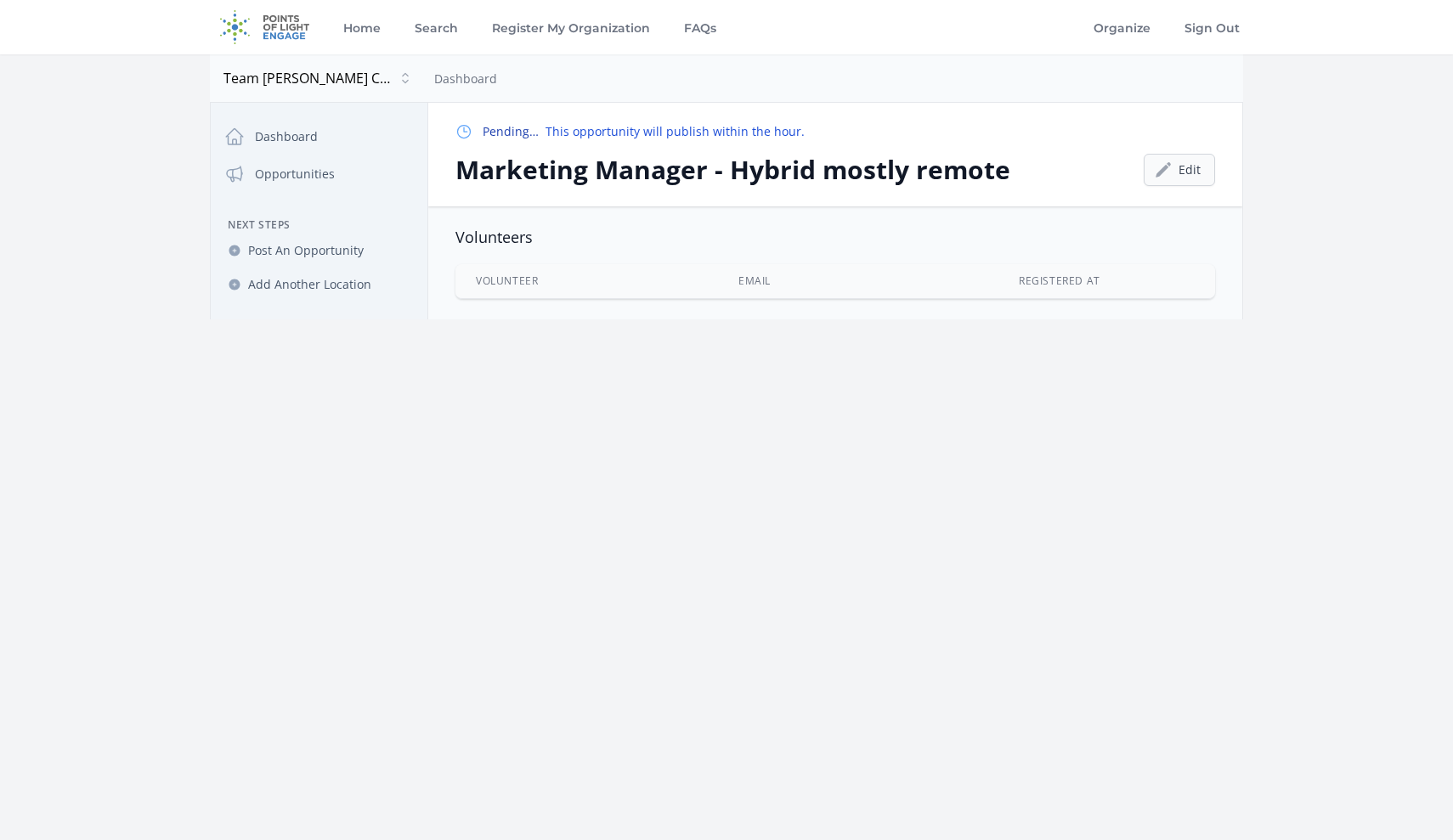
click at [1175, 173] on link "Edit" at bounding box center [1179, 170] width 71 height 33
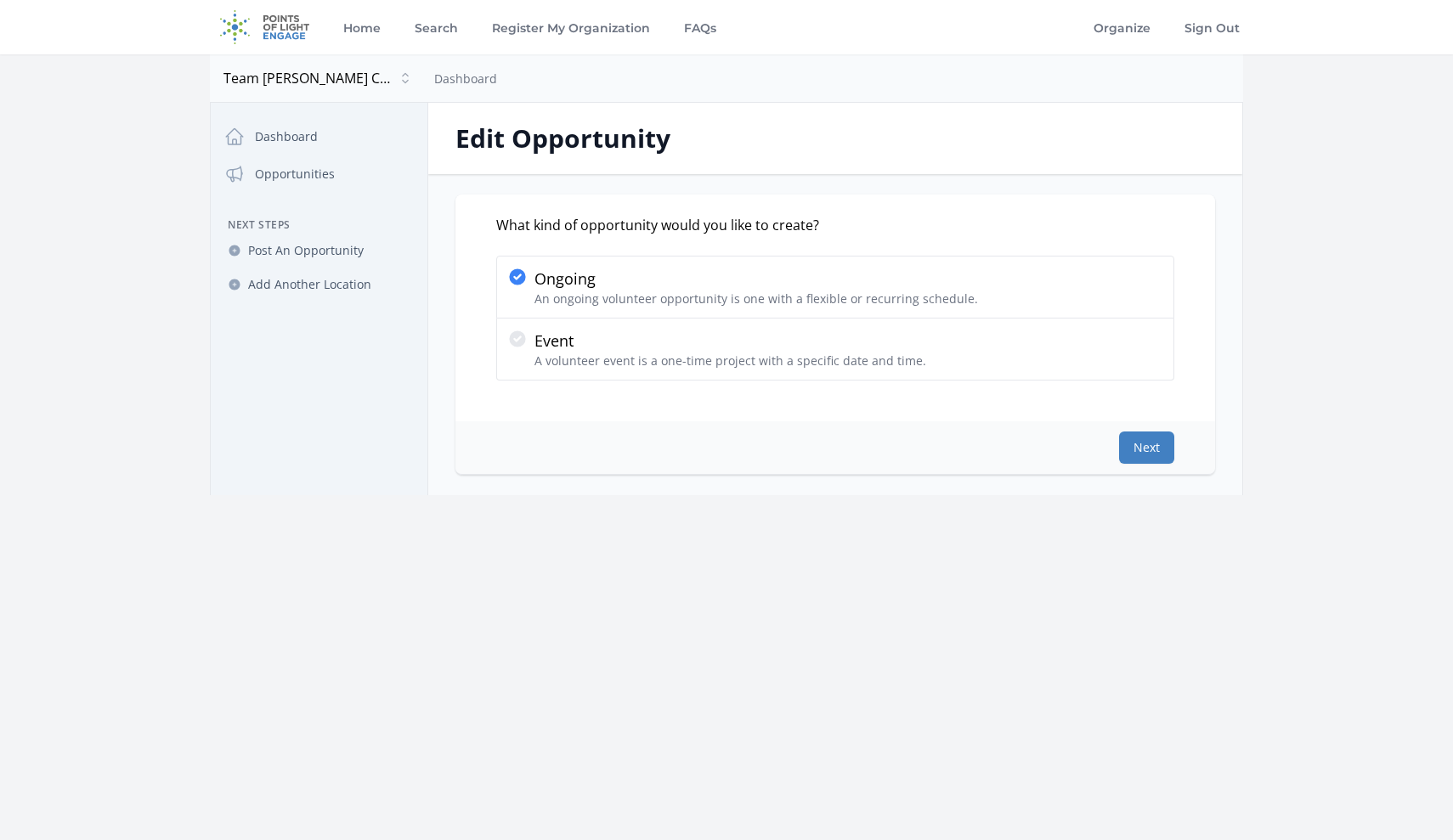
click at [1145, 454] on button "Next" at bounding box center [1147, 448] width 55 height 33
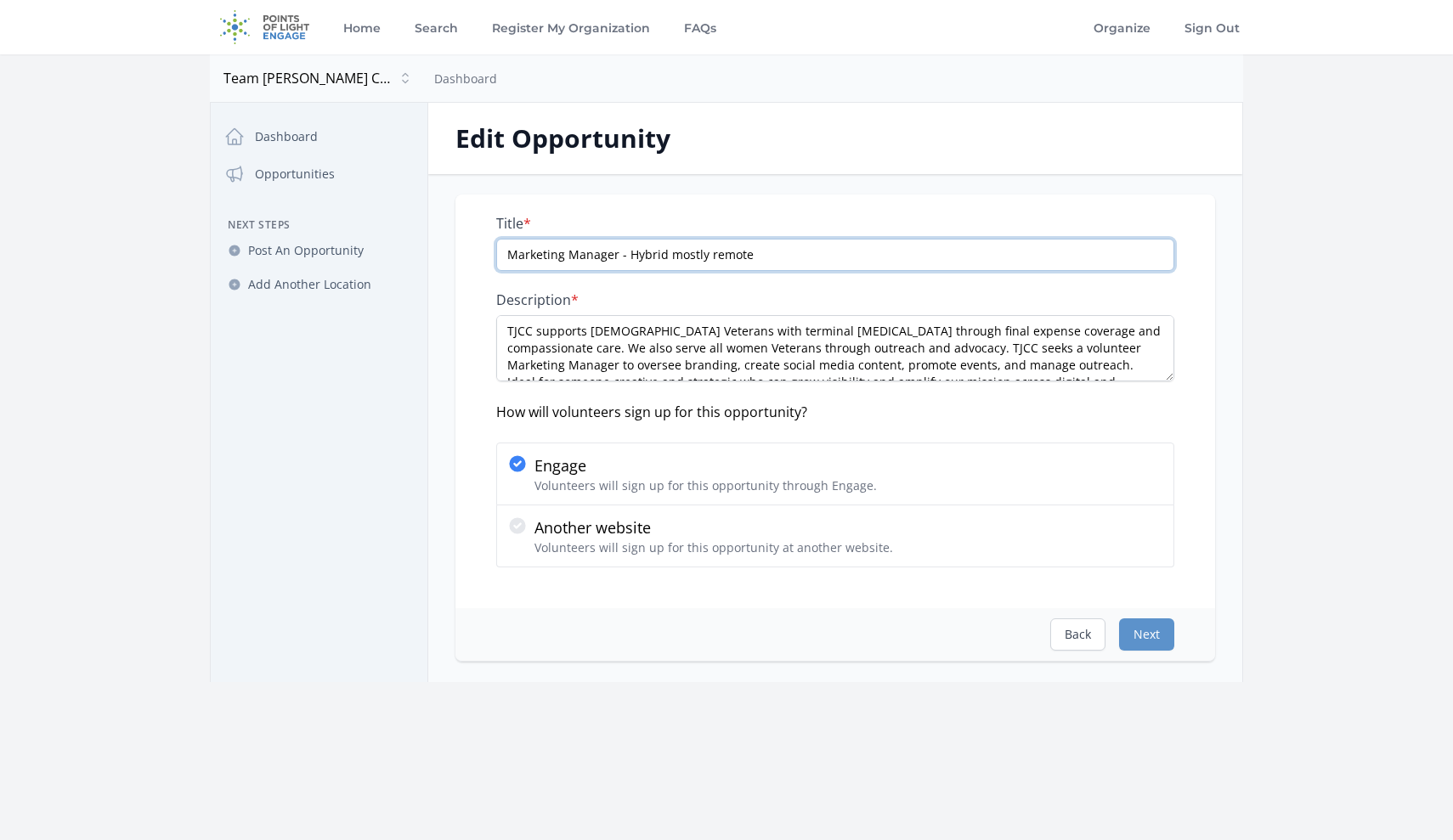
click at [660, 252] on input "Marketing Manager - Hybrid mostly remote" at bounding box center [835, 255] width 678 height 33
click at [810, 252] on input "Marketing Manager - Hybrid, mostly remote" at bounding box center [835, 255] width 678 height 33
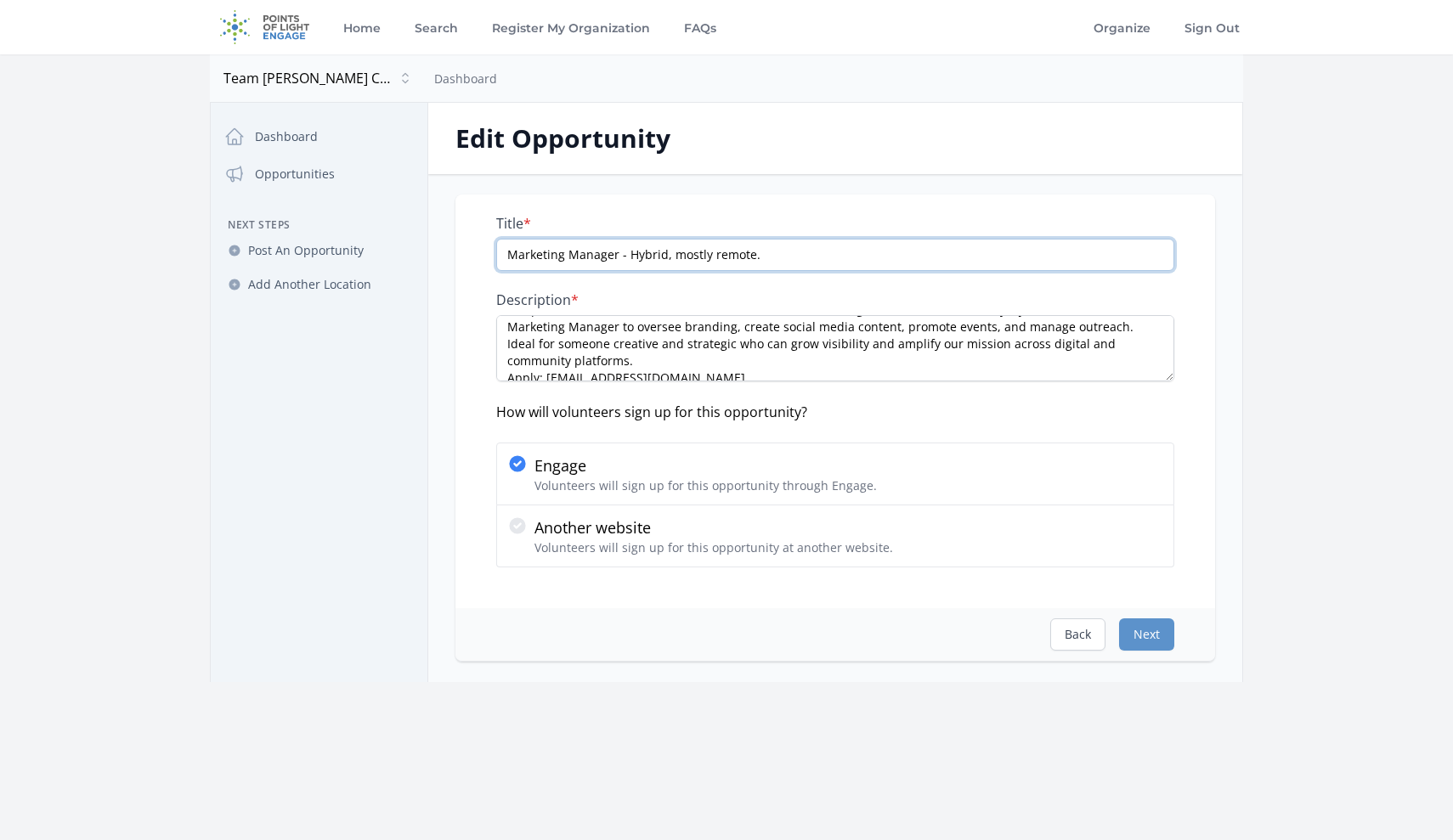
scroll to position [38, 0]
type input "Marketing Manager - Hybrid, mostly remote."
click at [1072, 342] on textarea "TJCC supports female Veterans with terminal cancer through final expense covera…" at bounding box center [835, 348] width 678 height 66
paste textarea "Two references and background check required."
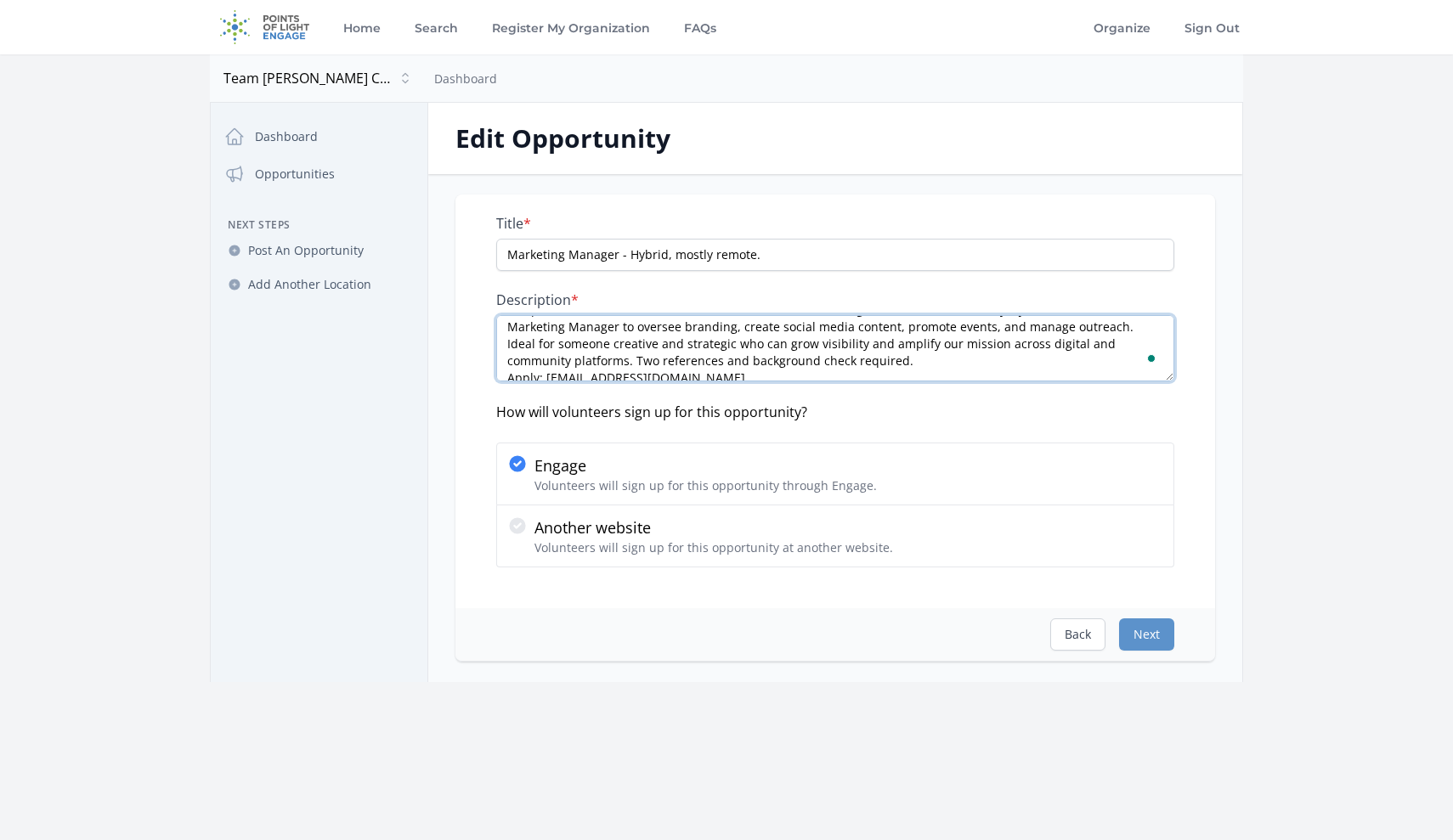
click at [504, 379] on textarea "TJCC supports female Veterans with terminal cancer through final expense covera…" at bounding box center [835, 348] width 678 height 66
click at [1169, 375] on textarea "TJCC supports female Veterans with terminal cancer through final expense covera…" at bounding box center [835, 348] width 678 height 66
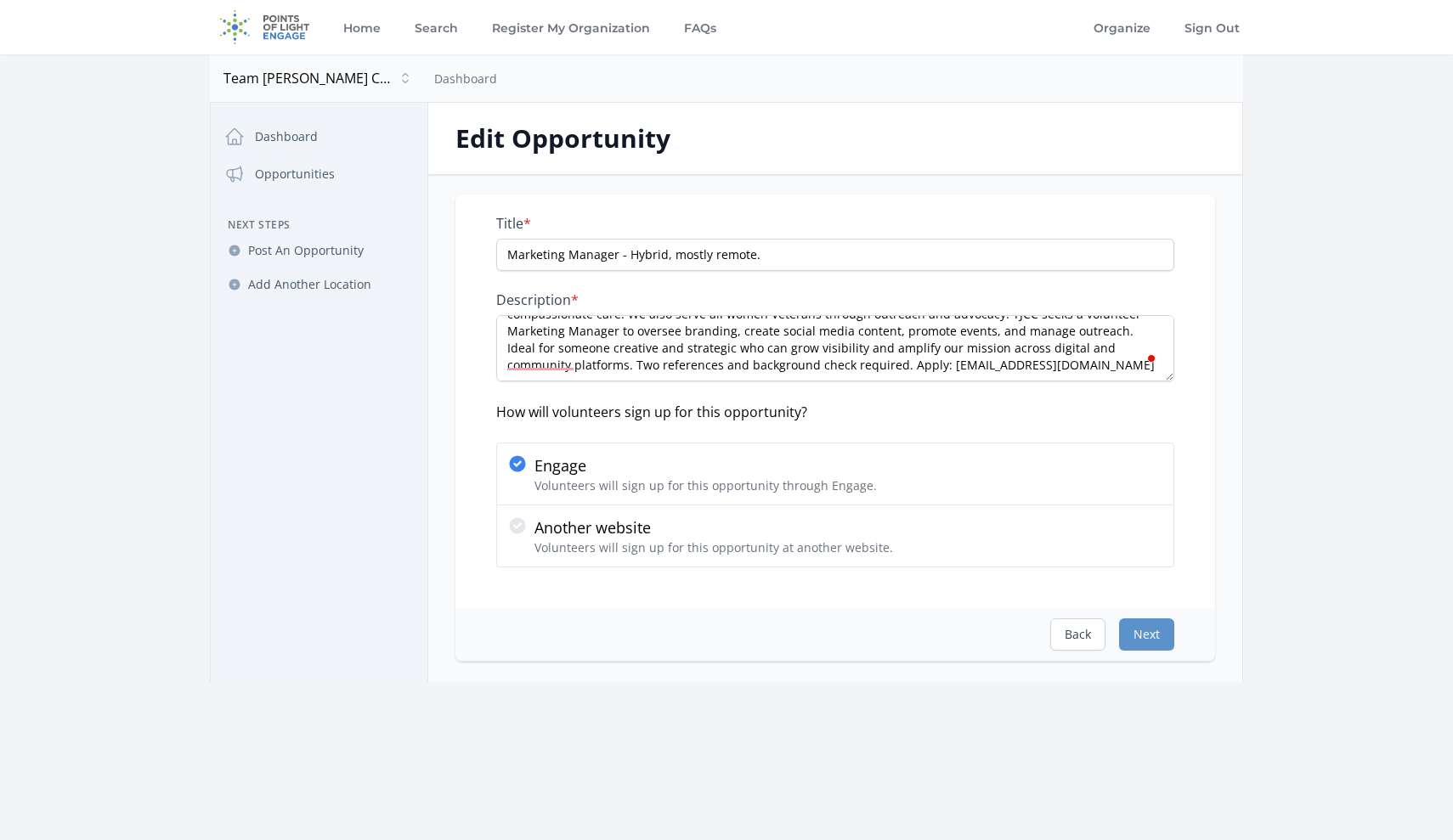
click at [1148, 642] on button "Next" at bounding box center [1147, 635] width 55 height 33
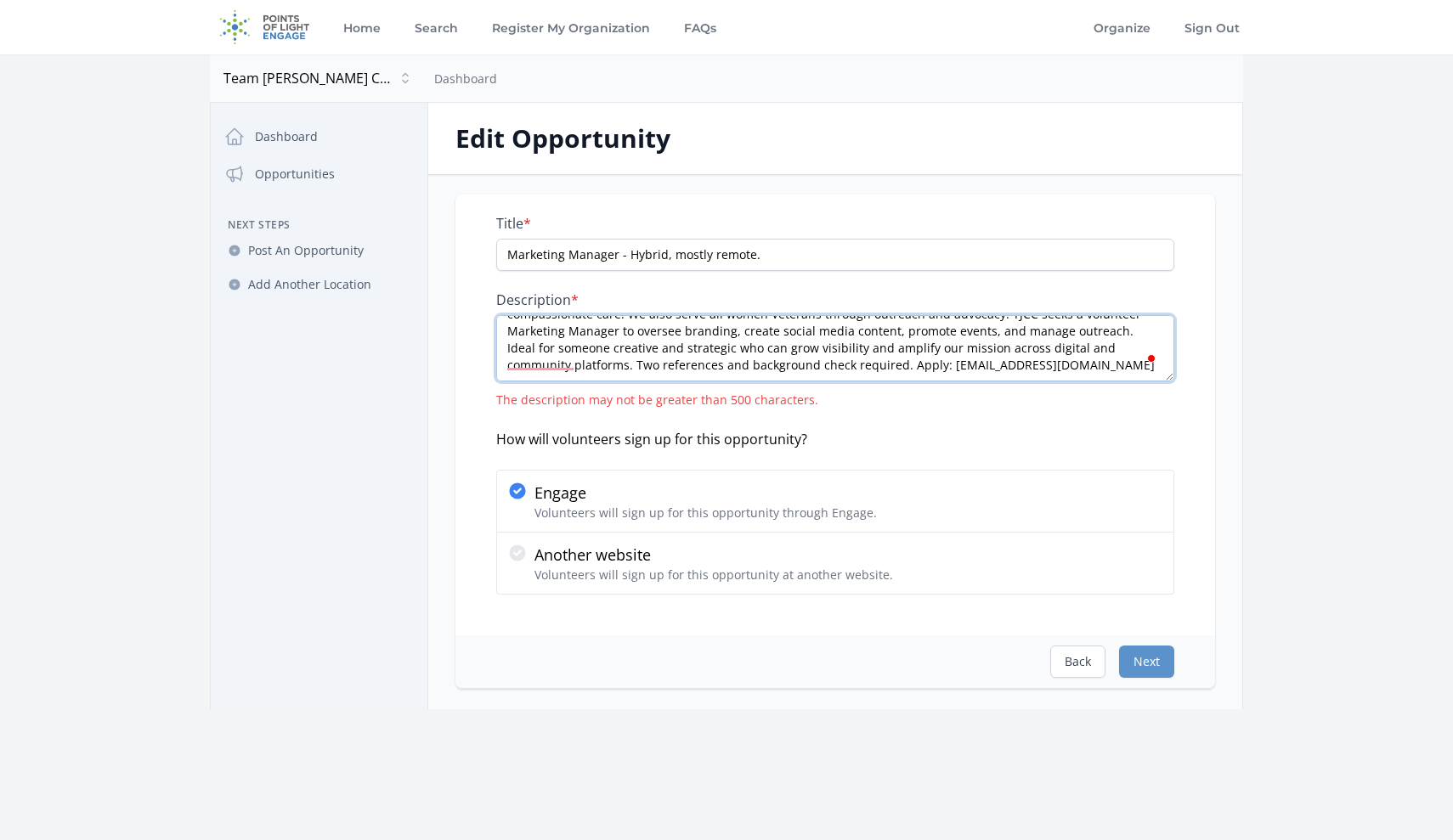
drag, startPoint x: 975, startPoint y: 380, endPoint x: 970, endPoint y: 361, distance: 19.6
click at [970, 361] on textarea "TJCC supports female Veterans with terminal cancer through final expense covera…" at bounding box center [835, 348] width 678 height 66
drag, startPoint x: 1141, startPoint y: 639, endPoint x: 946, endPoint y: 342, distance: 355.3
click at [1141, 639] on div "Back Next" at bounding box center [836, 661] width 760 height 52
click at [946, 342] on textarea "TJCC supports female Veterans with terminal cancer through final expense covera…" at bounding box center [835, 348] width 678 height 66
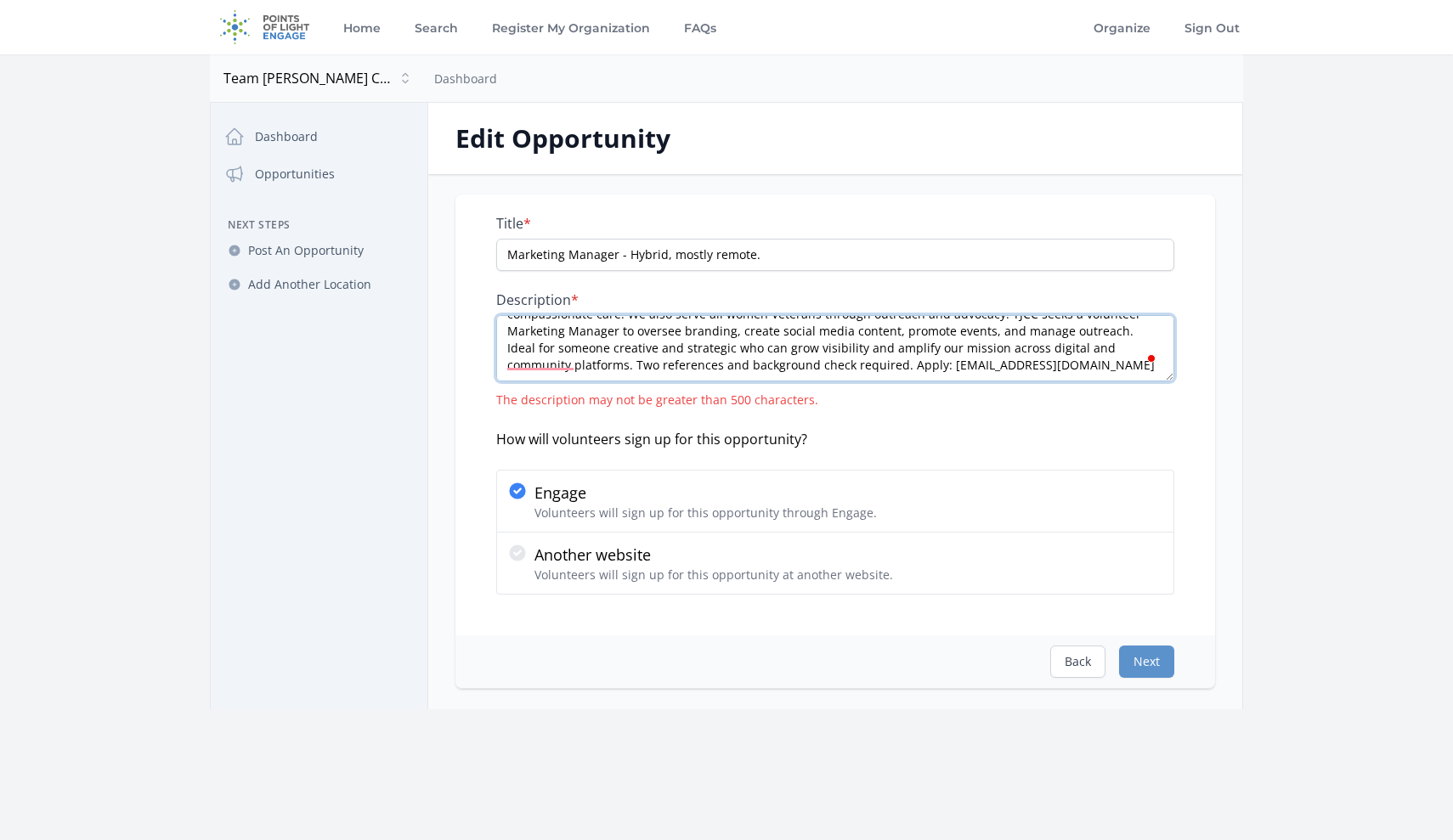
click at [946, 342] on textarea "TJCC supports female Veterans with terminal cancer through final expense covera…" at bounding box center [835, 348] width 678 height 66
click at [1146, 637] on div "Back Next" at bounding box center [836, 661] width 760 height 52
click at [1148, 640] on div "Back Next" at bounding box center [836, 661] width 760 height 52
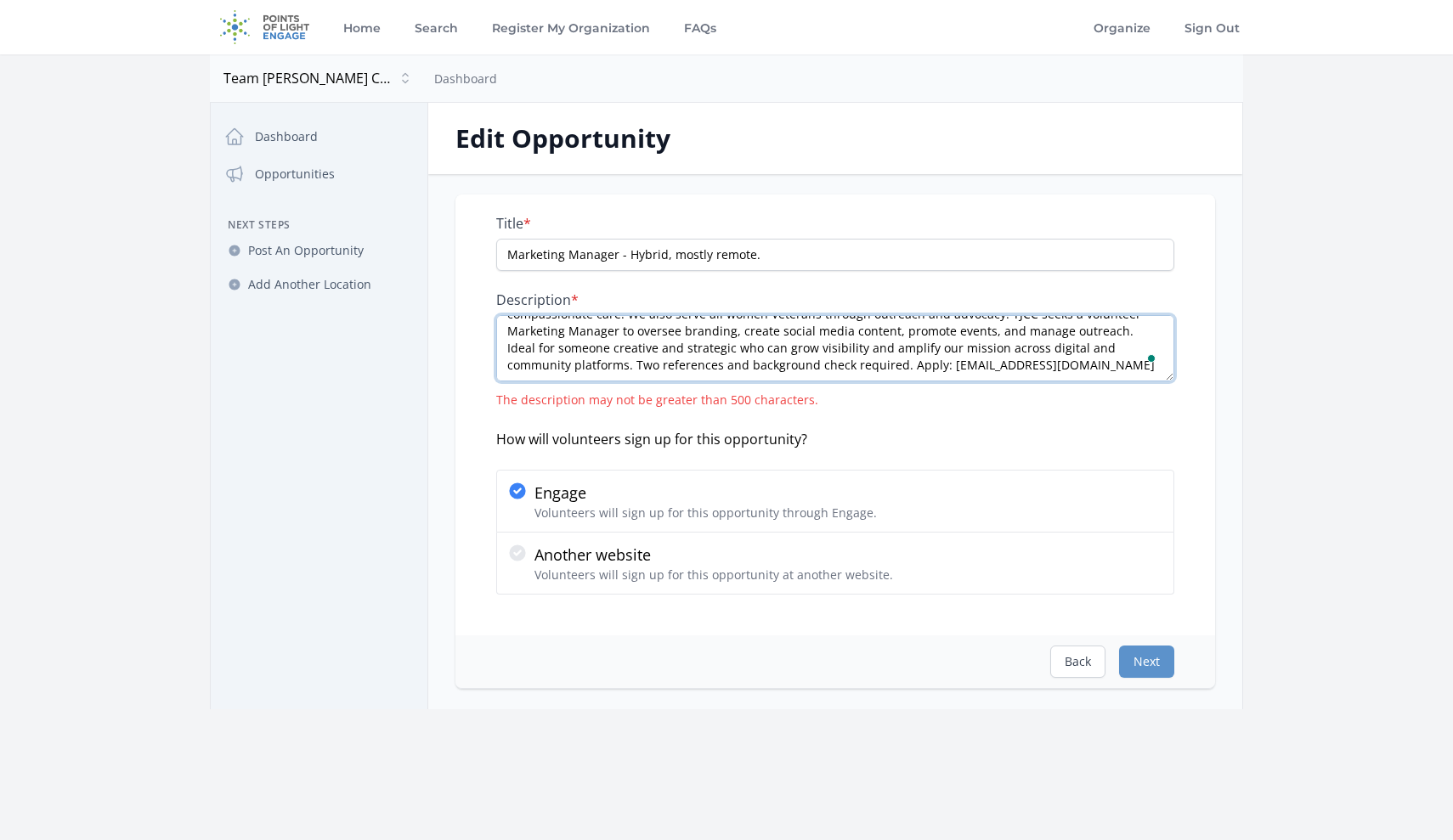
drag, startPoint x: 961, startPoint y: 365, endPoint x: 695, endPoint y: 365, distance: 266.0
click at [695, 365] on textarea "TJCC supports female Veterans with terminal cancer through final expense covera…" at bounding box center [835, 348] width 678 height 66
click at [959, 357] on textarea "TJCC supports female Veterans with terminal cancer through final expense covera…" at bounding box center [835, 348] width 678 height 66
drag, startPoint x: 959, startPoint y: 357, endPoint x: 602, endPoint y: 314, distance: 359.6
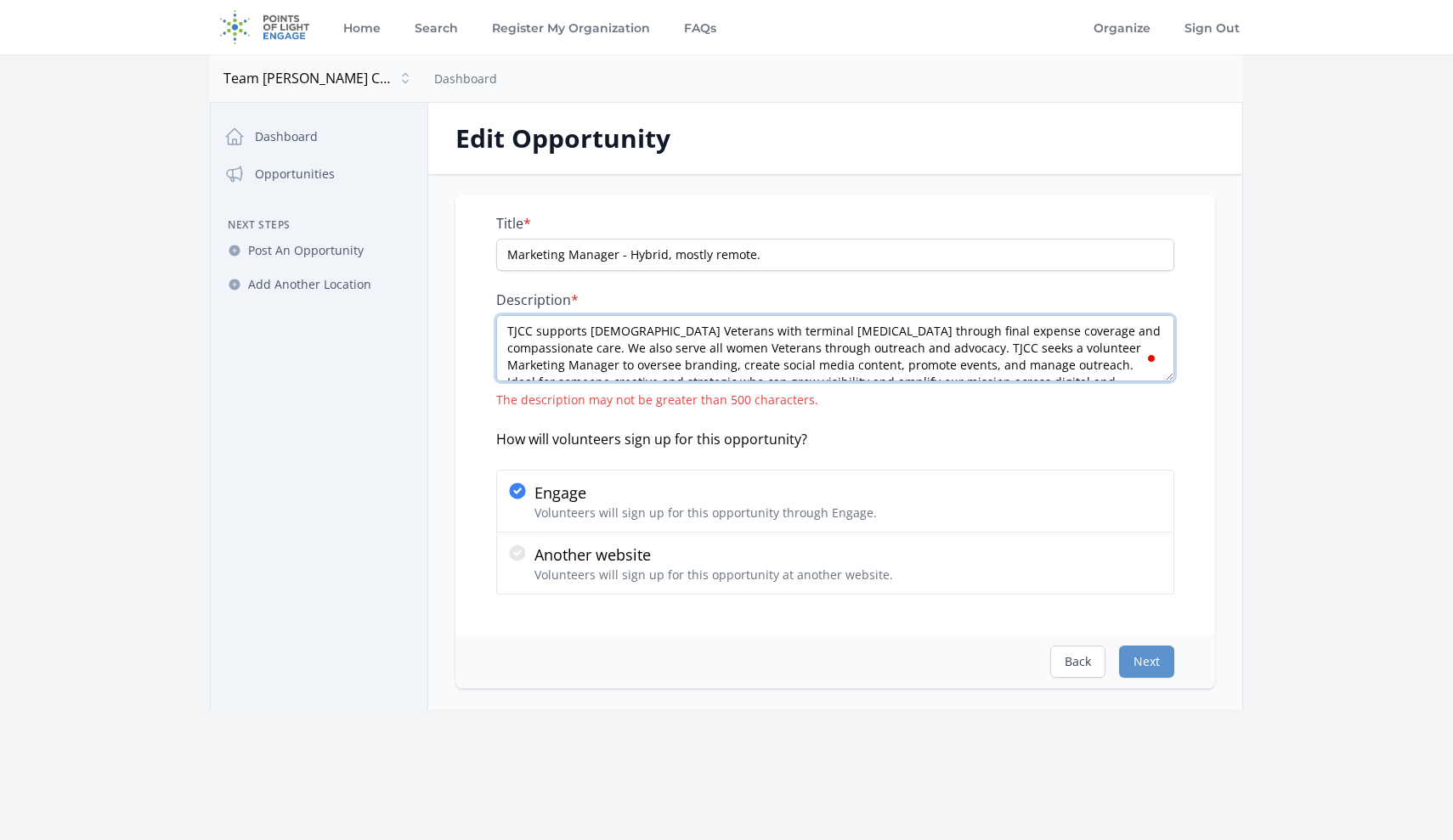
click at [602, 315] on div "Description * TJCC supports female Veterans with terminal cancer through final …" at bounding box center [835, 350] width 678 height 117
paste textarea "veterans with terminal cancer through final expense coverage and compassionate …"
type textarea "TJCC supports female veterans with terminal cancer through final expense covera…"
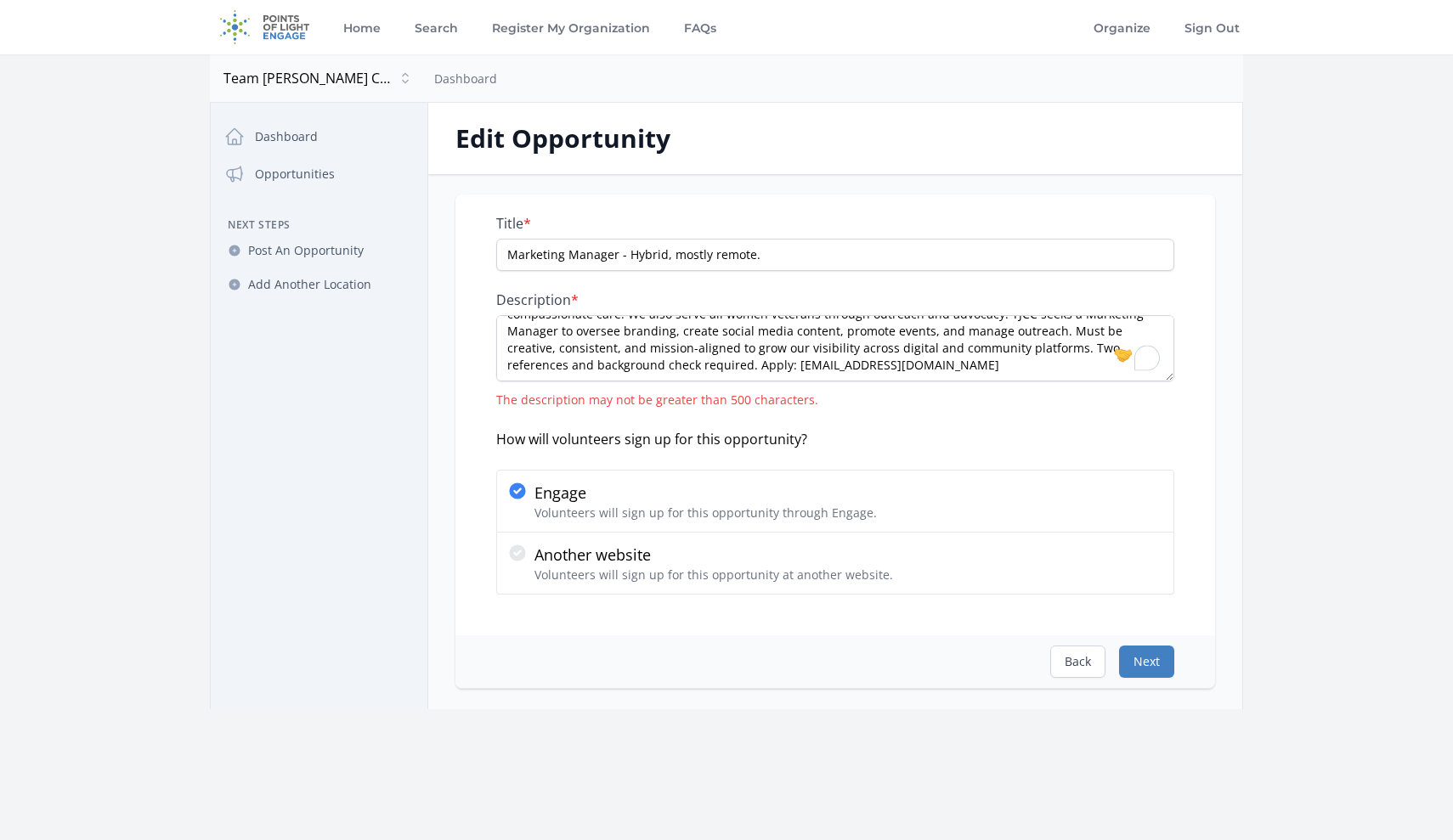
click at [1156, 666] on button "Next" at bounding box center [1147, 662] width 55 height 33
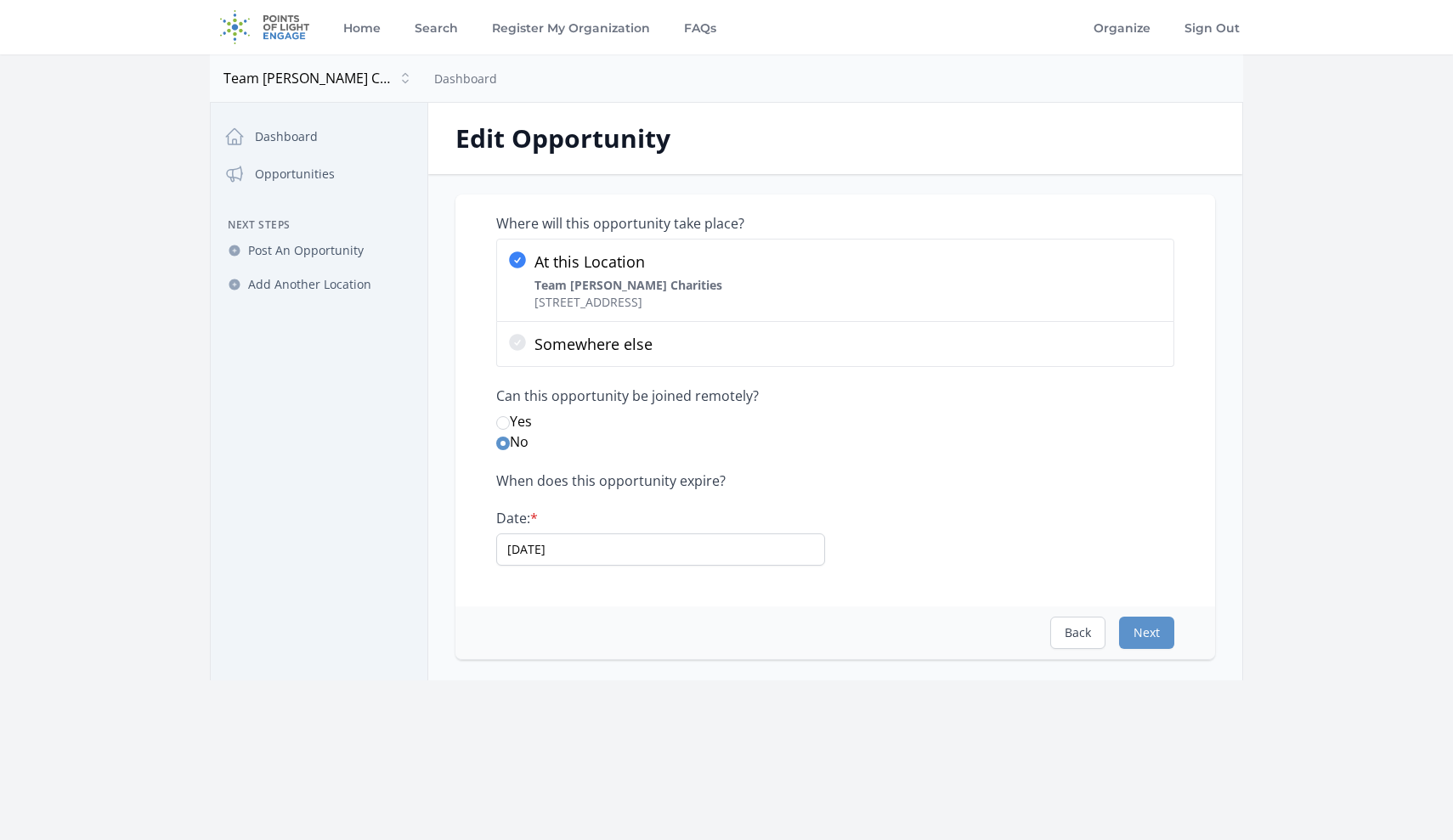
click at [1142, 664] on div "Where will this opportunity take place? At this Location Team Jennifer Cahill C…" at bounding box center [835, 427] width 814 height 506
click at [500, 426] on input "Yes" at bounding box center [503, 423] width 14 height 14
radio input "true"
click at [1146, 628] on button "Next" at bounding box center [1147, 634] width 55 height 33
select select "Marketing"
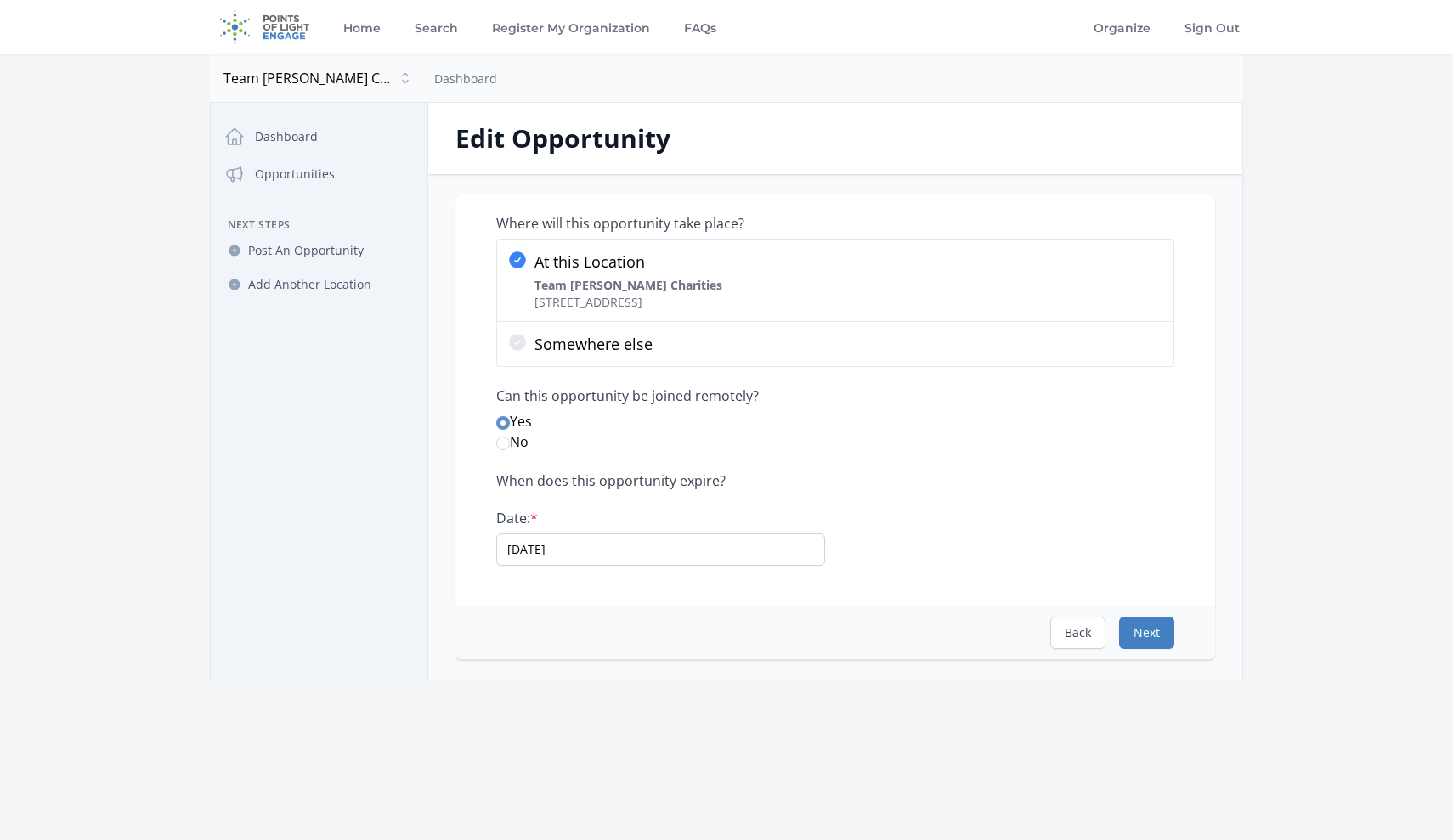
select select "Veterans & Military Families"
select select "Good Health and Well-Being"
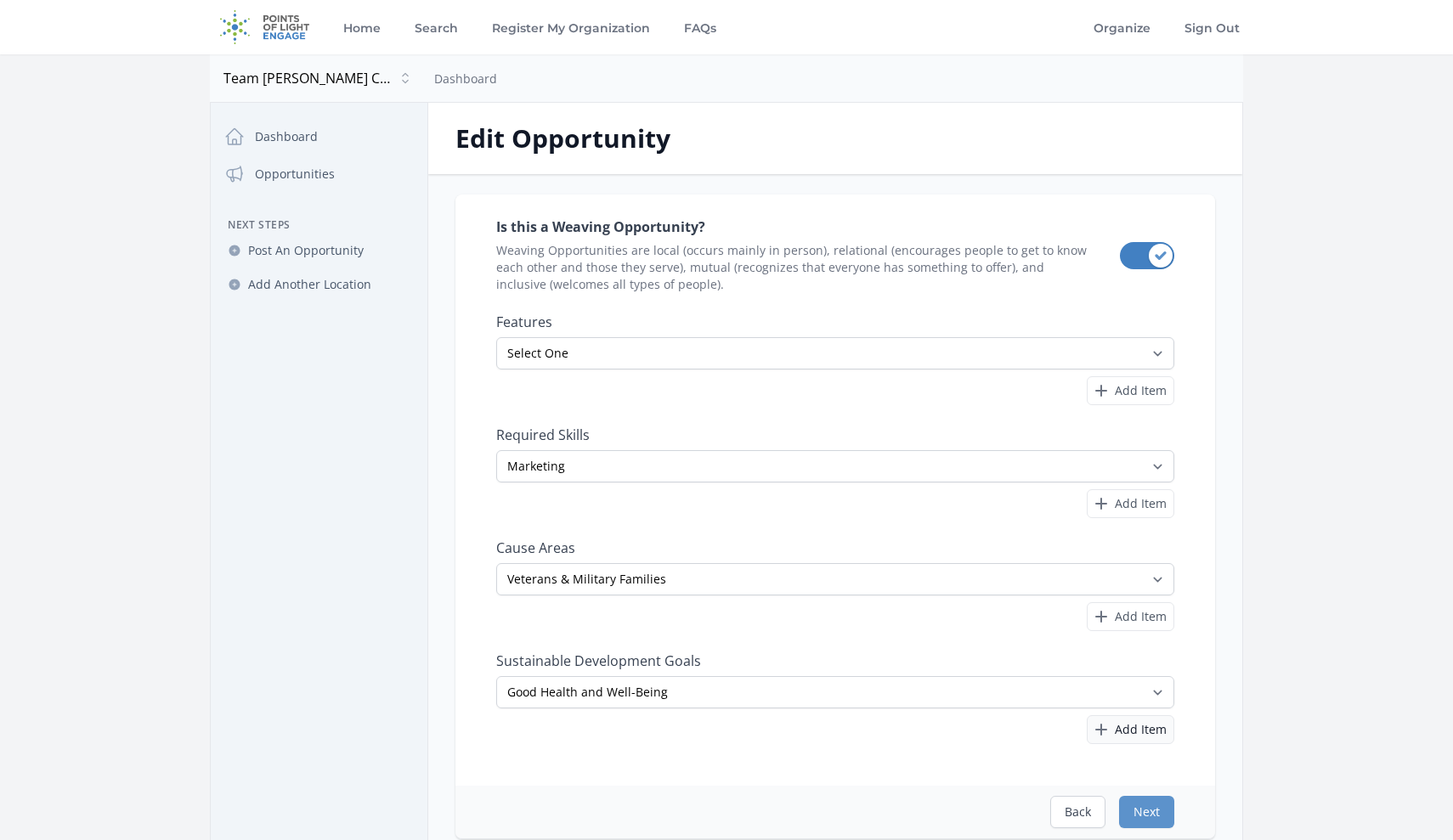
click at [1146, 727] on span "Add Item" at bounding box center [1141, 730] width 52 height 17
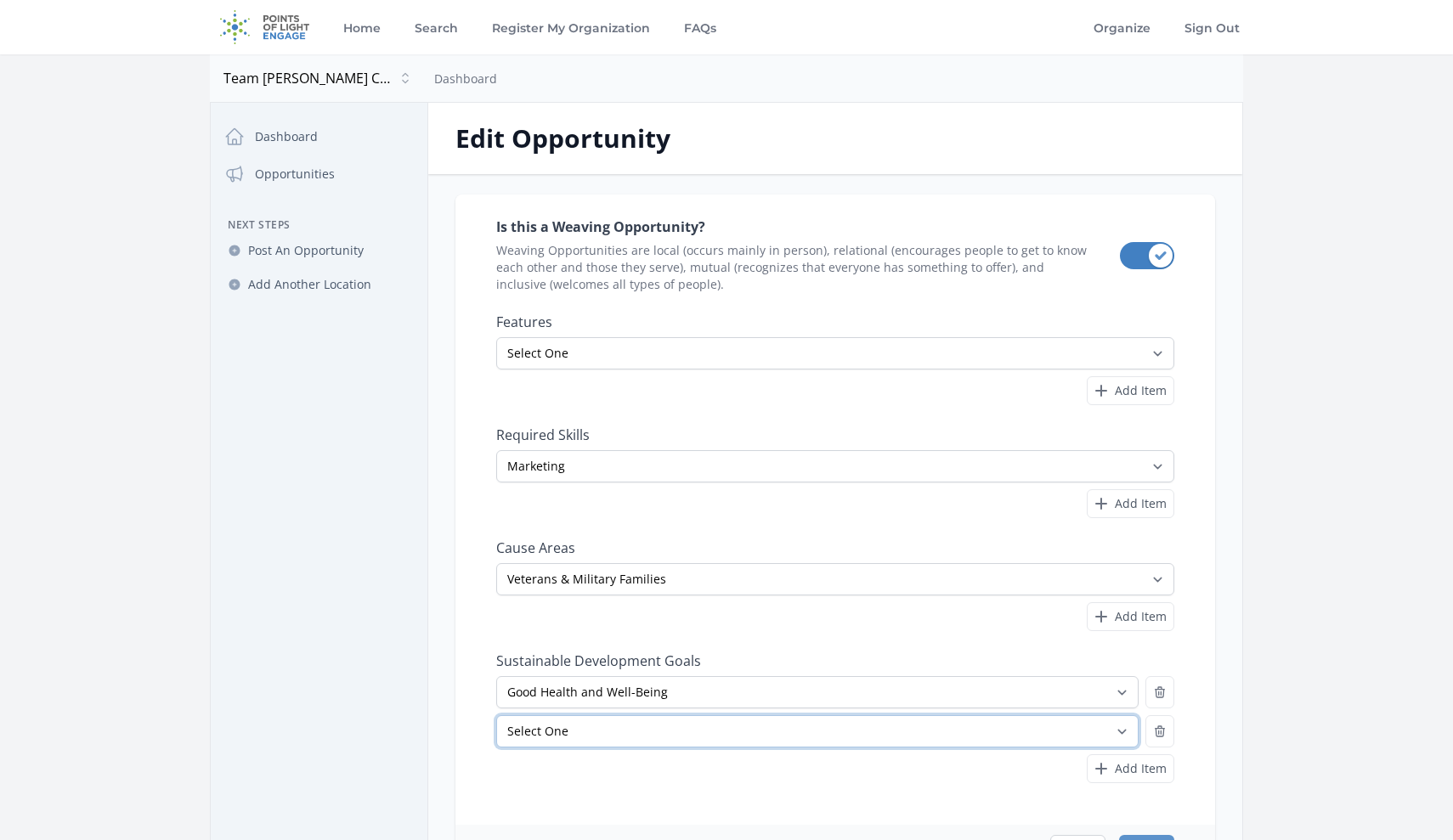
select select "Good Health and Well-Being"
select select "Reduced Inequalities"
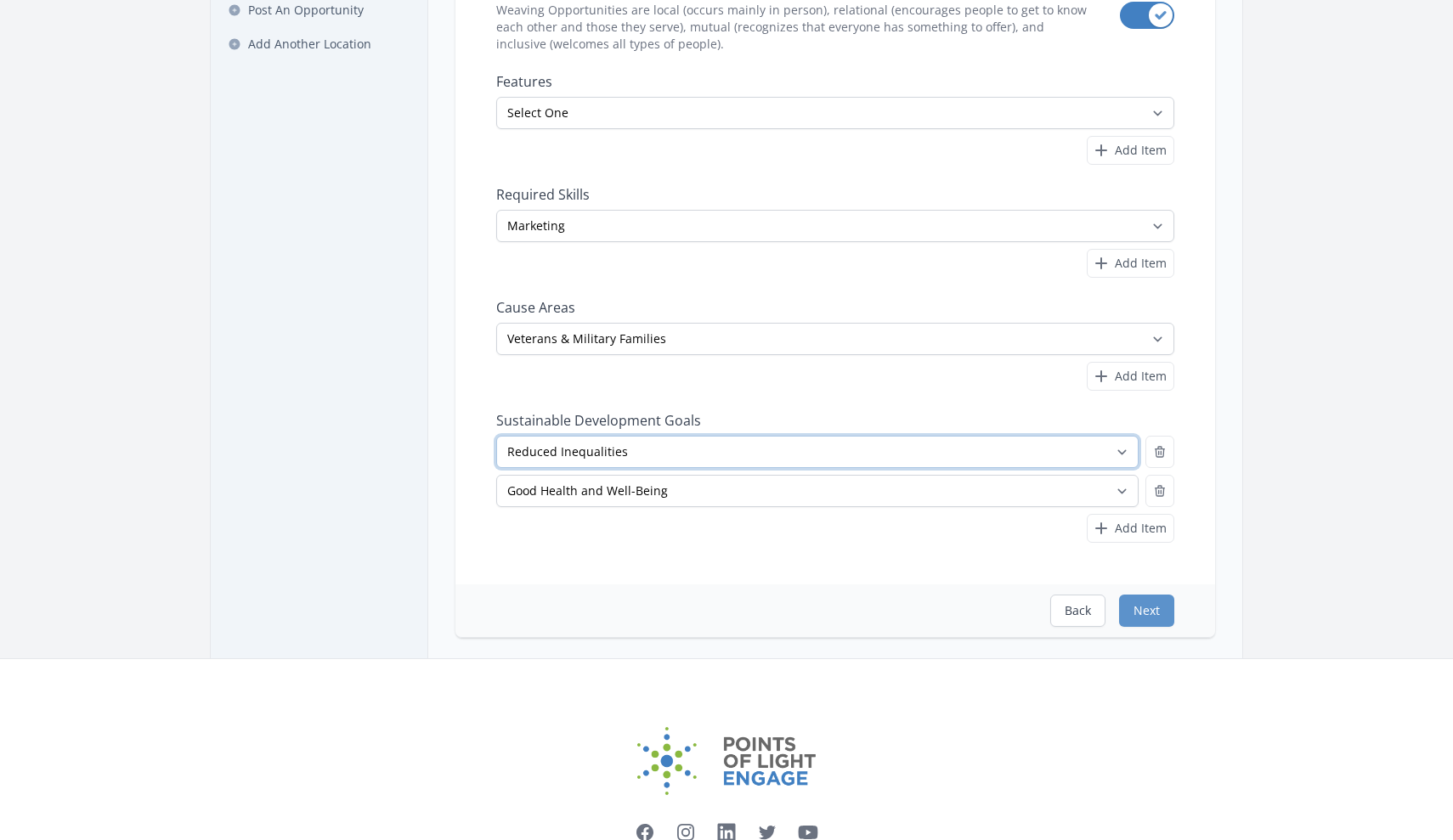
scroll to position [252, 0]
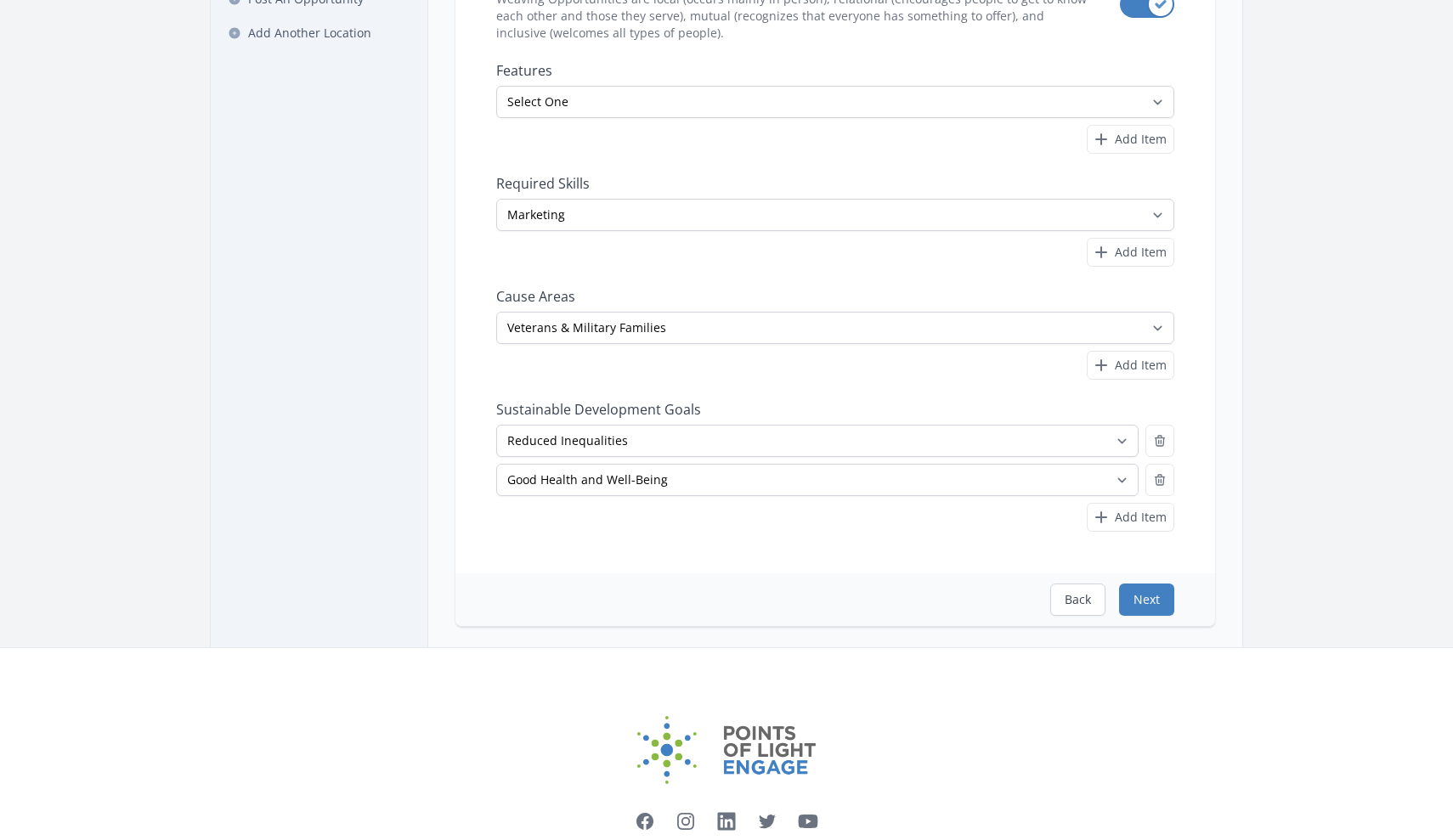
click at [1144, 604] on button "Next" at bounding box center [1147, 600] width 55 height 33
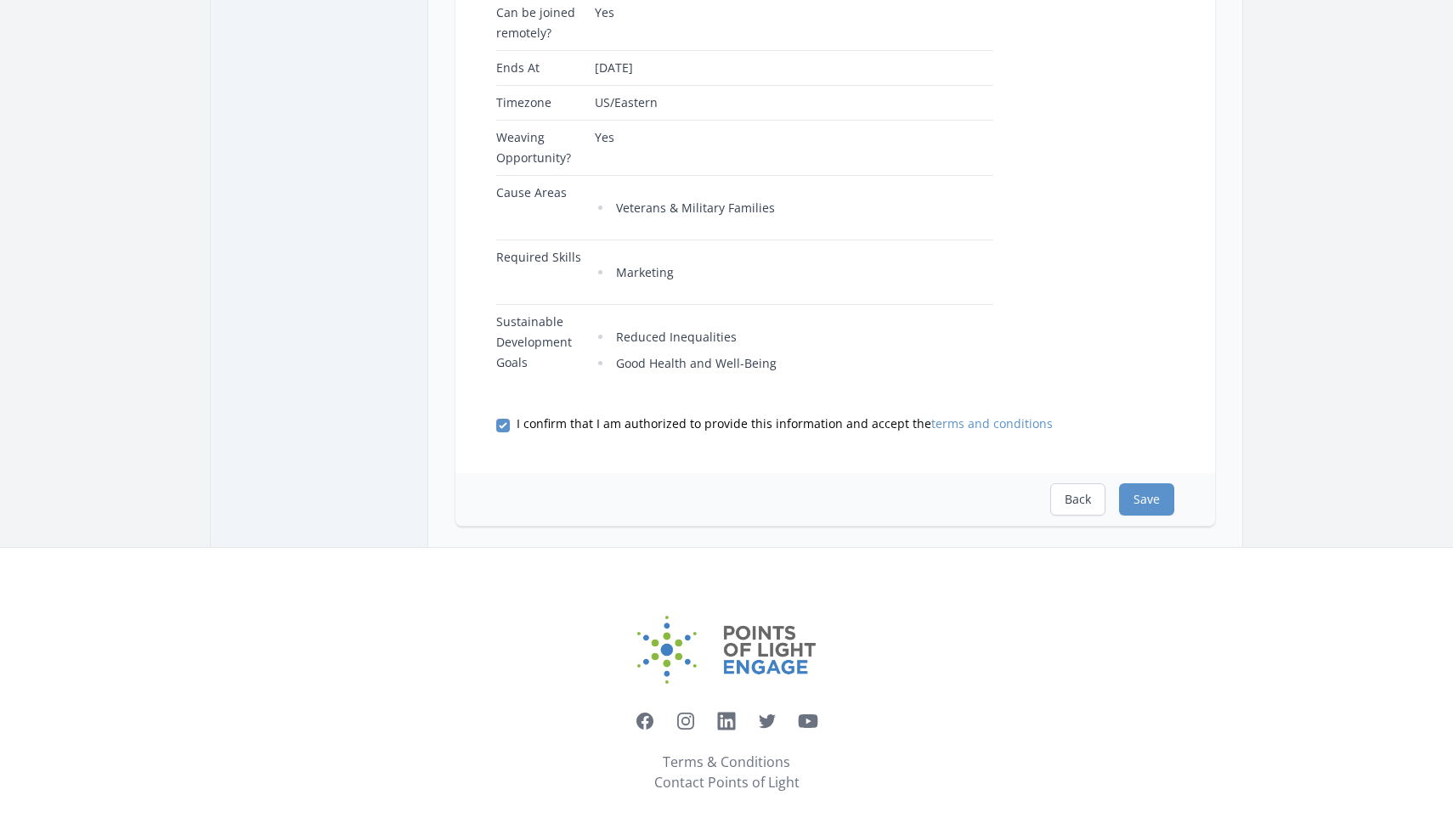
scroll to position [590, 0]
click at [1146, 503] on button "Save" at bounding box center [1147, 500] width 55 height 33
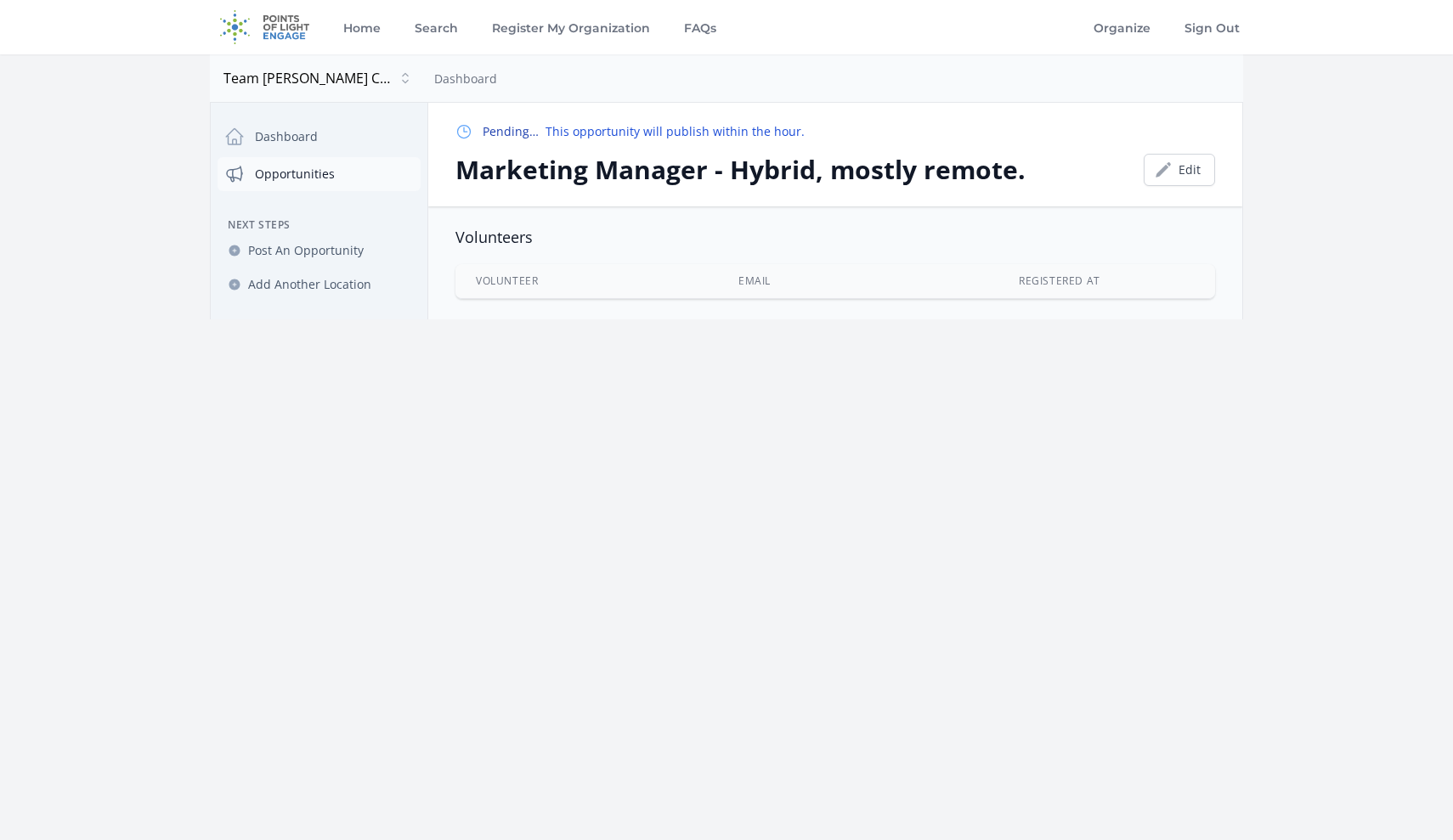
click at [278, 181] on link "Opportunities" at bounding box center [319, 175] width 203 height 34
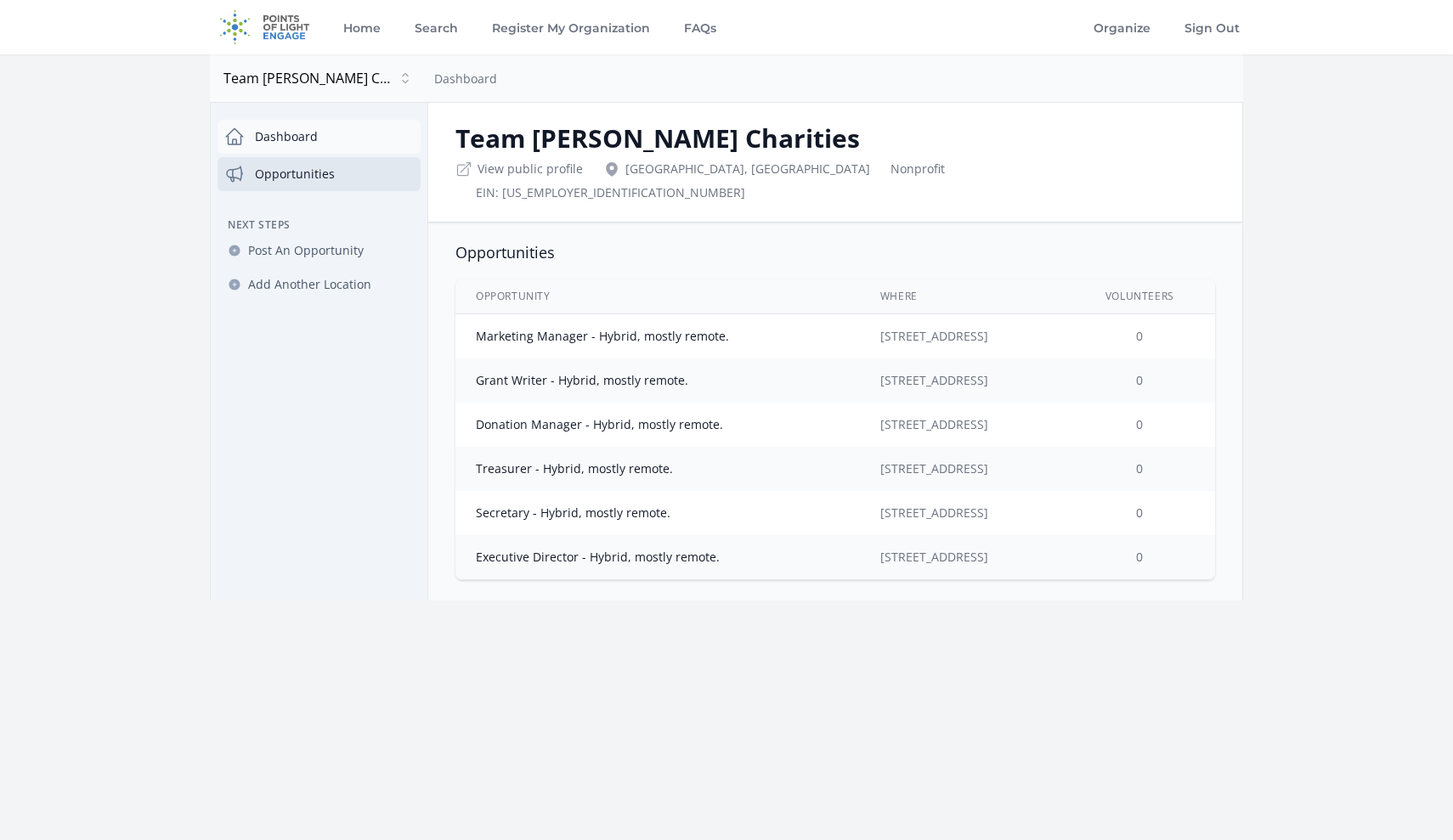
click at [284, 136] on link "Dashboard" at bounding box center [319, 137] width 203 height 34
